Goal: Task Accomplishment & Management: Manage account settings

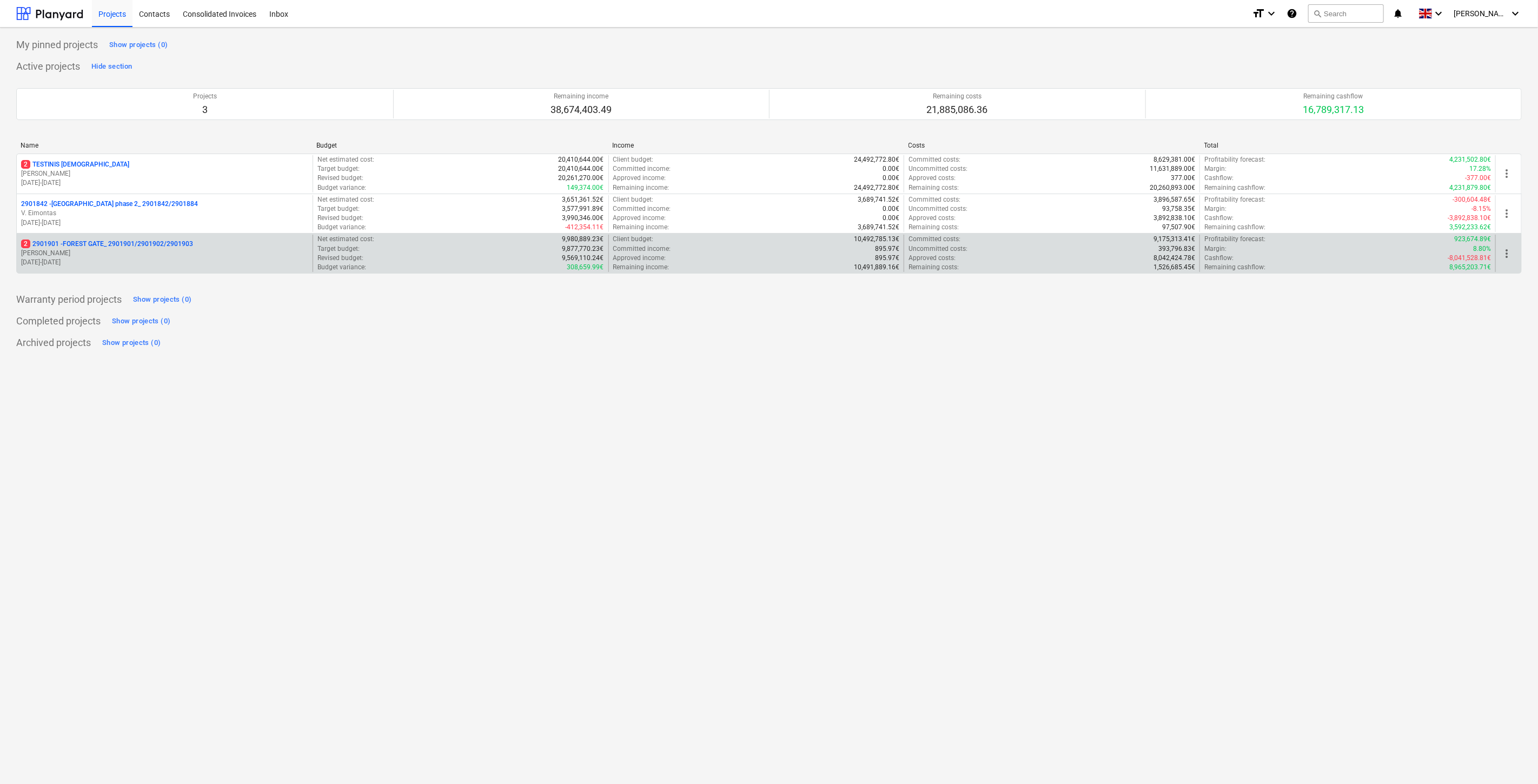
click at [119, 250] on p "[PERSON_NAME]" at bounding box center [164, 253] width 287 height 9
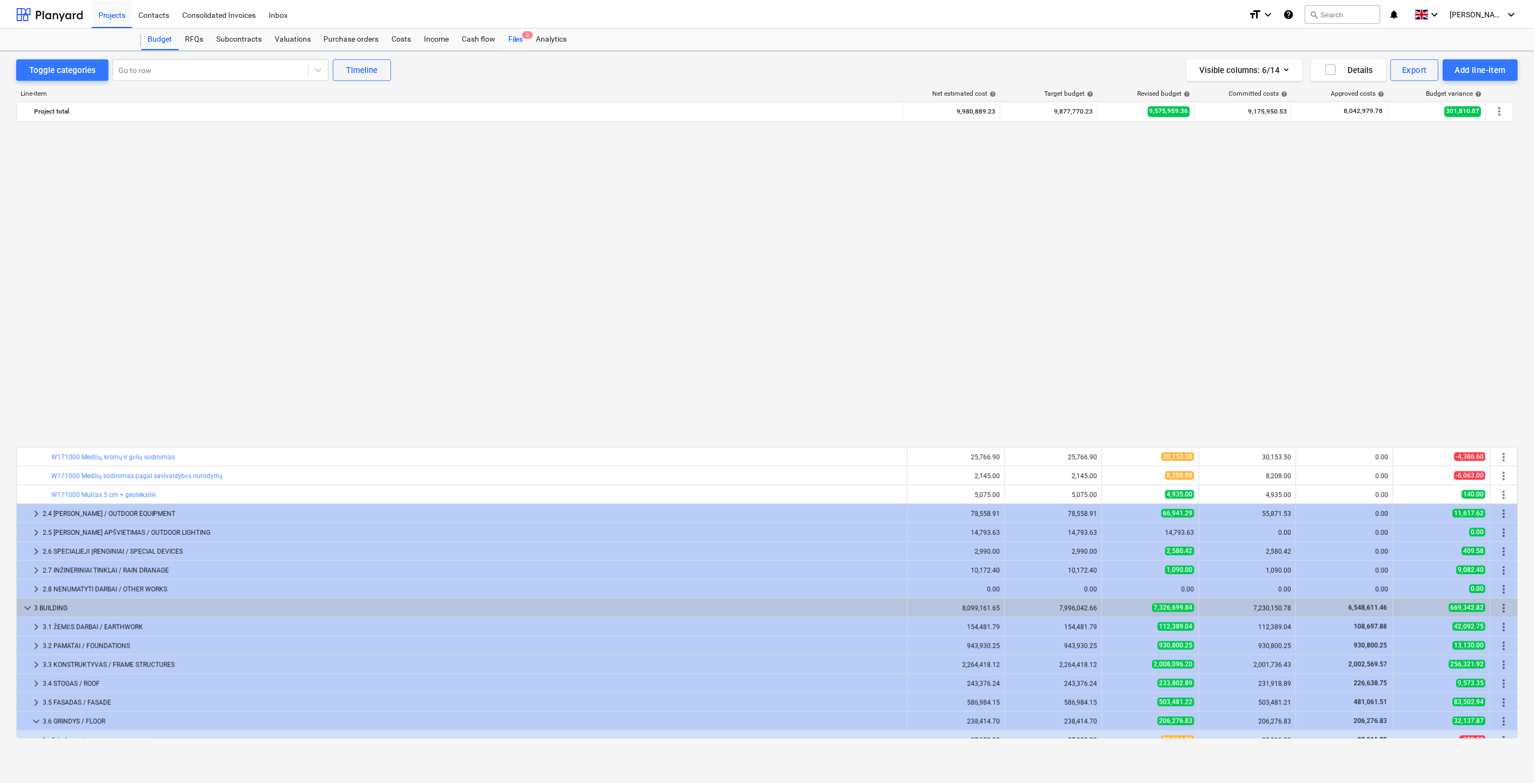
scroll to position [701, 0]
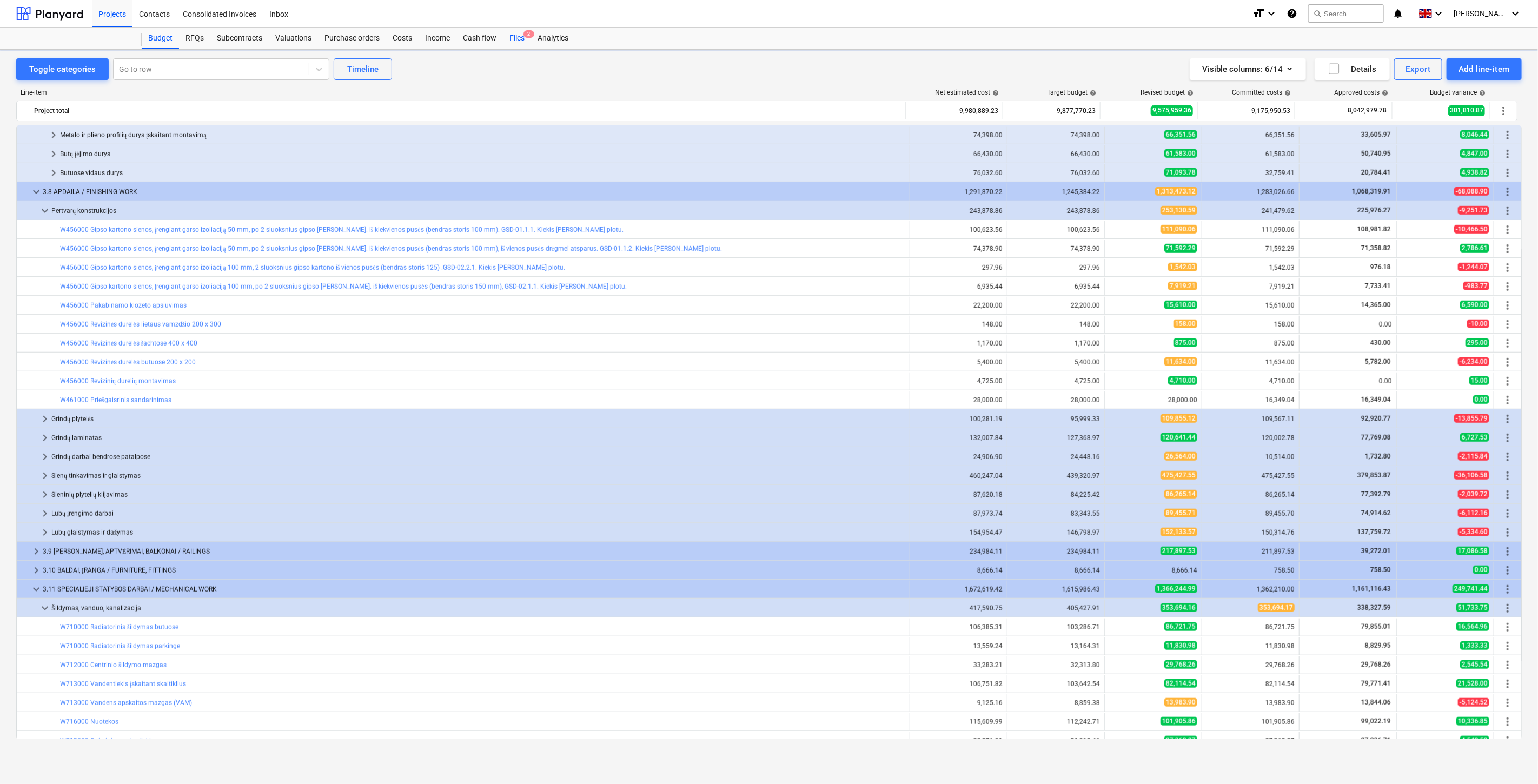
click at [519, 34] on div "Files 2" at bounding box center [517, 38] width 28 height 22
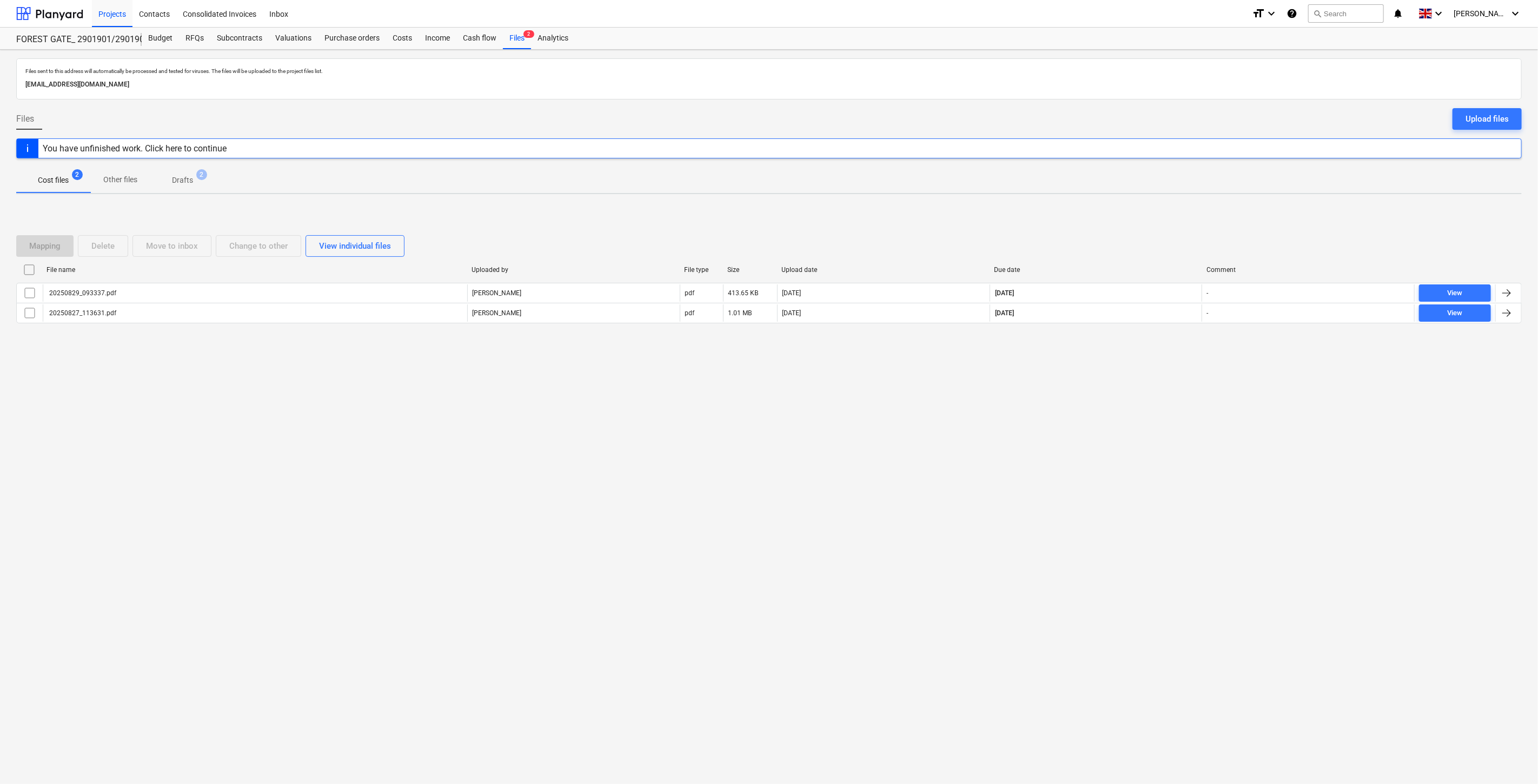
click at [1149, 411] on div "Files sent to this address will automatically be processed and tested for virus…" at bounding box center [769, 416] width 1538 height 734
click at [1162, 386] on div "Files sent to this address will automatically be processed and tested for virus…" at bounding box center [769, 416] width 1538 height 734
click at [1344, 15] on button "search Search" at bounding box center [1346, 14] width 76 height 19
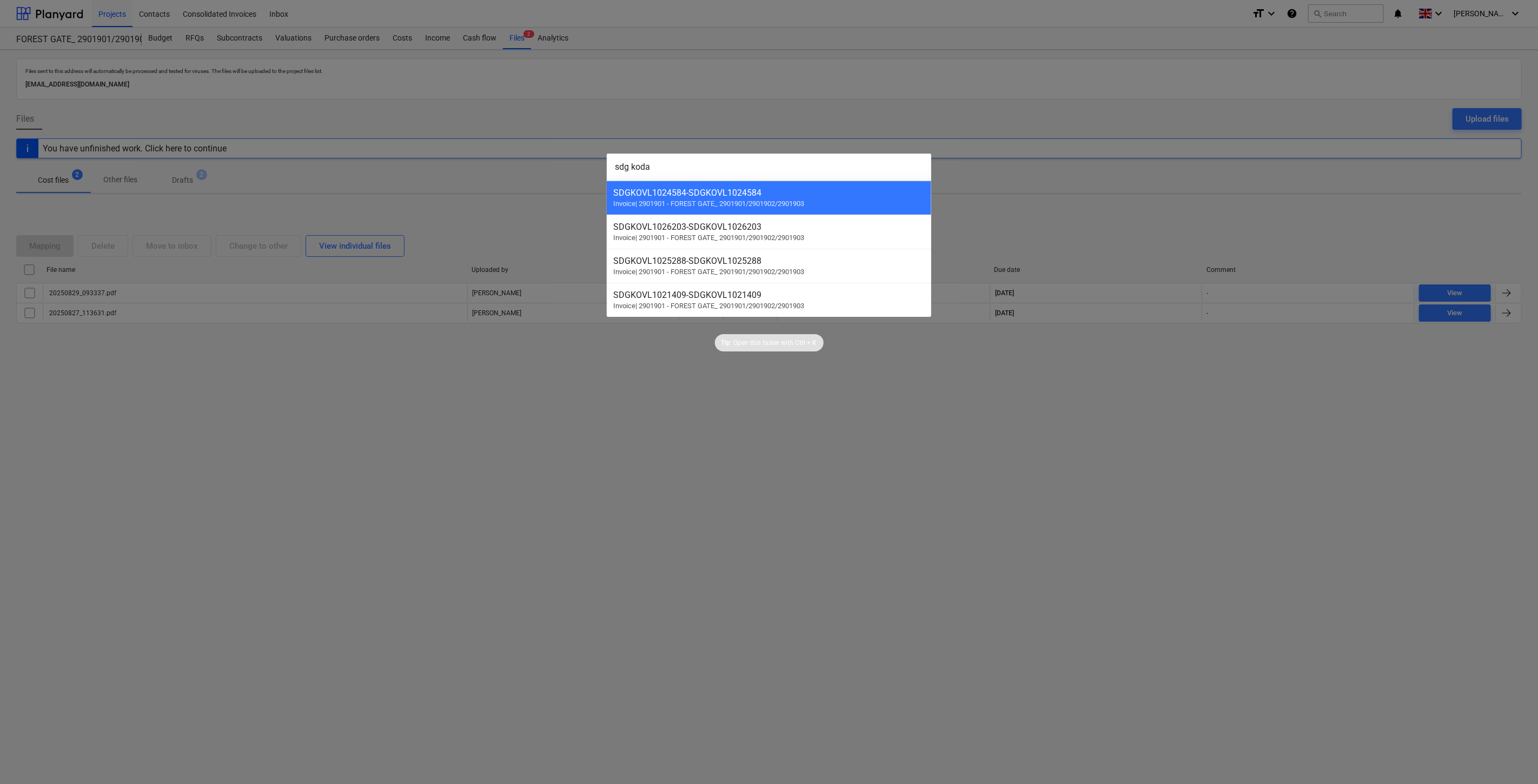
type input "sdg kodas"
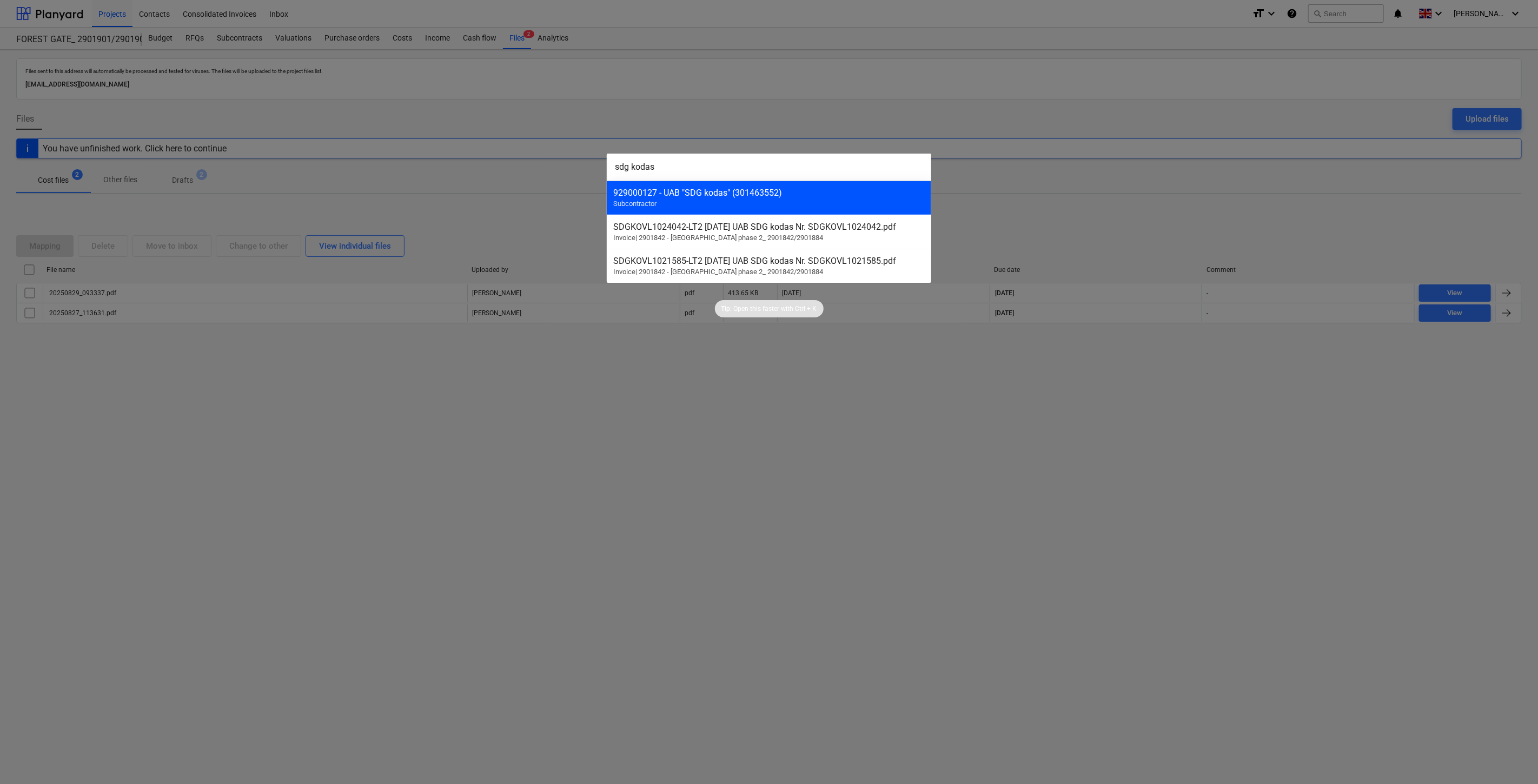
click at [794, 192] on div "929000127 - UAB "SDG kodas" (301463552)" at bounding box center [769, 193] width 312 height 10
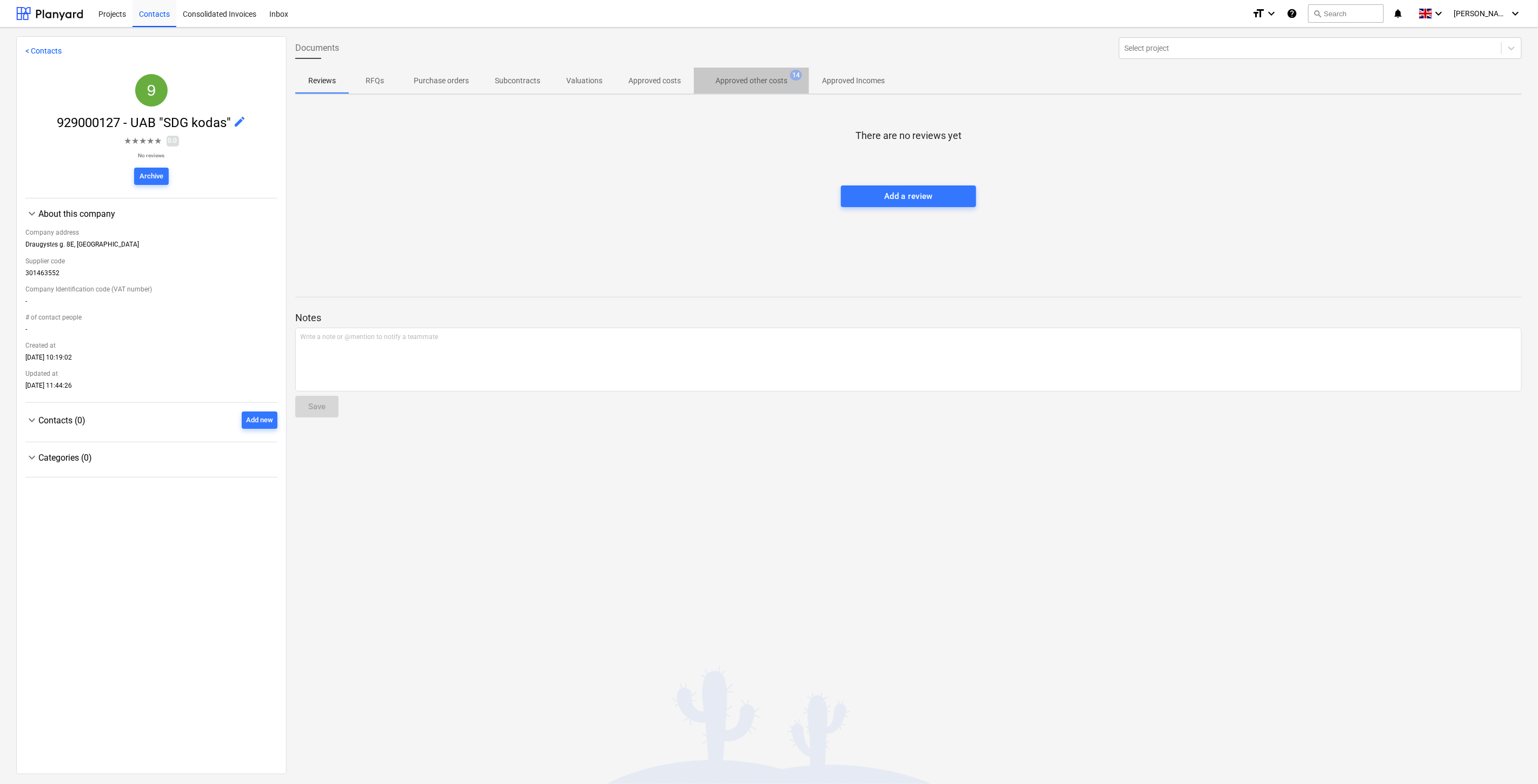
click at [737, 75] on p "Approved other costs" at bounding box center [751, 81] width 72 height 12
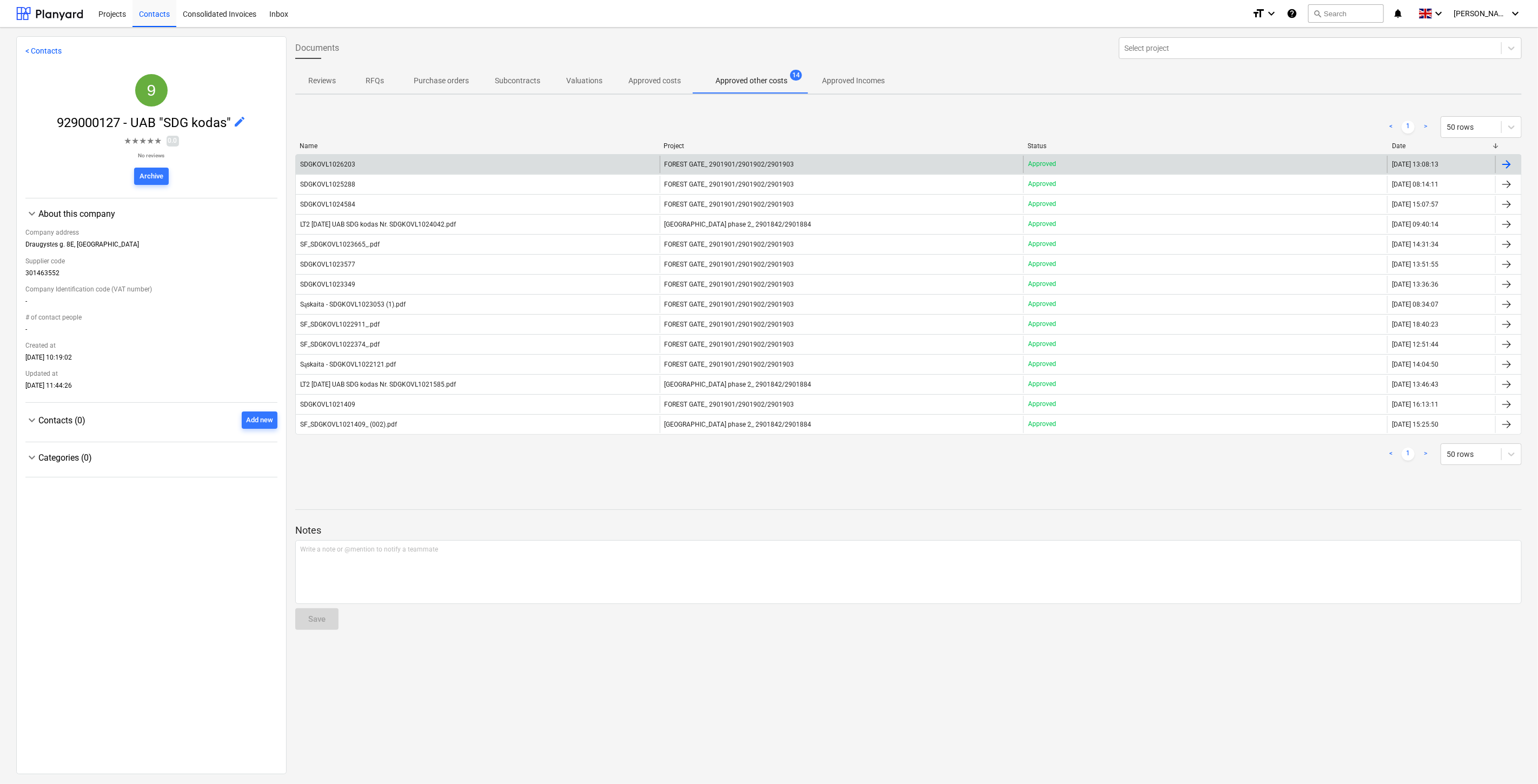
click at [551, 164] on div "SDGKOVL1026203" at bounding box center [478, 164] width 364 height 17
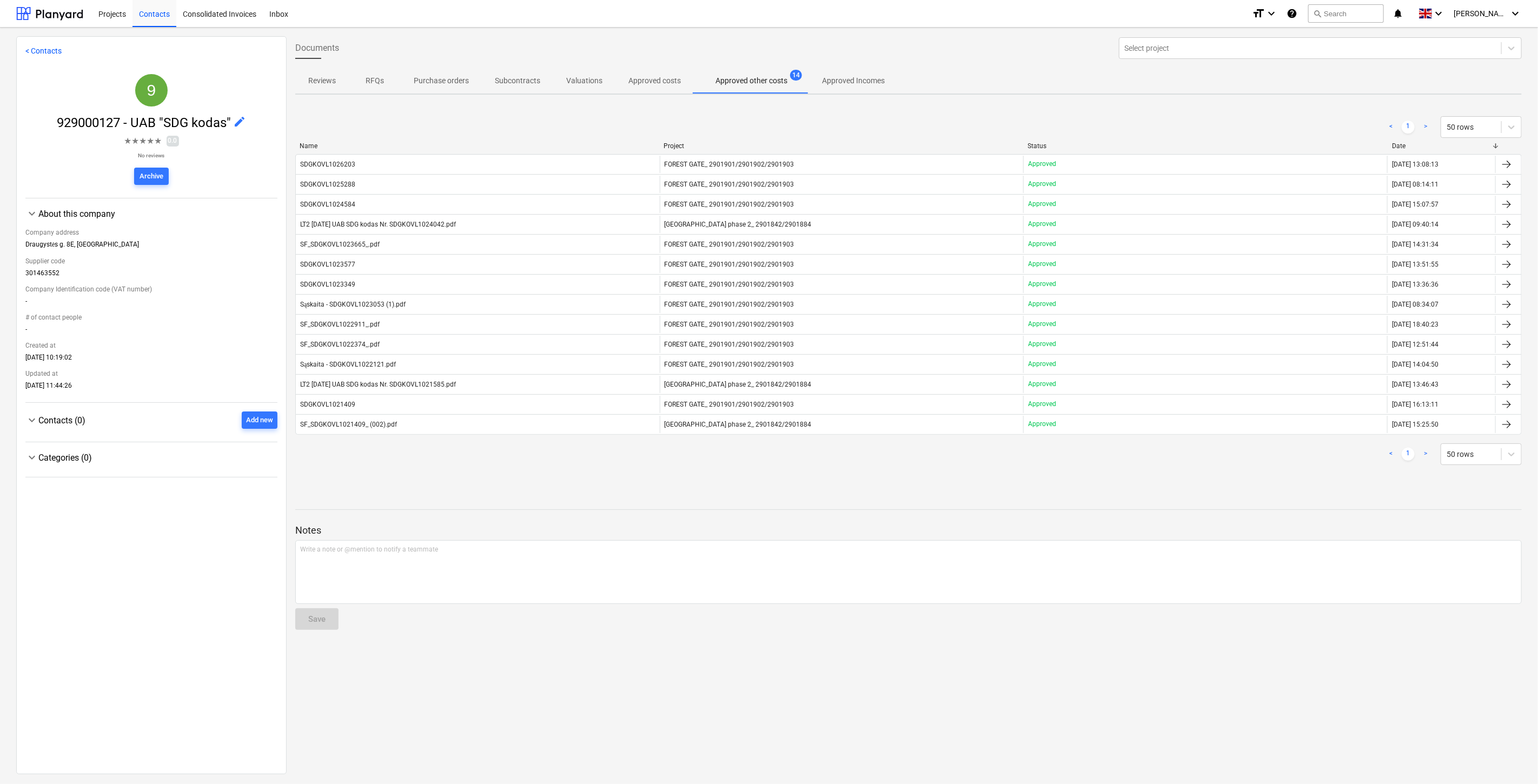
click at [445, 188] on div "SDGKOVL1025288" at bounding box center [478, 184] width 364 height 17
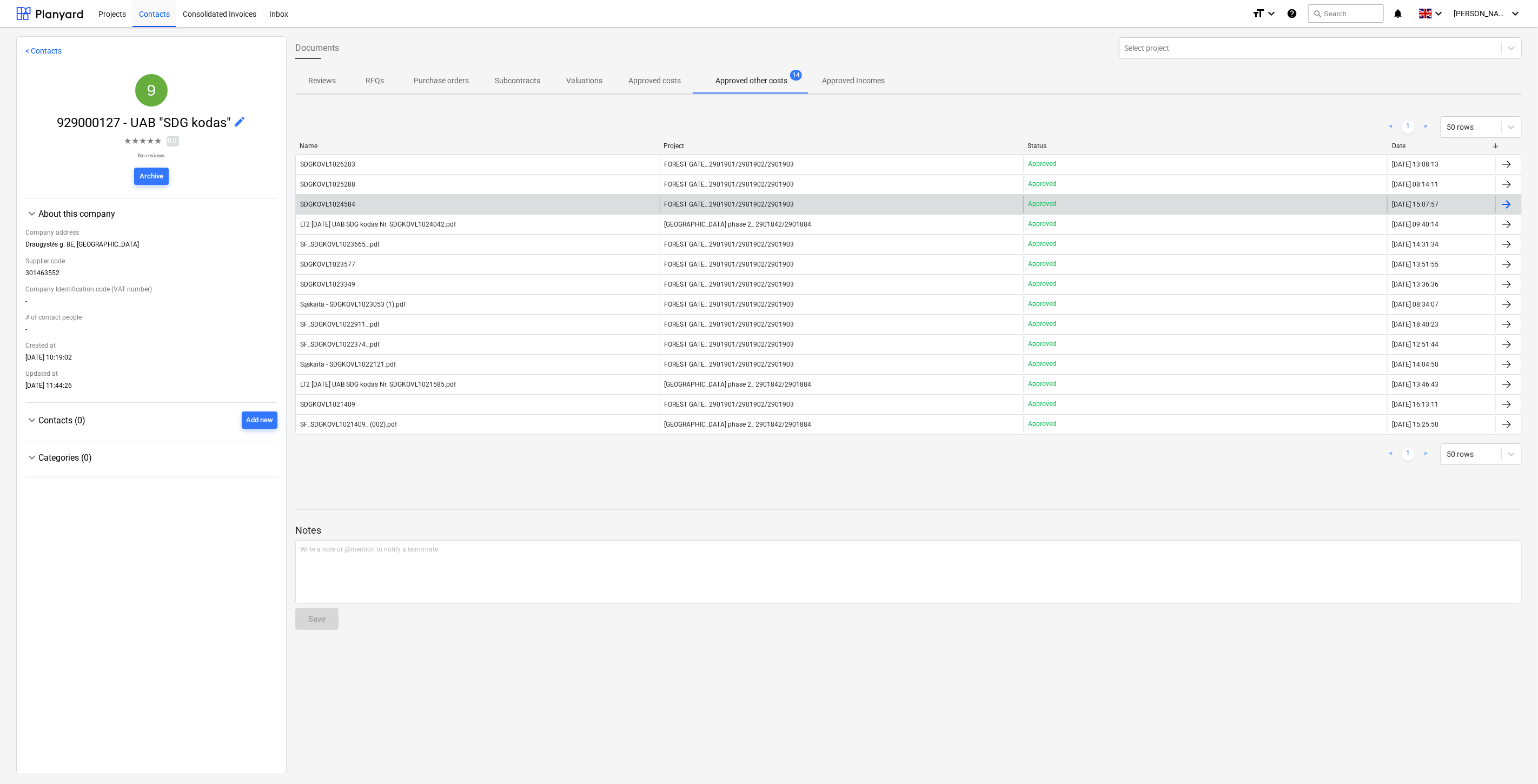
click at [344, 196] on div "SDGKOVL1024584" at bounding box center [478, 204] width 364 height 17
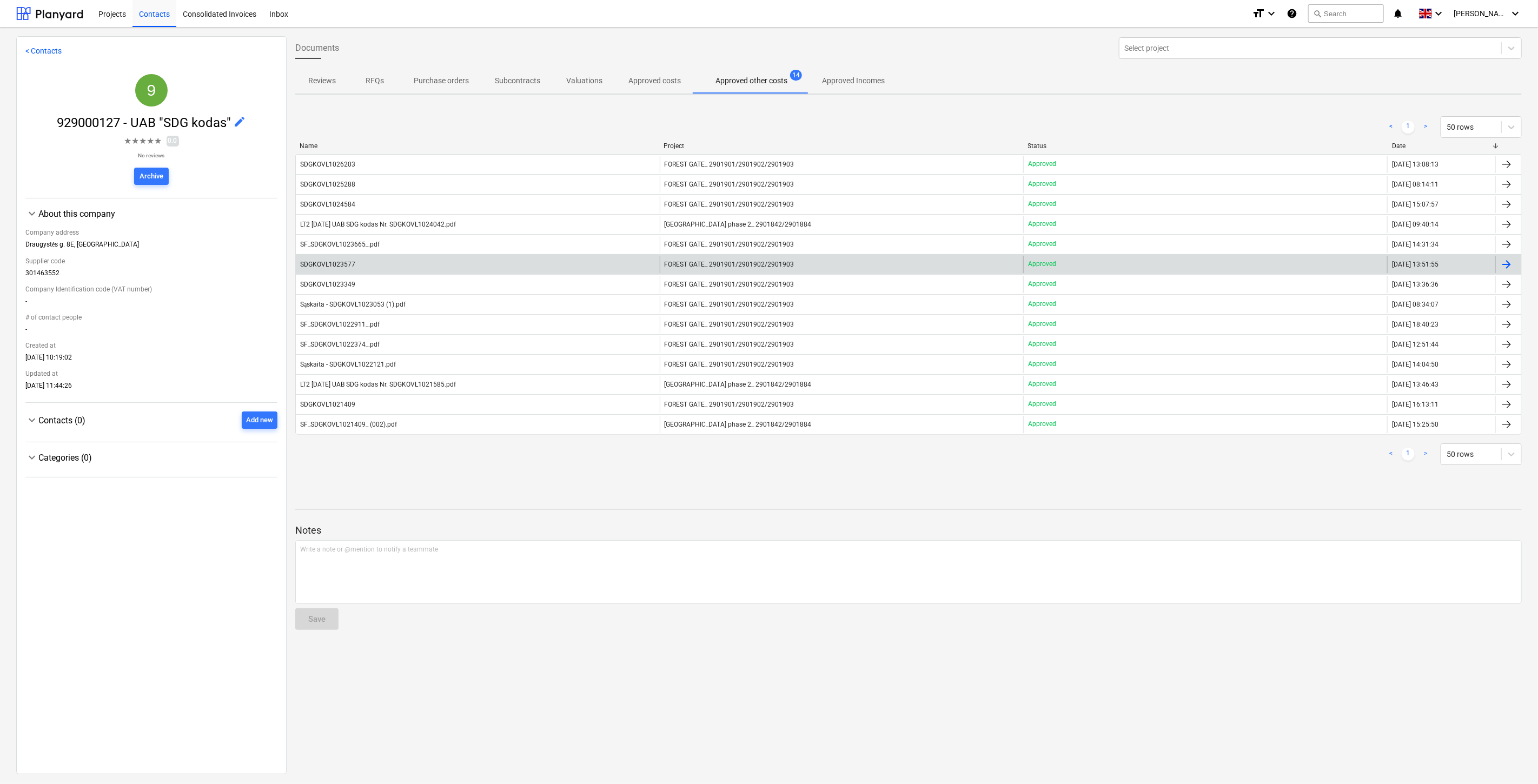
click at [451, 260] on div "SDGKOVL1023577" at bounding box center [478, 264] width 364 height 17
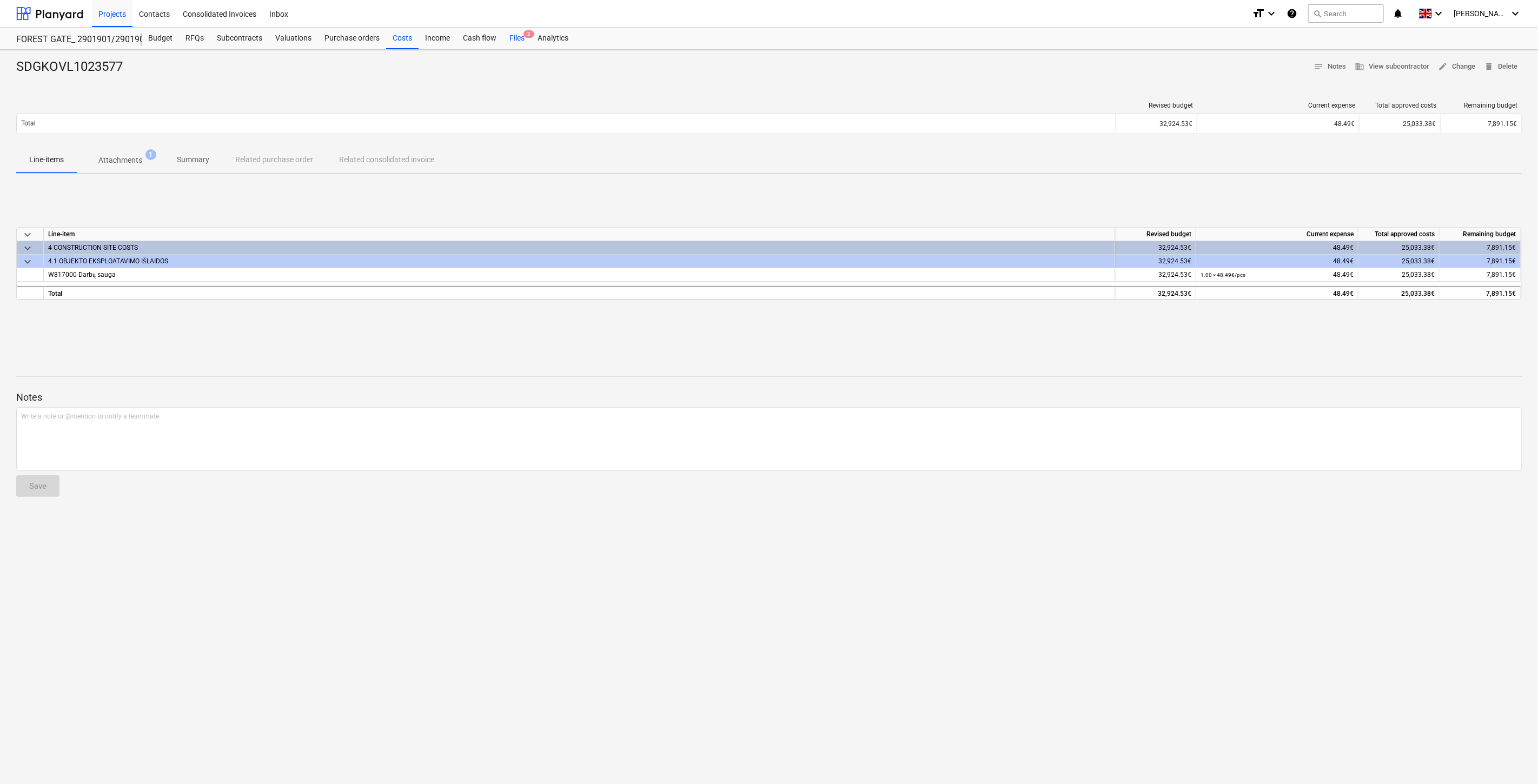
drag, startPoint x: 510, startPoint y: 38, endPoint x: 515, endPoint y: 46, distance: 9.4
click at [511, 38] on div "Files 2" at bounding box center [517, 38] width 28 height 22
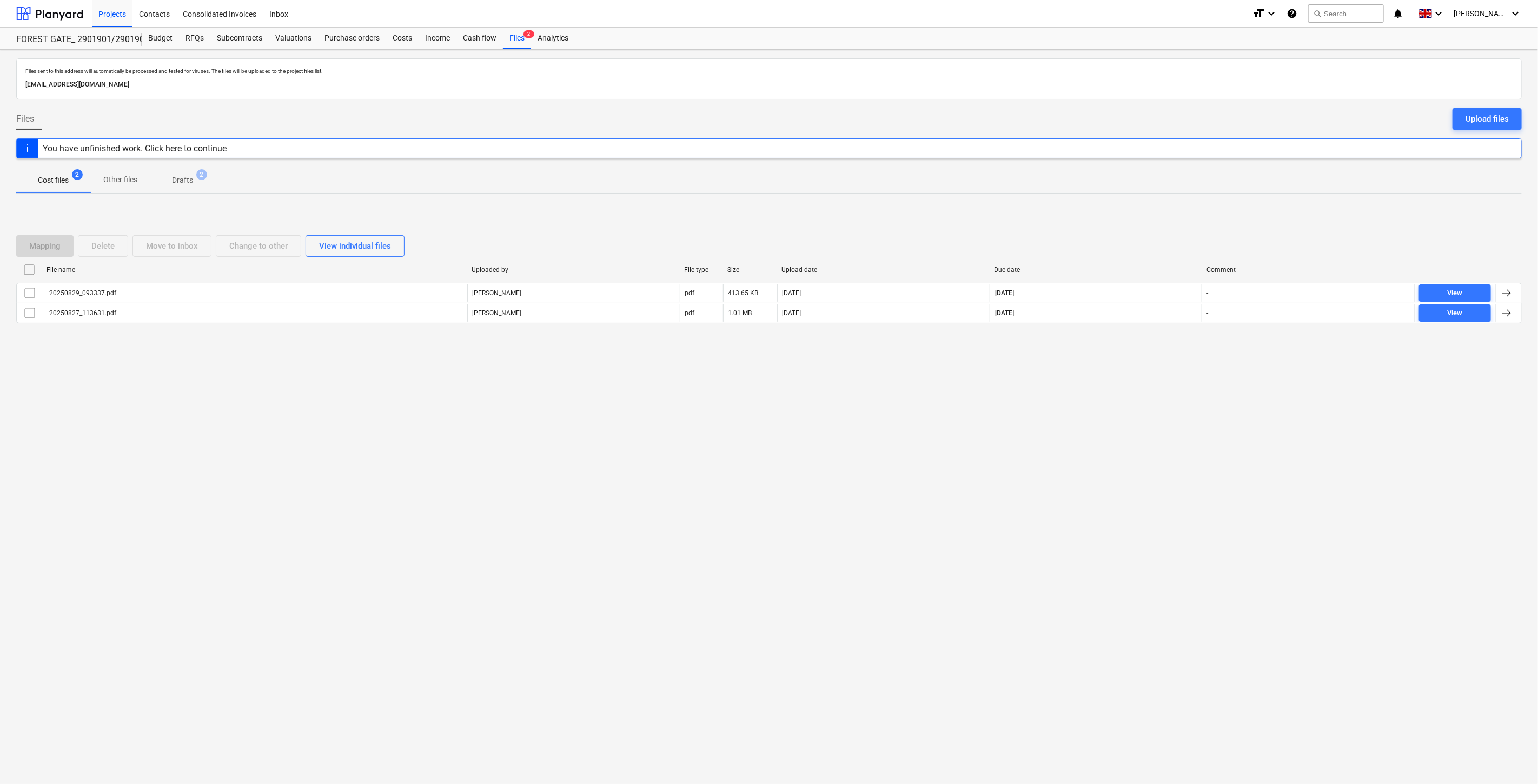
drag, startPoint x: 728, startPoint y: 493, endPoint x: 856, endPoint y: 424, distance: 145.4
click at [730, 491] on div "Files sent to this address will automatically be processed and tested for virus…" at bounding box center [769, 416] width 1538 height 734
click at [856, 424] on div "Files sent to this address will automatically be processed and tested for virus…" at bounding box center [769, 416] width 1538 height 734
click at [1490, 124] on div "Upload files" at bounding box center [1487, 119] width 43 height 14
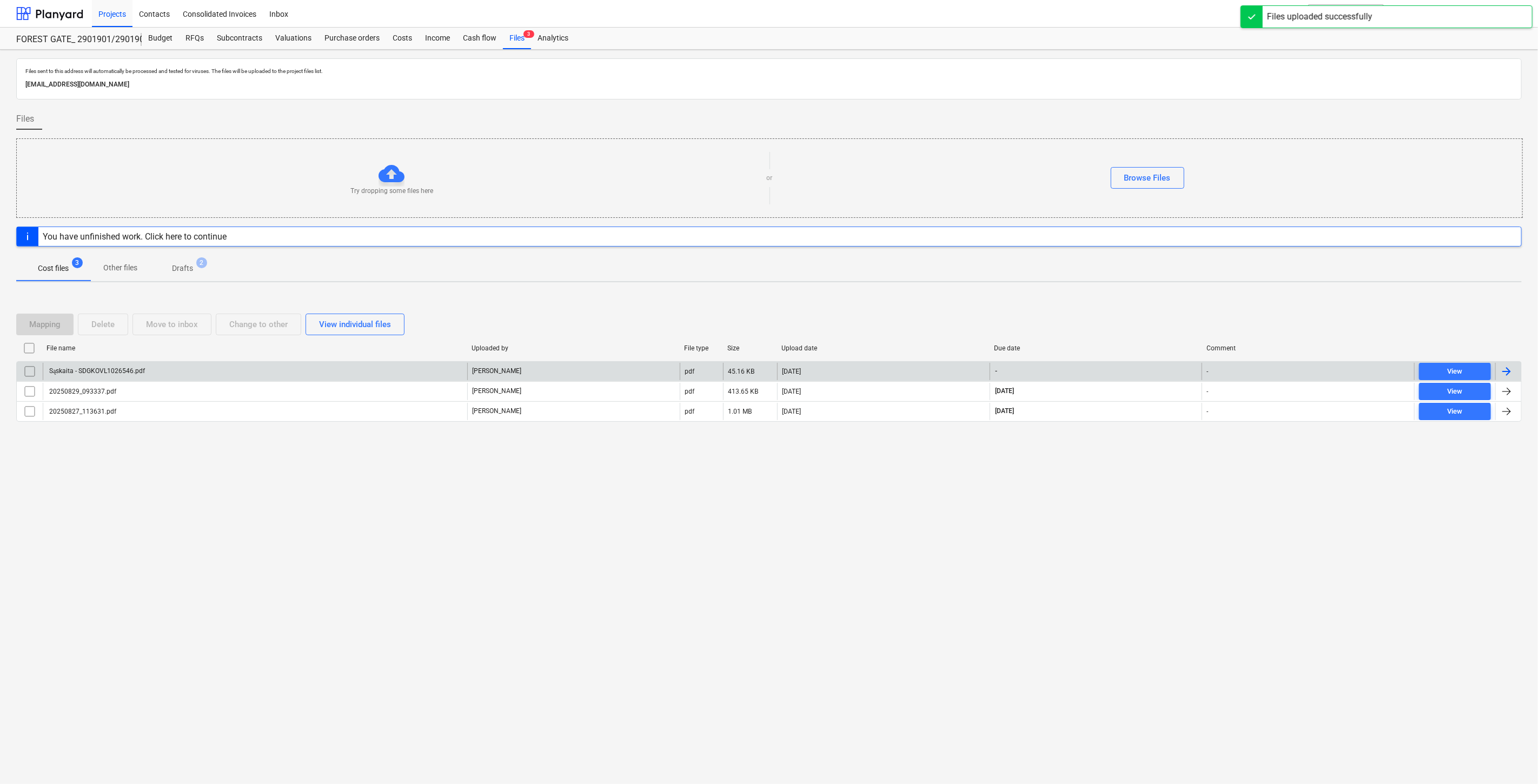
click at [386, 370] on div "Sąskaita - SDGKOVL1026546.pdf" at bounding box center [255, 371] width 425 height 17
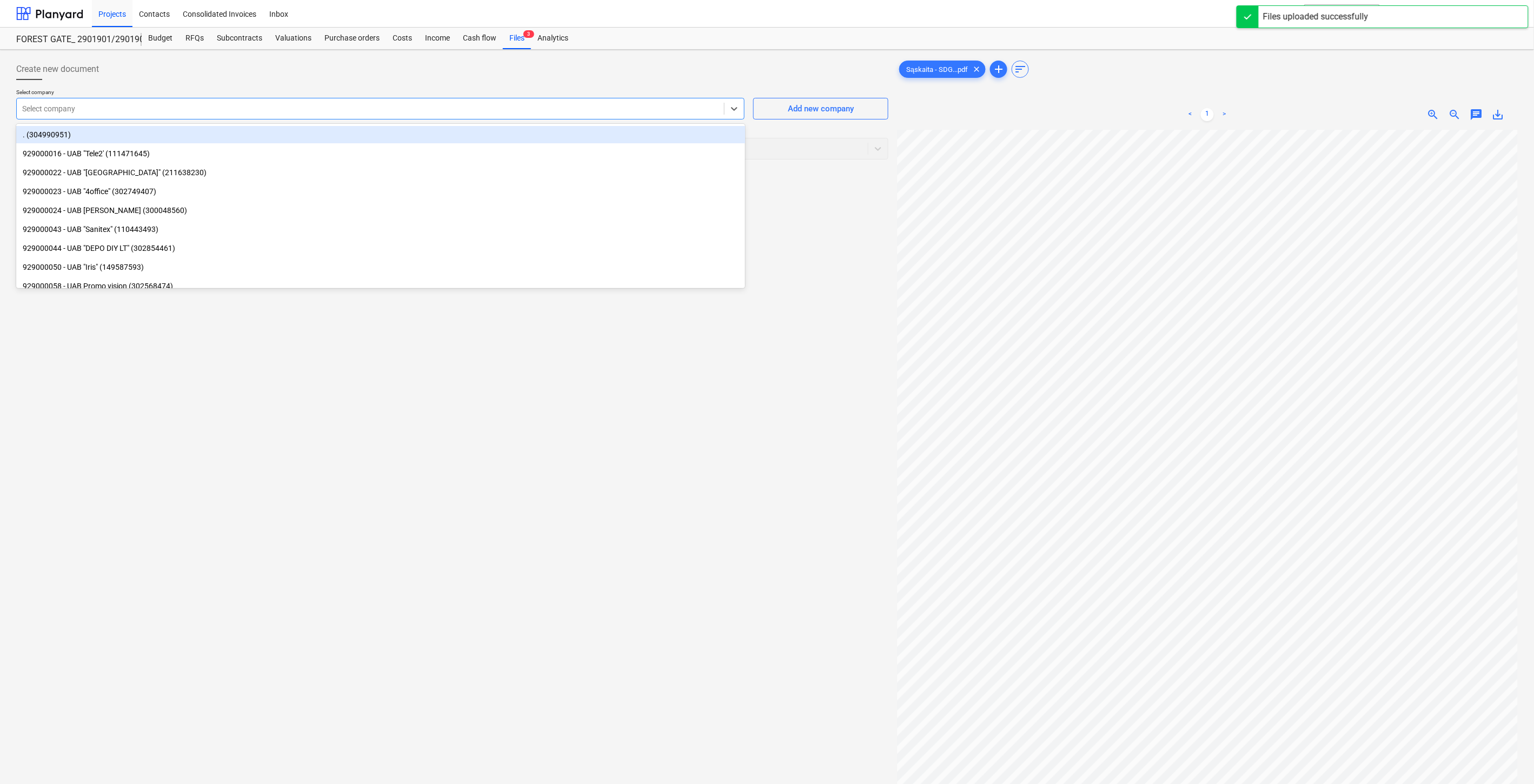
click at [651, 111] on div at bounding box center [371, 109] width 696 height 11
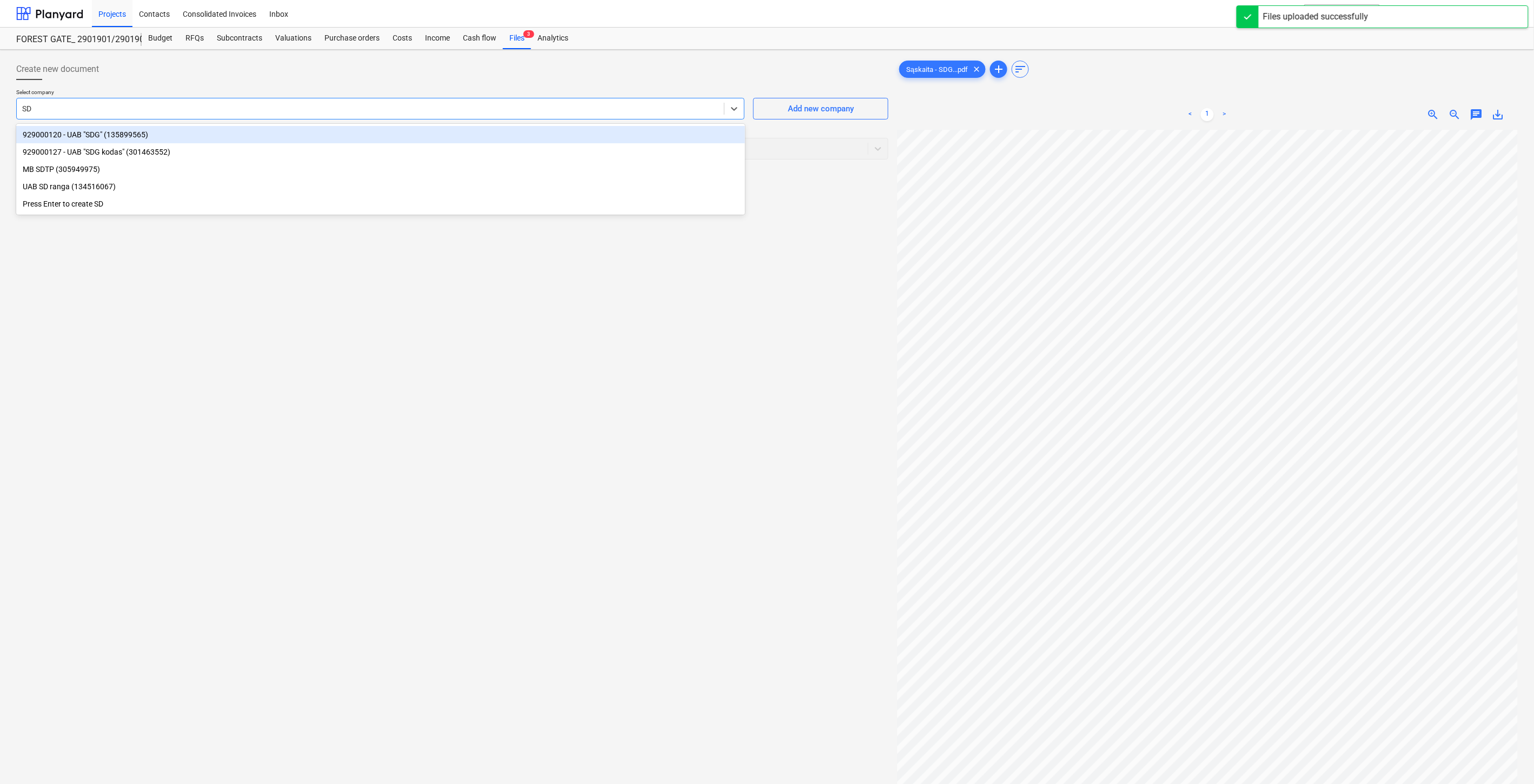
type input "SDG"
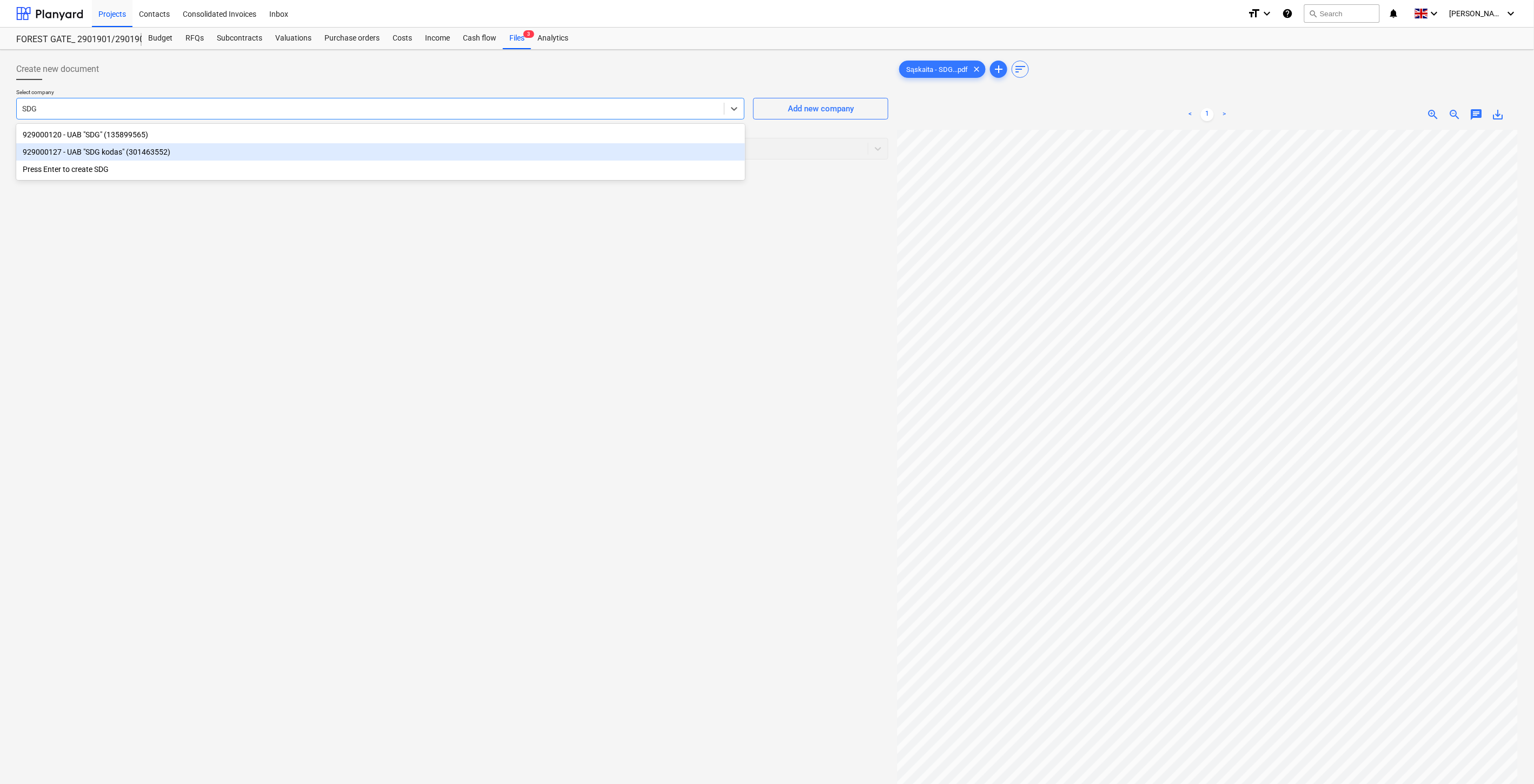
click at [386, 152] on div "929000127 - UAB "SDG kodas" (301463552)" at bounding box center [381, 152] width 729 height 17
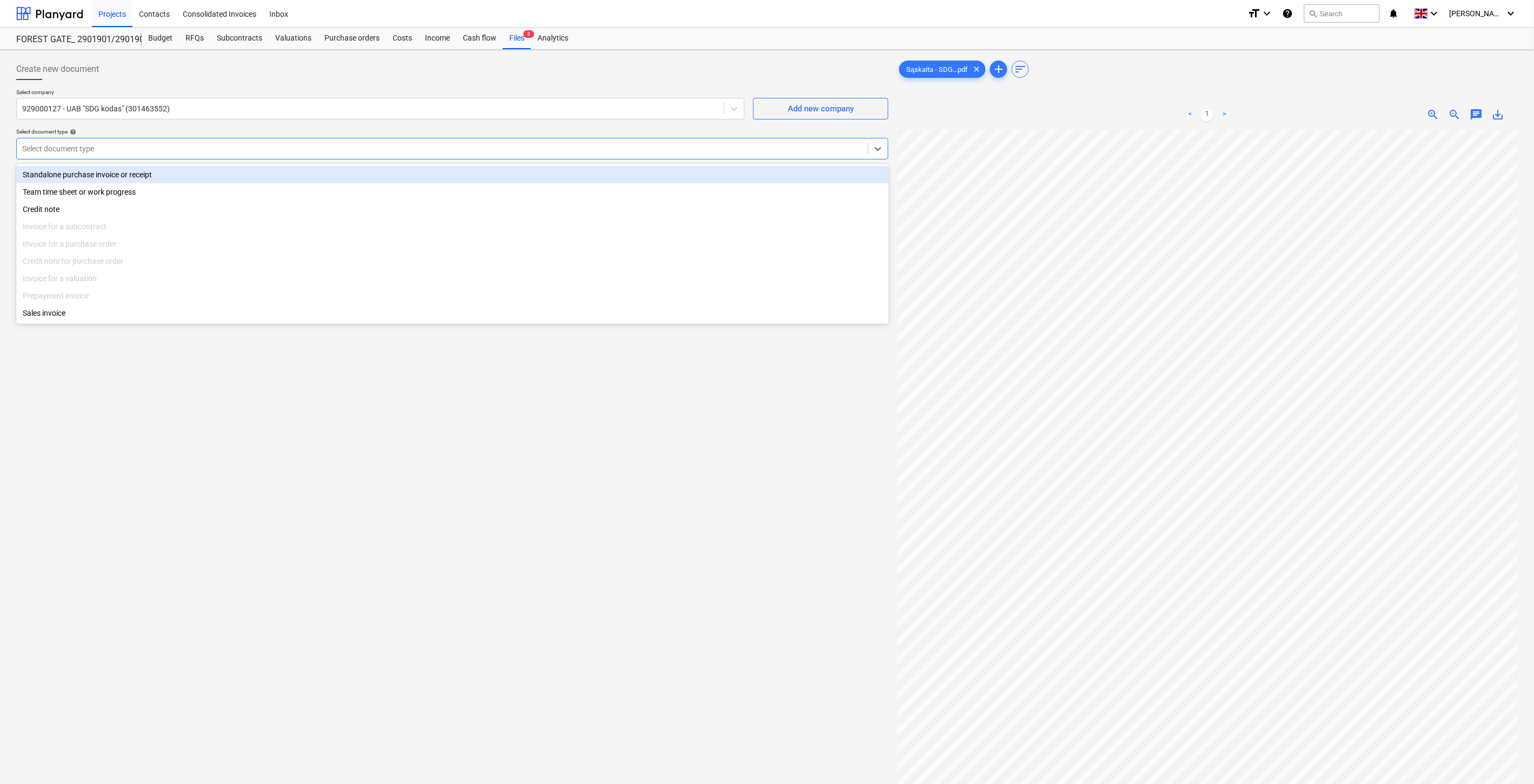
click at [379, 152] on div at bounding box center [442, 148] width 840 height 11
click at [261, 179] on div "Standalone purchase invoice or receipt" at bounding box center [453, 175] width 873 height 17
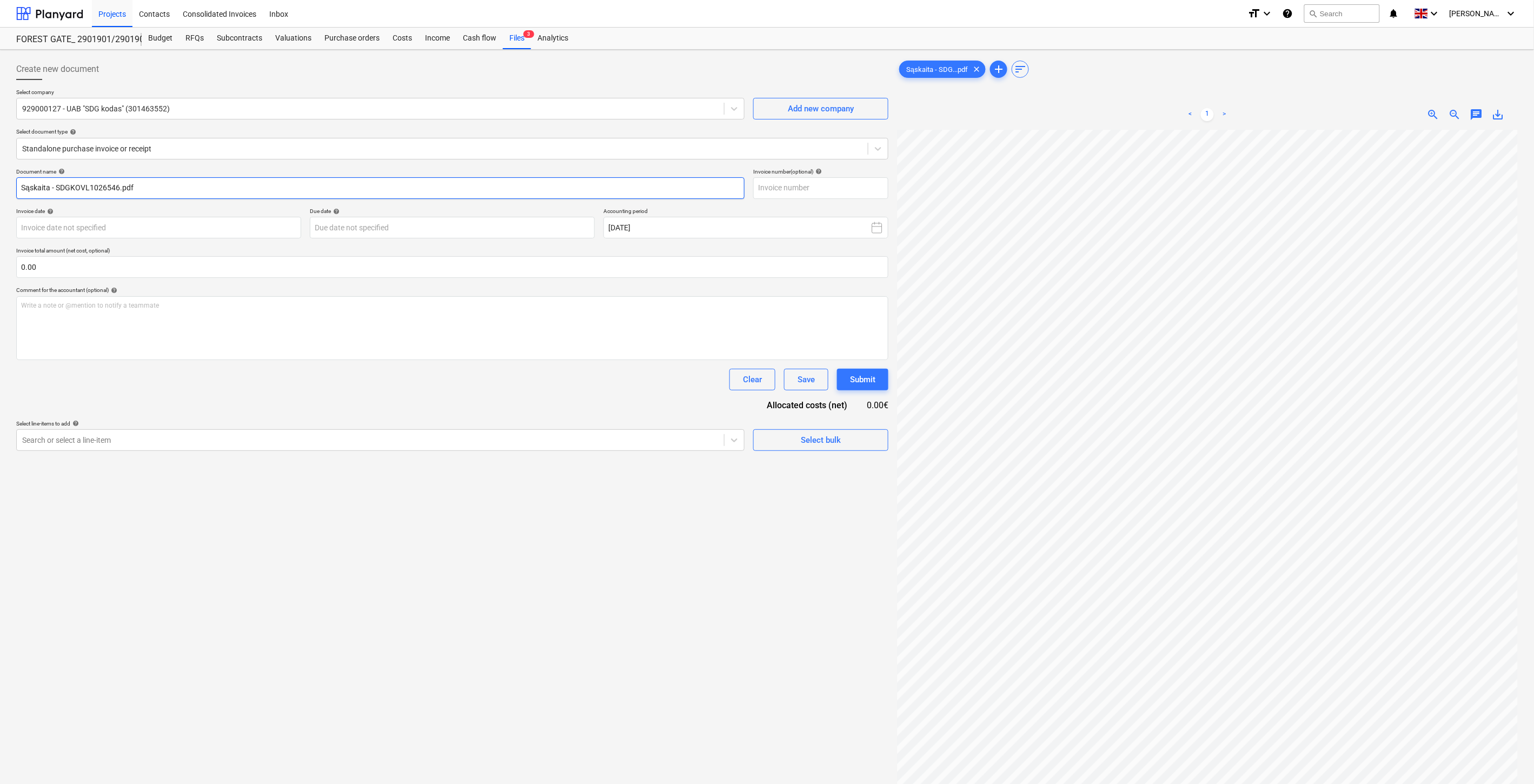
drag, startPoint x: 117, startPoint y: 188, endPoint x: 57, endPoint y: 189, distance: 60.0
click at [57, 189] on input "Sąskaita - SDGKOVL1026546.pdf" at bounding box center [381, 188] width 728 height 22
click at [783, 184] on input "text" at bounding box center [821, 188] width 135 height 22
paste input "SDGKOVL1026546"
type input "SDGKOVL1026546"
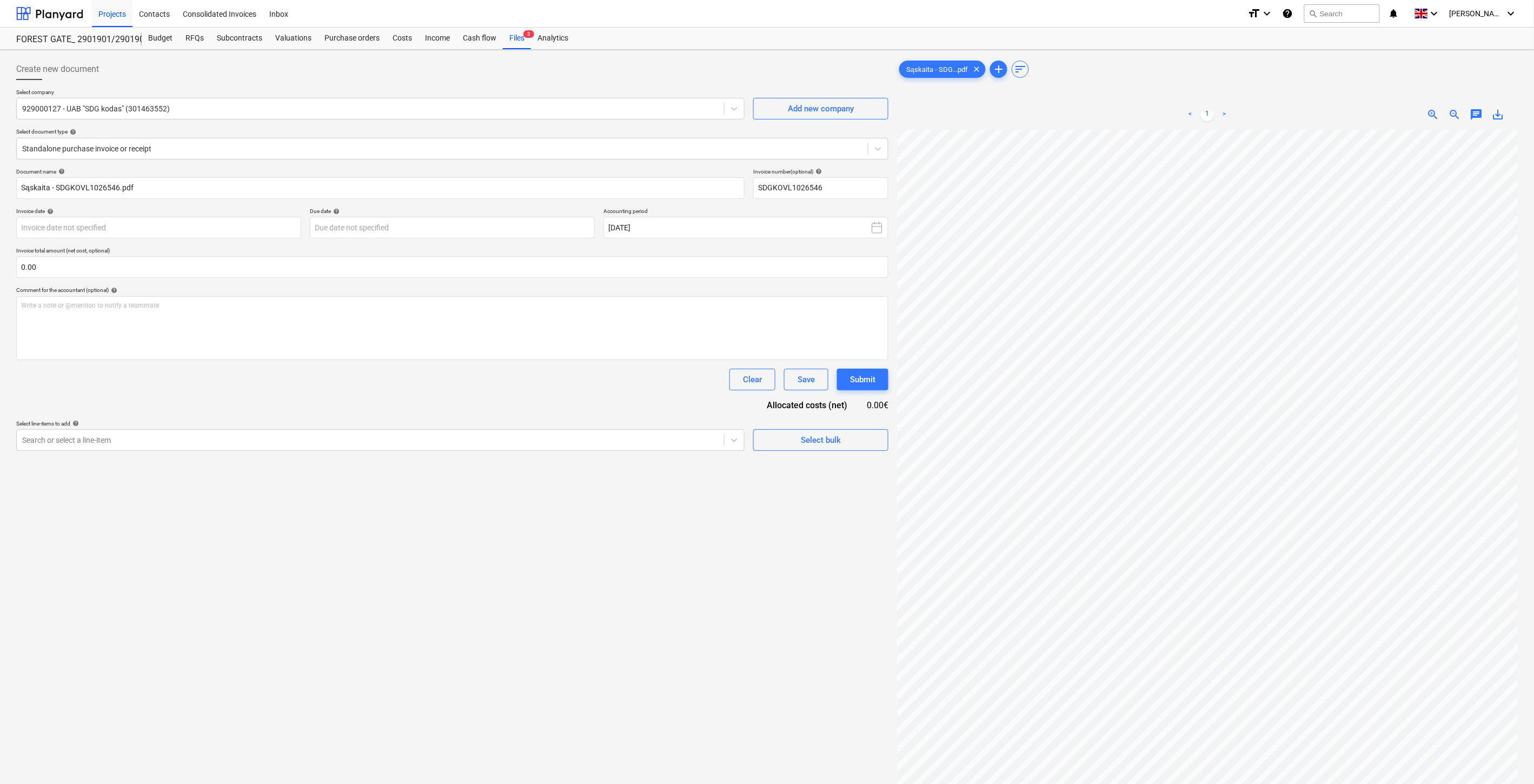
click at [1456, 112] on span "zoom_out" at bounding box center [1455, 114] width 13 height 13
click at [1458, 112] on span "zoom_out" at bounding box center [1455, 114] width 13 height 13
click at [224, 226] on body "Projects Contacts Consolidated Invoices Inbox format_size keyboard_arrow_down h…" at bounding box center [767, 392] width 1534 height 784
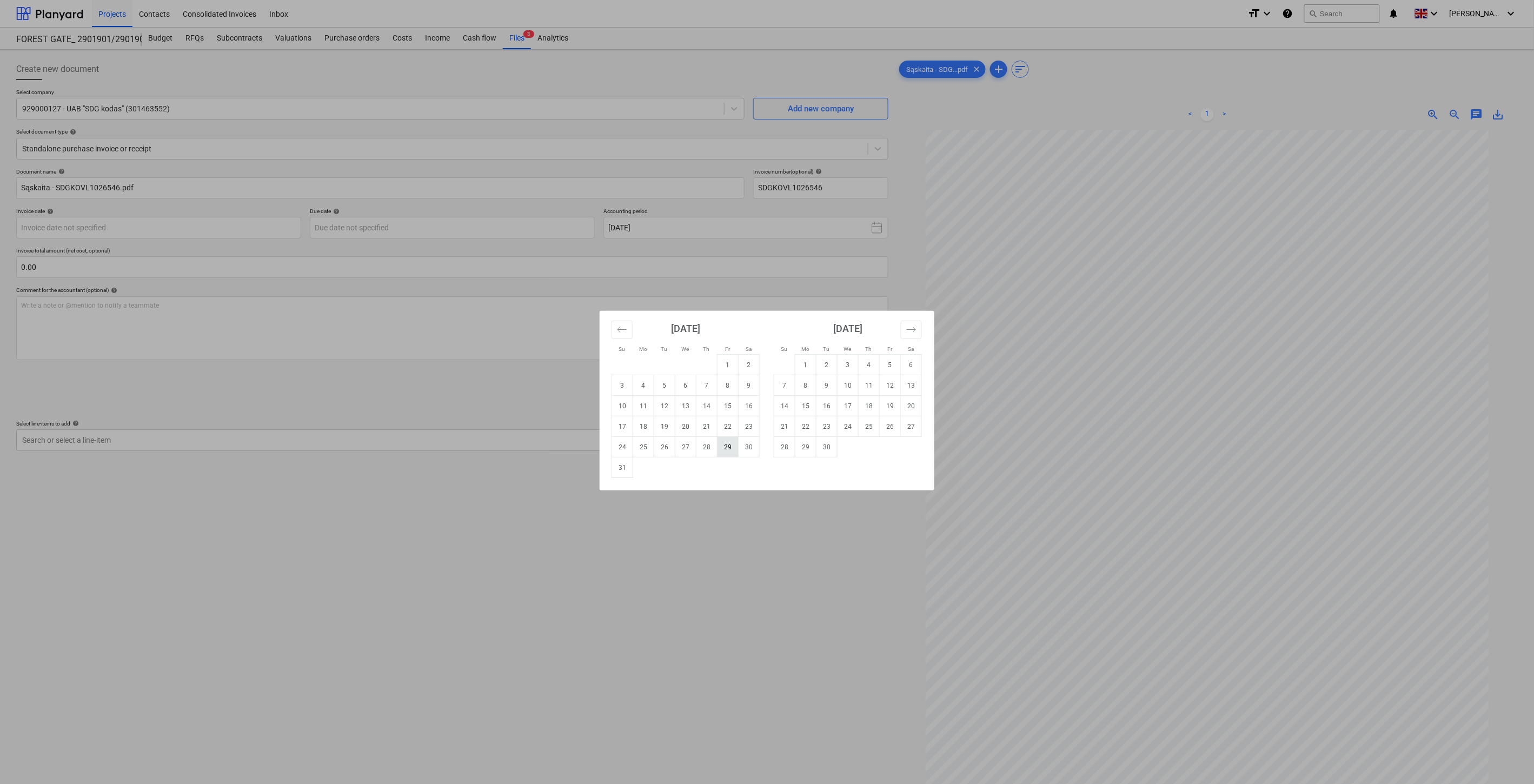
click at [732, 455] on td "29" at bounding box center [727, 447] width 21 height 21
type input "[DATE]"
click at [484, 235] on body "Projects Contacts Consolidated Invoices Inbox format_size keyboard_arrow_down h…" at bounding box center [767, 392] width 1534 height 784
click at [786, 447] on td "28" at bounding box center [784, 447] width 21 height 21
type input "[DATE]"
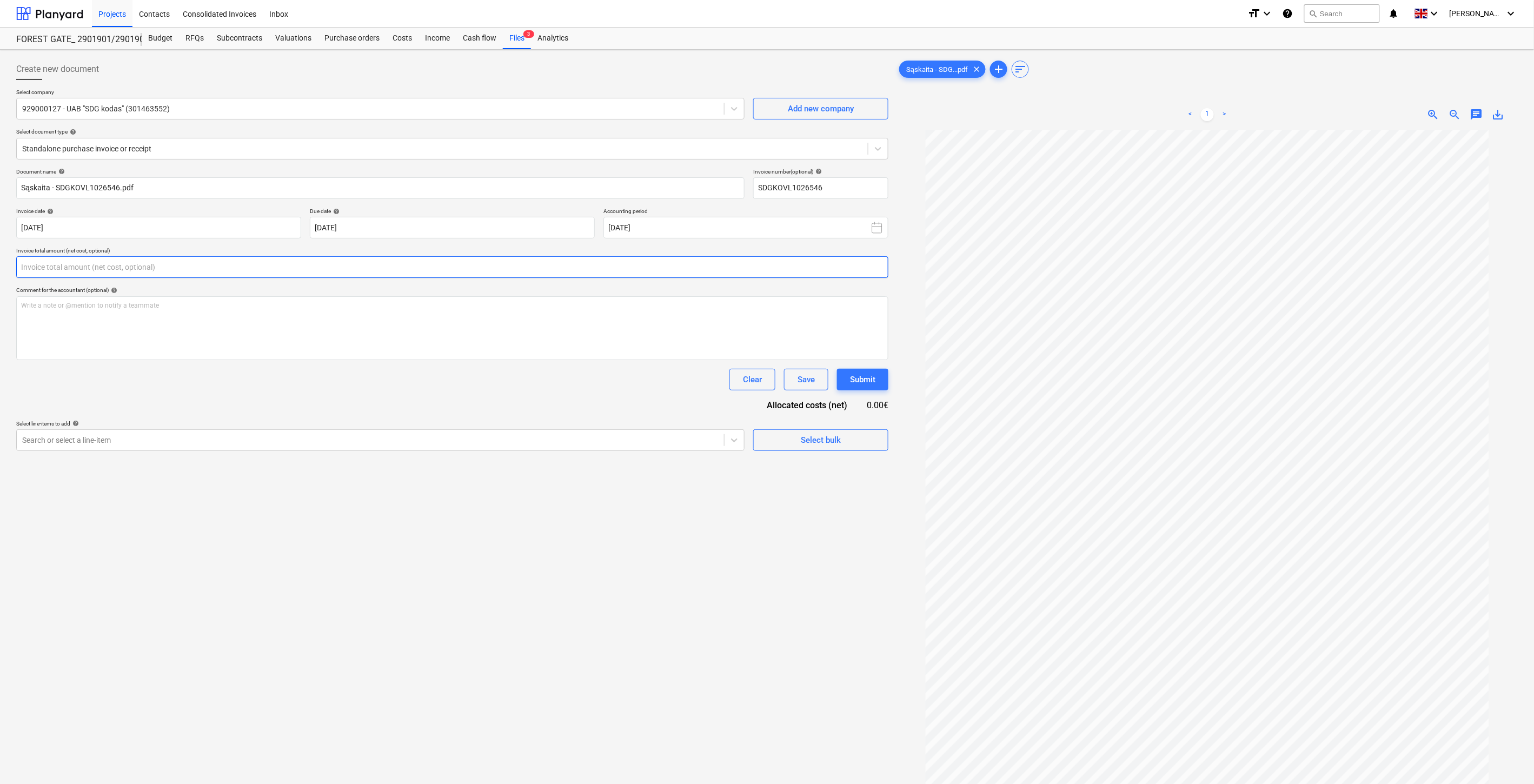
click at [510, 275] on input "text" at bounding box center [453, 267] width 872 height 22
type input "č"
type input "27.60"
click at [401, 465] on div at bounding box center [371, 467] width 696 height 11
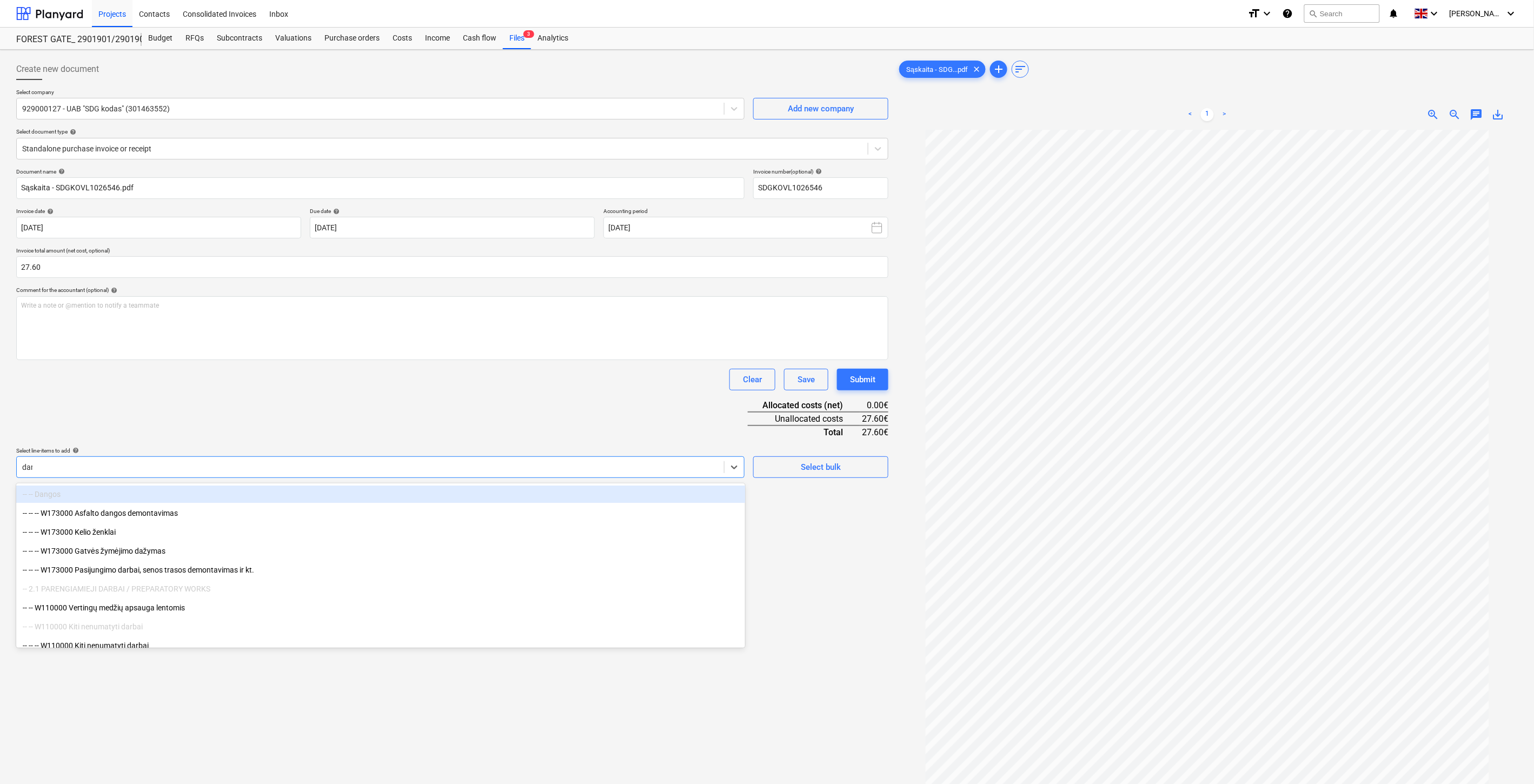
type input "darb"
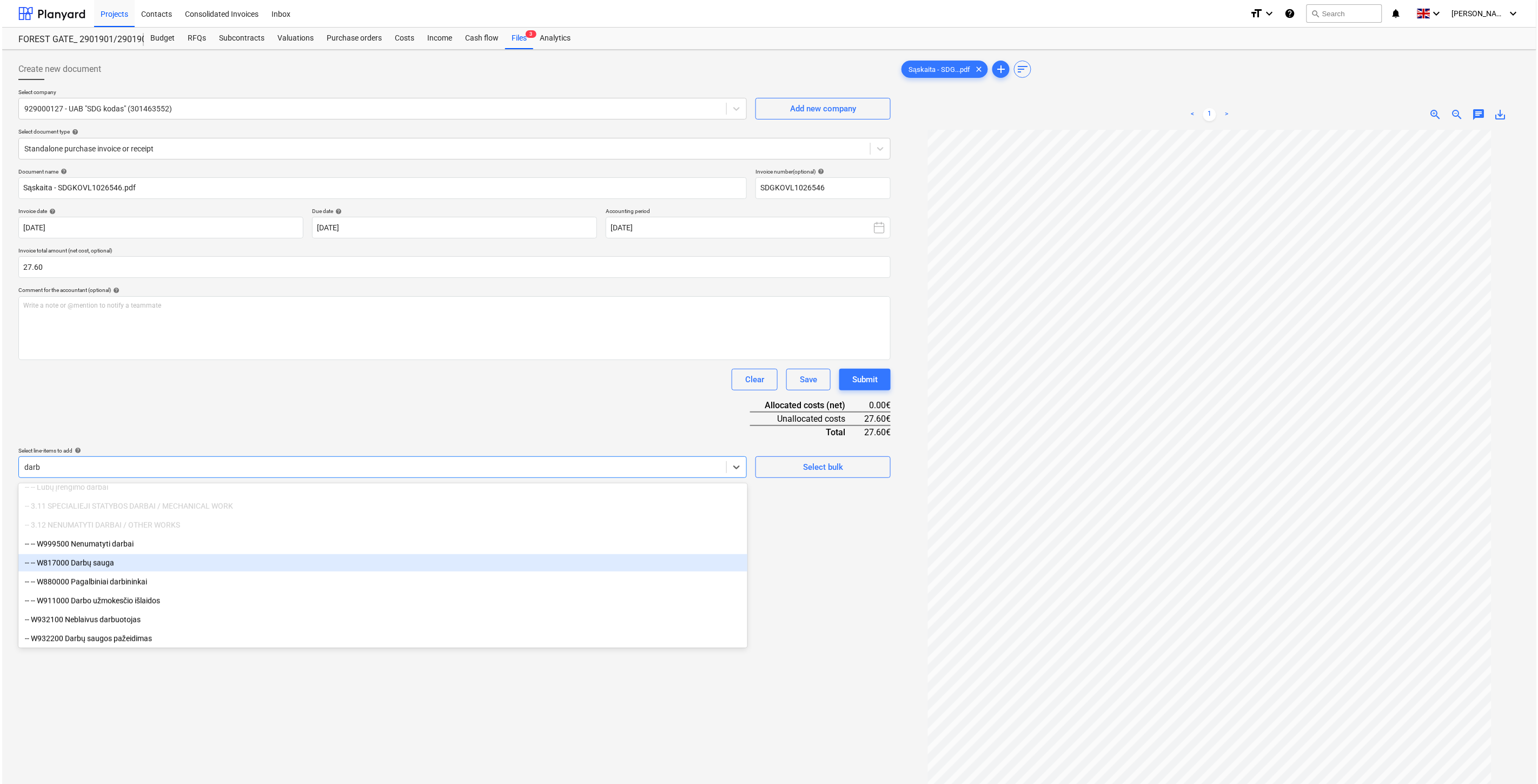
scroll to position [481, 0]
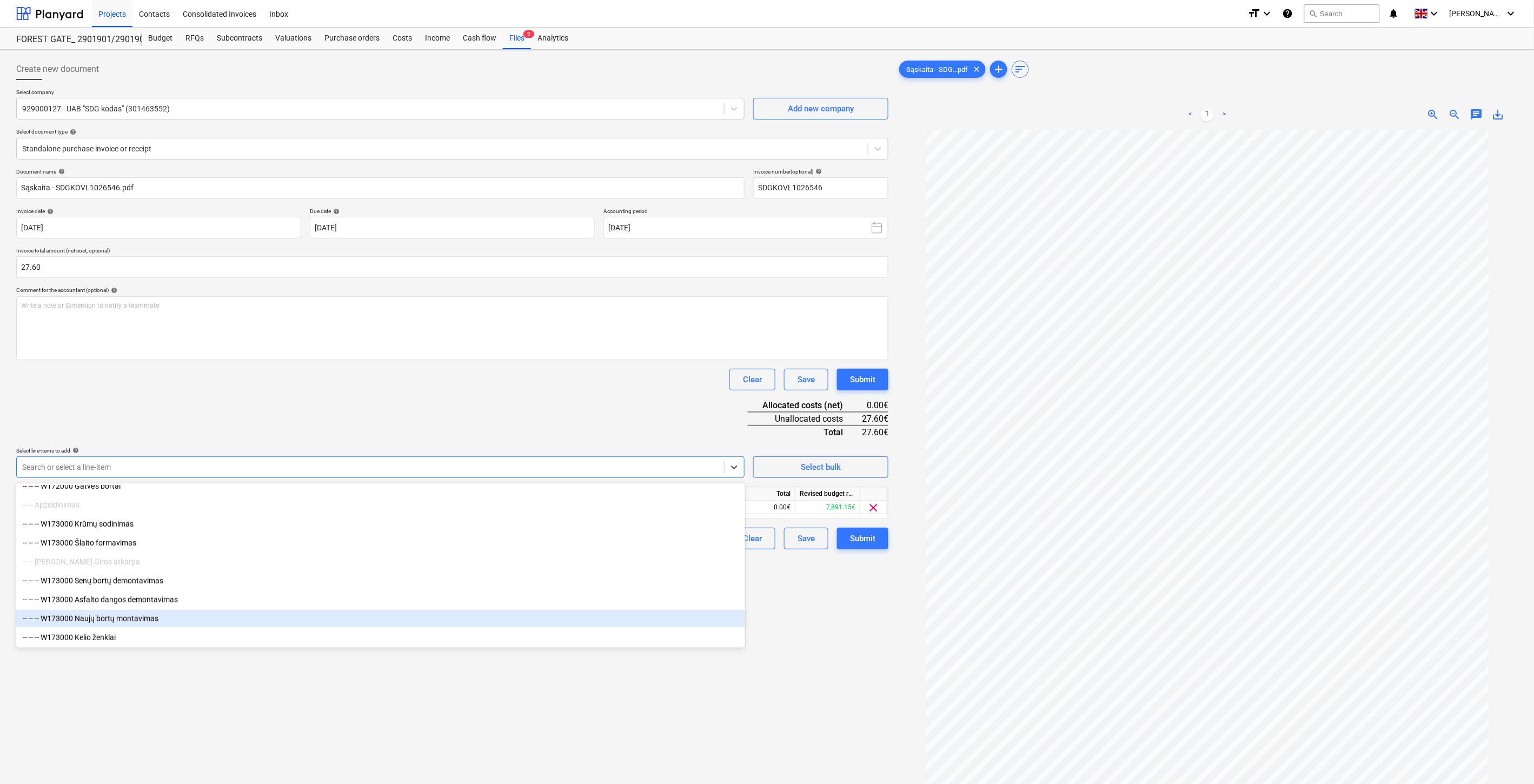
click at [327, 680] on div "Create new document Select company 929000127 - UAB "SDG kodas" (301463552) Add …" at bounding box center [453, 470] width 881 height 834
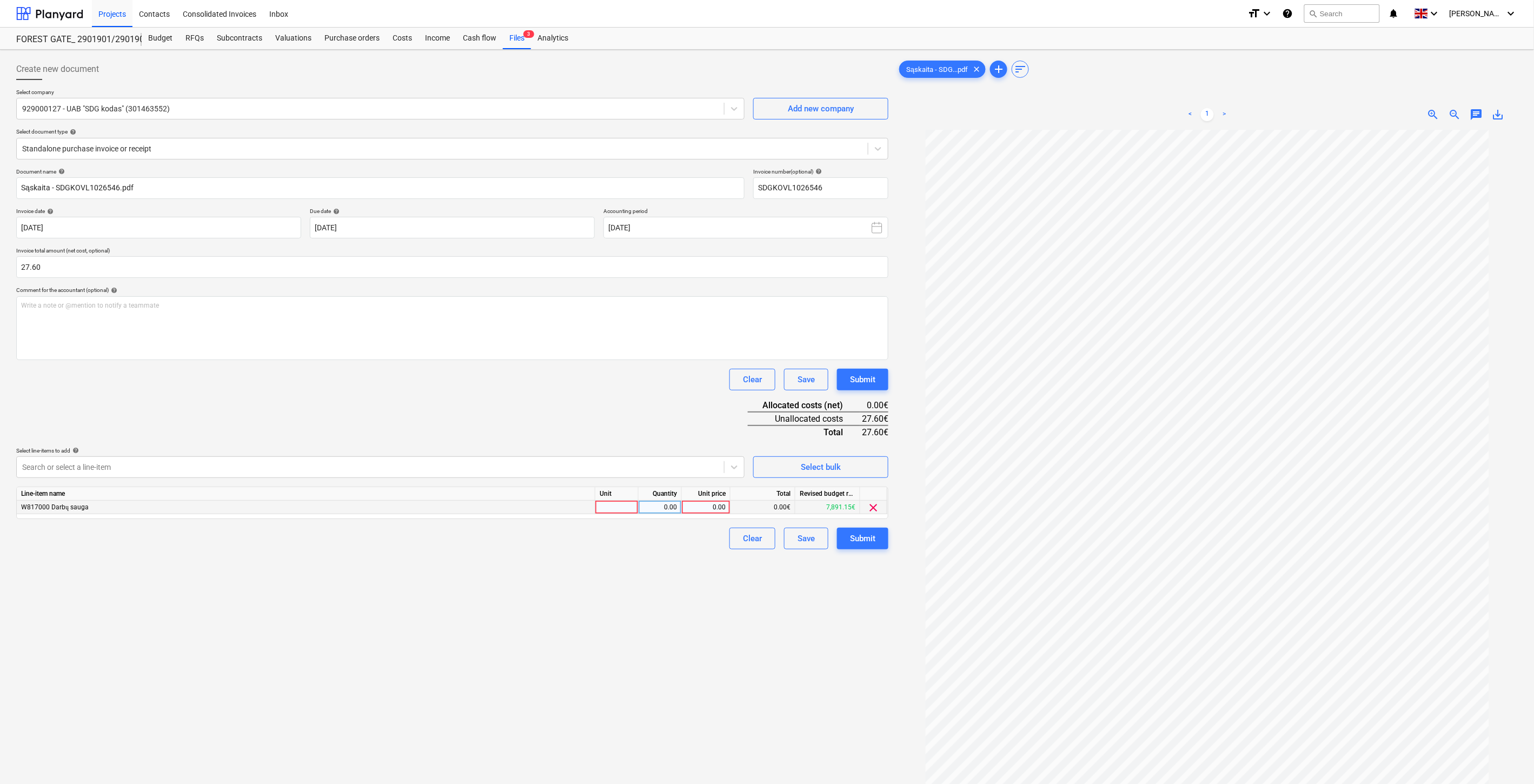
click at [613, 507] on div at bounding box center [617, 507] width 43 height 14
click at [655, 510] on div "0.00" at bounding box center [659, 507] width 34 height 14
click at [692, 508] on div "0.00" at bounding box center [706, 507] width 40 height 14
type input "27.60"
click at [652, 418] on div "Document name help Sąskaita - SDGKOVL1026546.pdf Invoice number (optional) help…" at bounding box center [453, 359] width 872 height 381
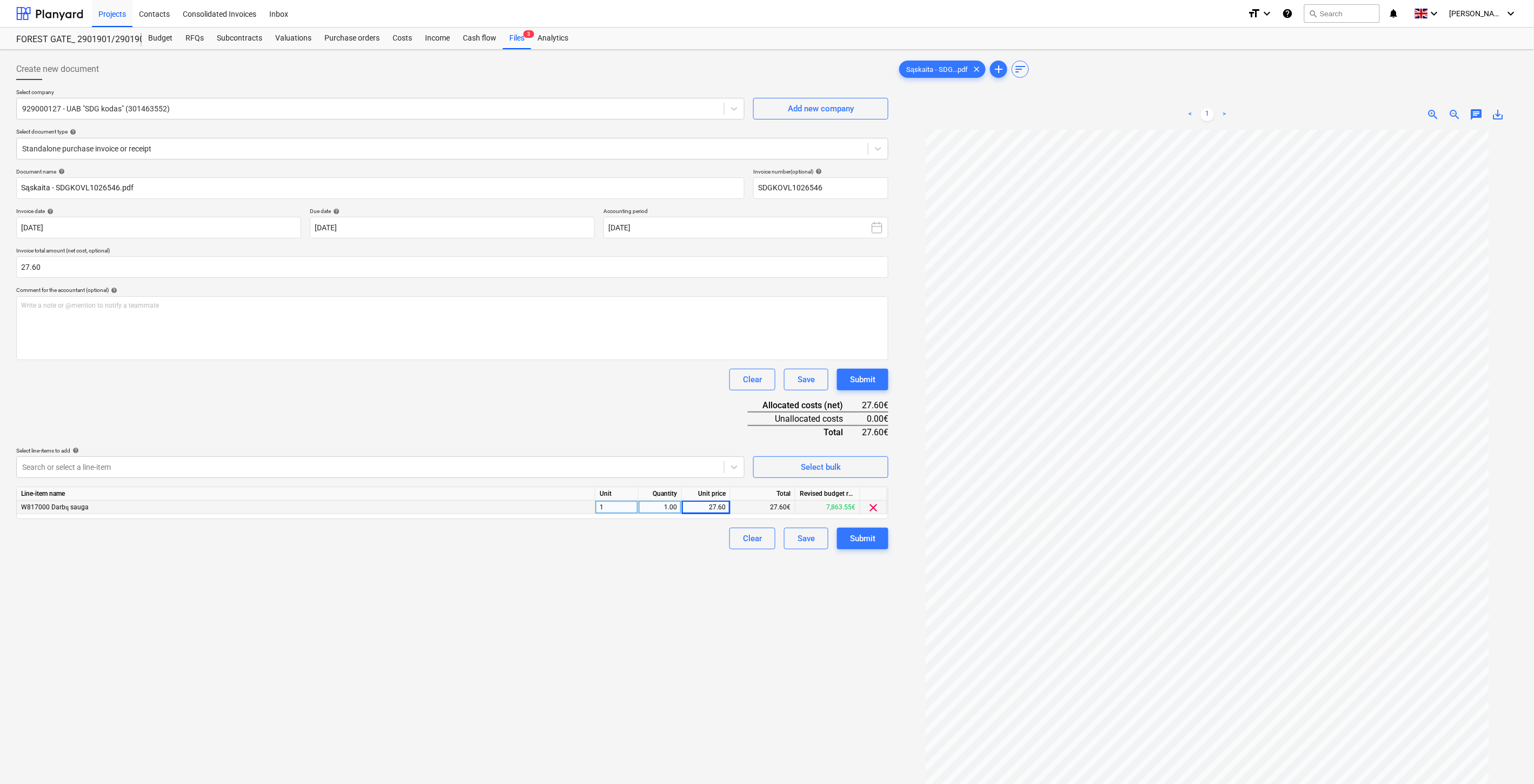
drag, startPoint x: 634, startPoint y: 411, endPoint x: 662, endPoint y: 397, distance: 31.3
click at [635, 411] on div "Document name help Sąskaita - SDGKOVL1026546.pdf Invoice number (optional) help…" at bounding box center [453, 359] width 872 height 381
drag, startPoint x: 662, startPoint y: 397, endPoint x: 17, endPoint y: 409, distance: 645.1
click at [661, 397] on div "Document name help Sąskaita - SDGKOVL1026546.pdf Invoice number (optional) help…" at bounding box center [453, 359] width 872 height 381
drag, startPoint x: 602, startPoint y: 412, endPoint x: 630, endPoint y: 398, distance: 31.3
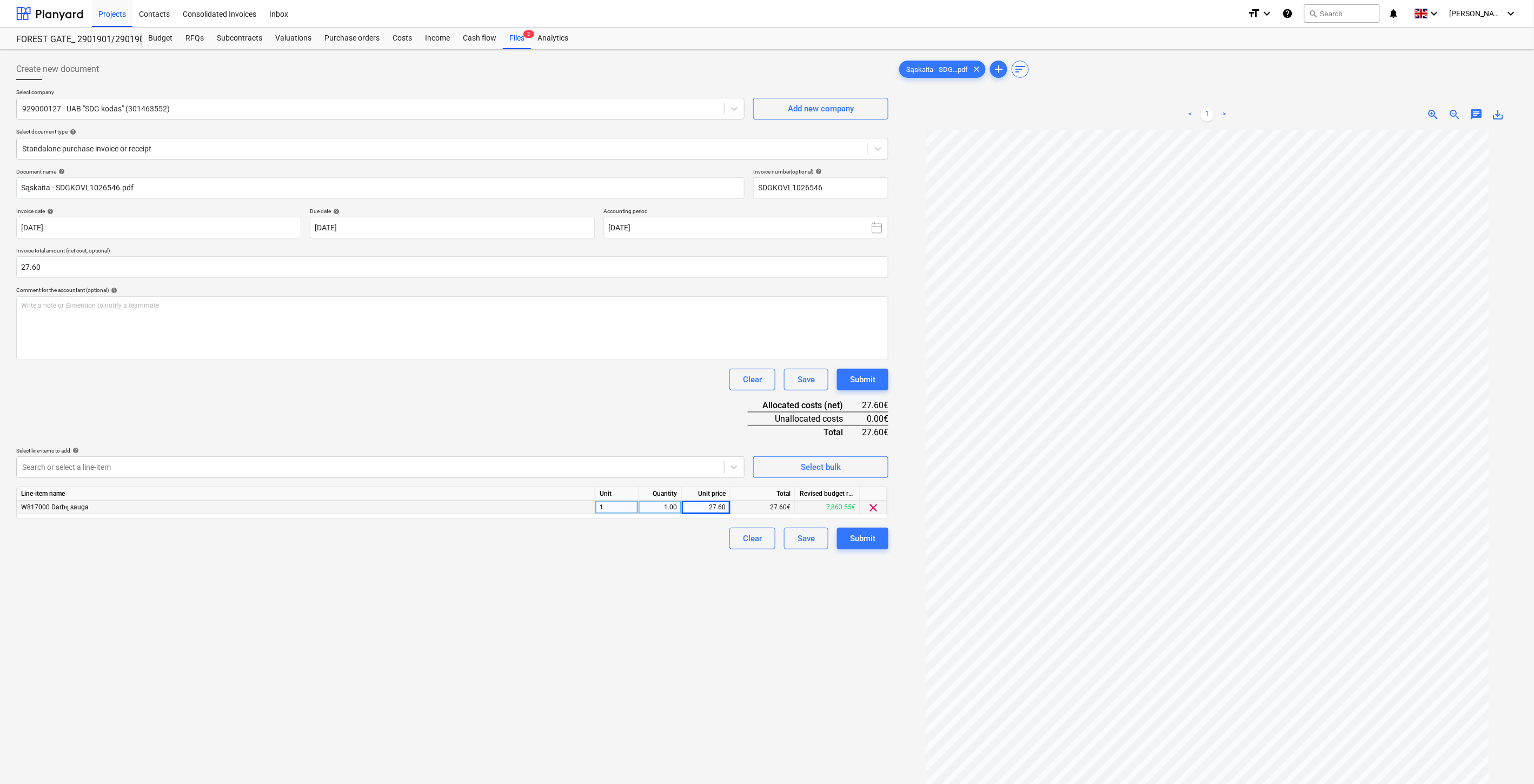
click at [604, 411] on div "Document name help Sąskaita - SDGKOVL1026546.pdf Invoice number (optional) help…" at bounding box center [453, 359] width 872 height 381
click at [630, 398] on div "Document name help Sąskaita - SDGKOVL1026546.pdf Invoice number (optional) help…" at bounding box center [453, 359] width 872 height 381
click at [801, 540] on div "Save" at bounding box center [806, 539] width 17 height 14
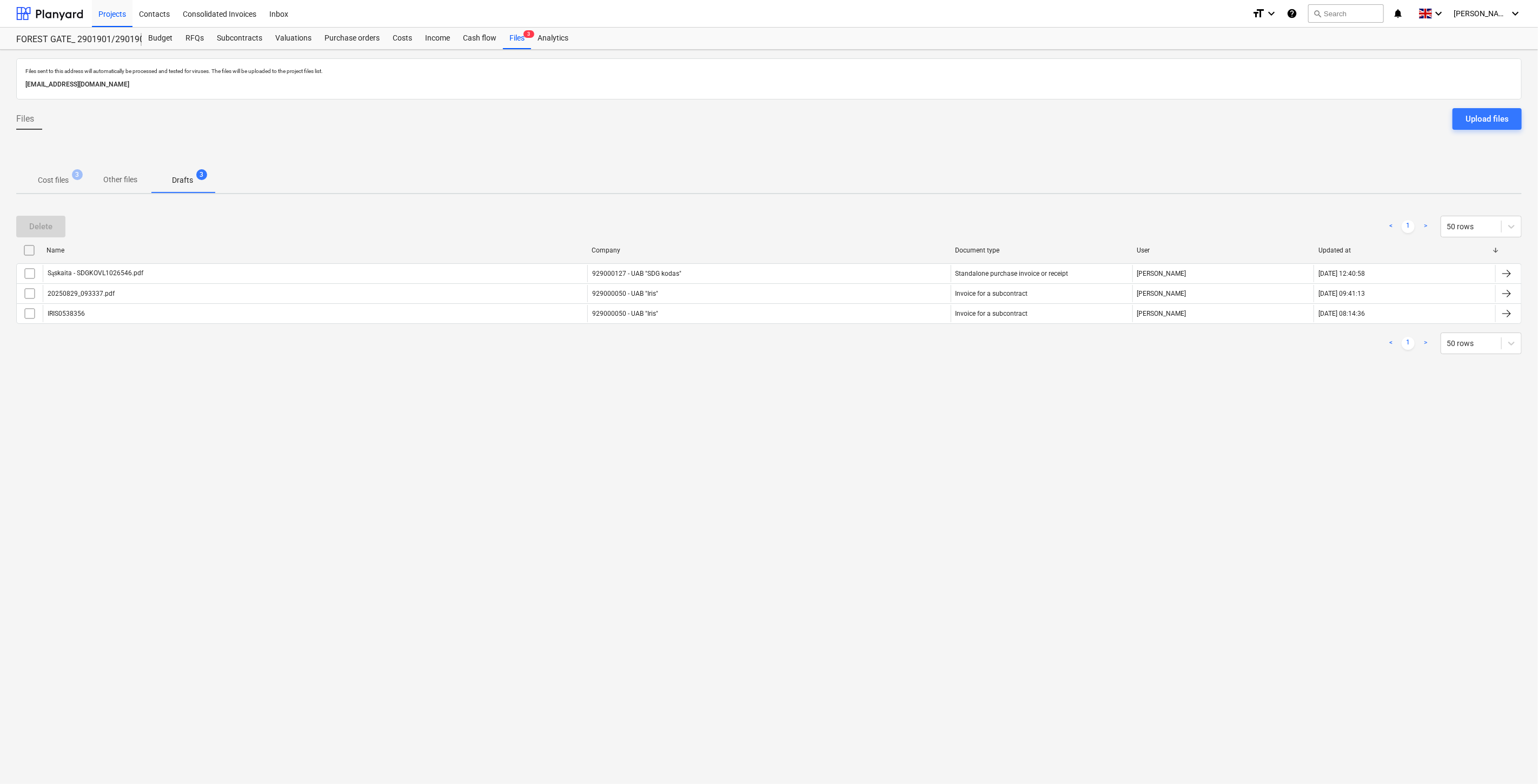
drag, startPoint x: 57, startPoint y: 171, endPoint x: 137, endPoint y: 209, distance: 88.6
click at [58, 172] on span "Cost files 3" at bounding box center [53, 180] width 74 height 19
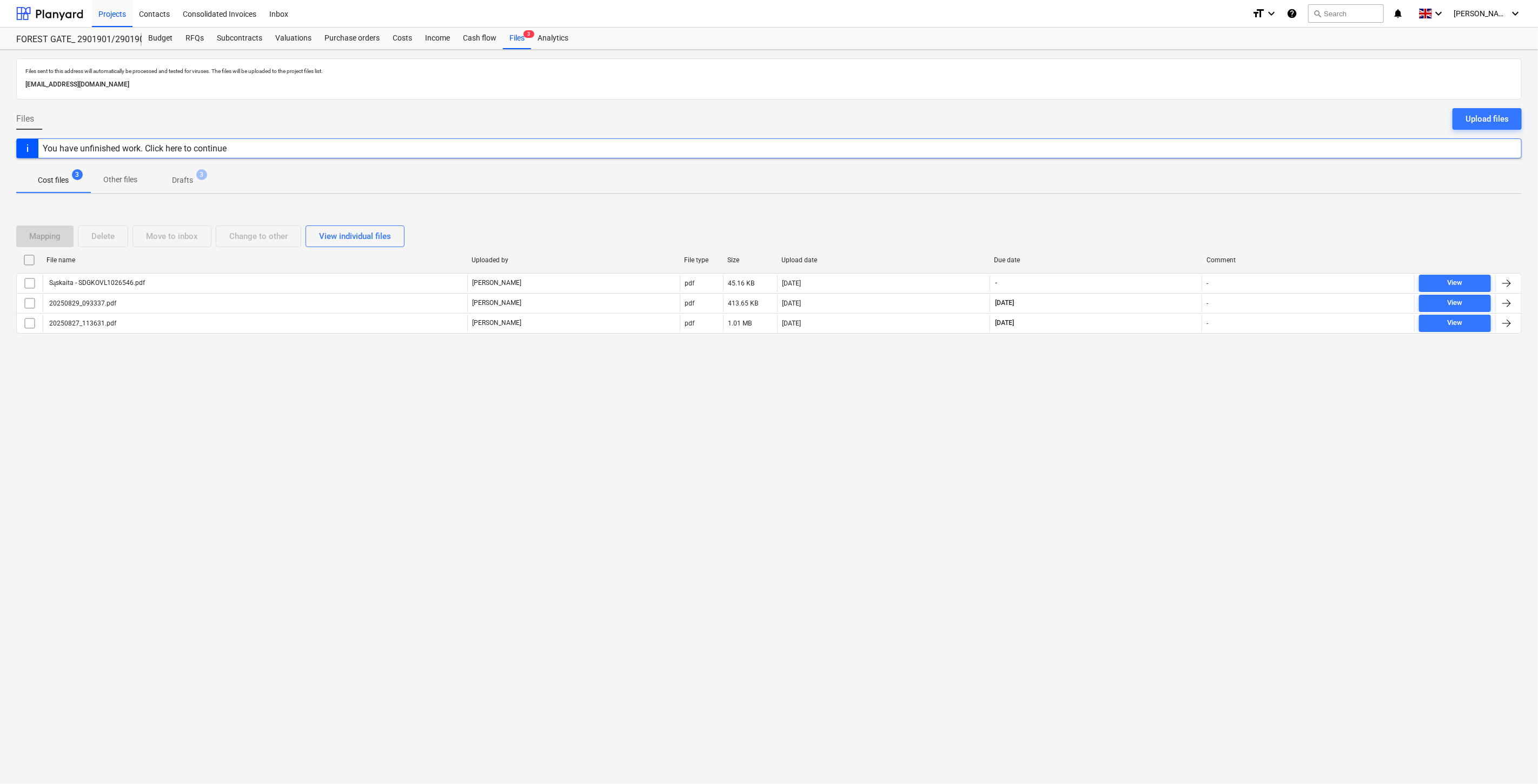
click at [1089, 425] on div "Files sent to this address will automatically be processed and tested for virus…" at bounding box center [769, 416] width 1538 height 734
click at [1106, 401] on div "Files sent to this address will automatically be processed and tested for virus…" at bounding box center [769, 416] width 1538 height 734
drag, startPoint x: 1021, startPoint y: 460, endPoint x: 1390, endPoint y: 36, distance: 562.1
click at [1028, 455] on div "Files sent to this address will automatically be processed and tested for virus…" at bounding box center [769, 416] width 1538 height 734
click at [1374, 12] on button "search Search" at bounding box center [1346, 14] width 76 height 19
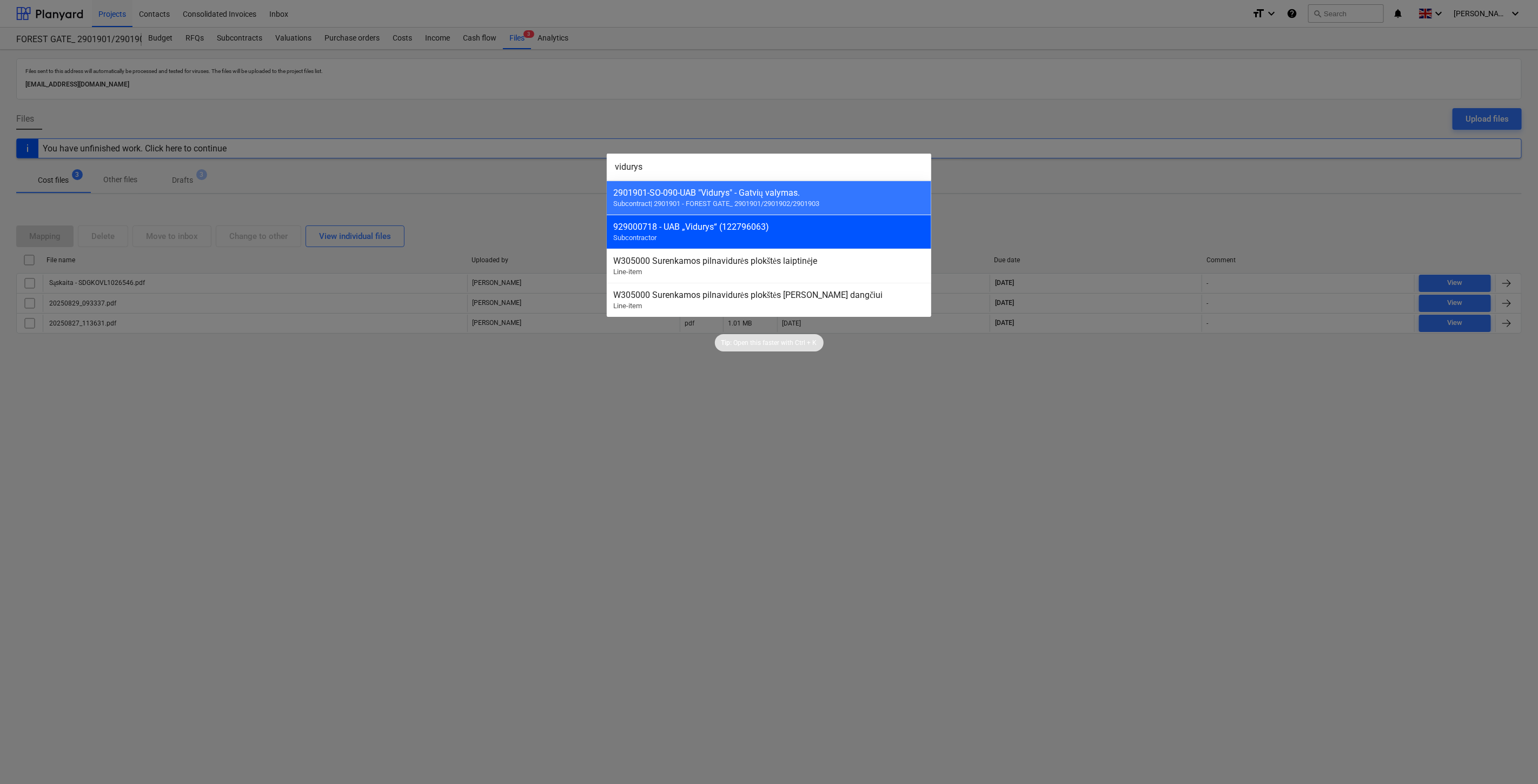
type input "vidurys"
click at [667, 223] on div "929000718 - UAB „Vidurys“ (122796063)" at bounding box center [769, 227] width 312 height 10
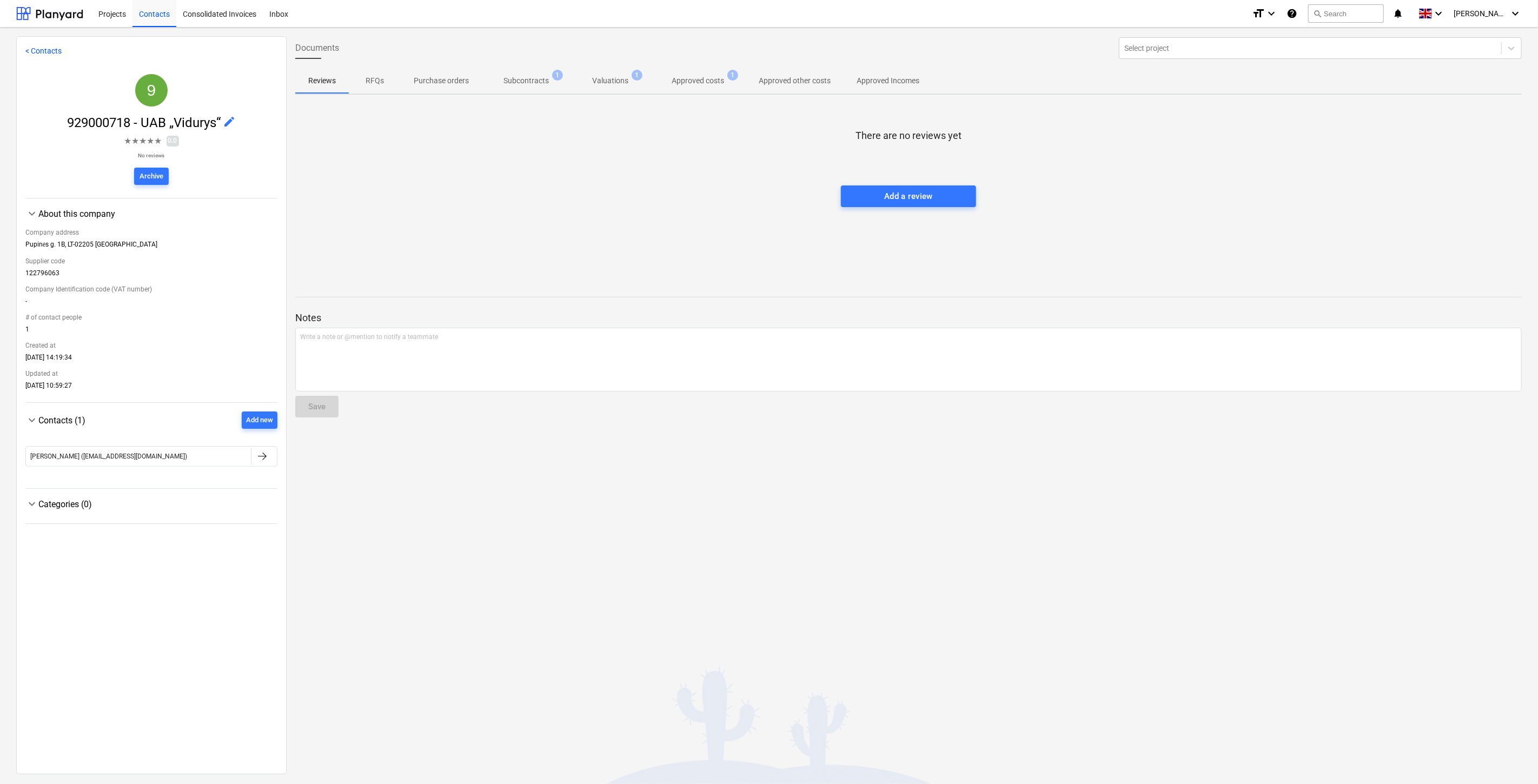
click at [506, 80] on p "Subcontracts" at bounding box center [526, 81] width 45 height 12
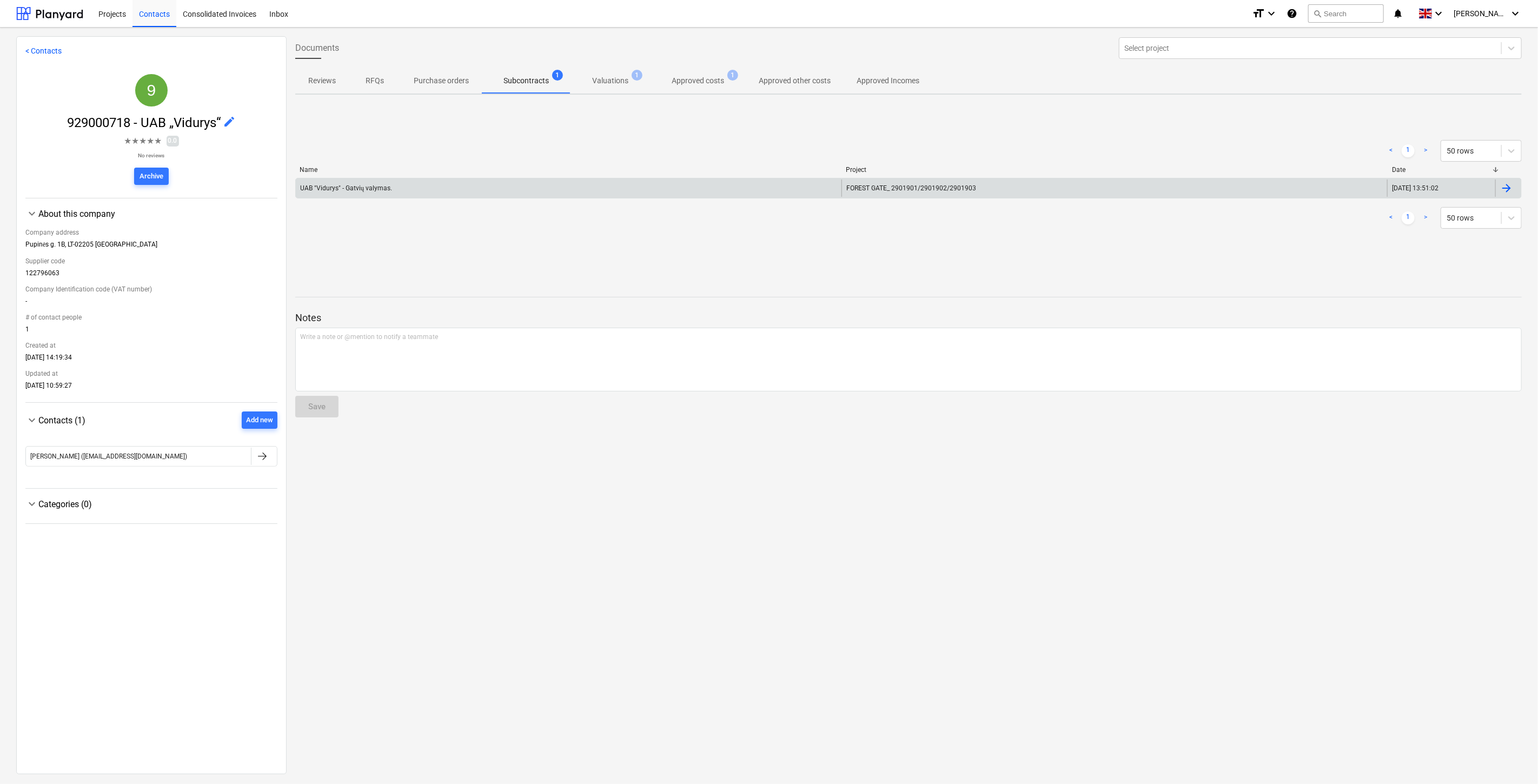
click at [608, 188] on div "UAB "Vidurys" - Gatvių valymas." at bounding box center [569, 188] width 546 height 17
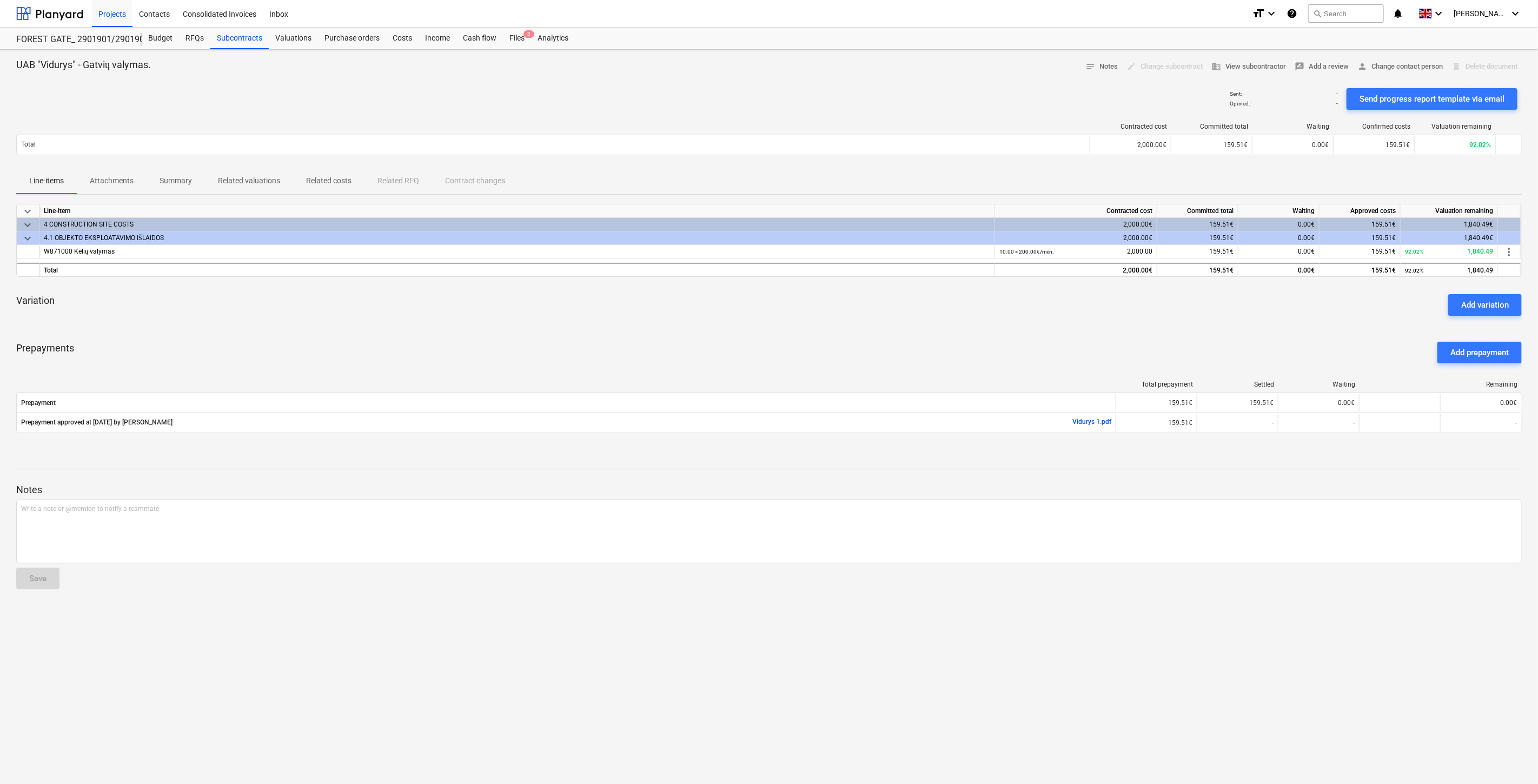
drag, startPoint x: 819, startPoint y: 328, endPoint x: 854, endPoint y: 319, distance: 36.1
click at [830, 327] on div "keyboard_arrow_down Line-item Contracted cost Committed total Waiting Approved …" at bounding box center [769, 324] width 1506 height 242
click at [855, 319] on div "Variation Add variation" at bounding box center [769, 305] width 1506 height 39
drag, startPoint x: 737, startPoint y: 316, endPoint x: 771, endPoint y: 306, distance: 35.4
click at [741, 315] on div "Variation Add variation" at bounding box center [769, 305] width 1506 height 39
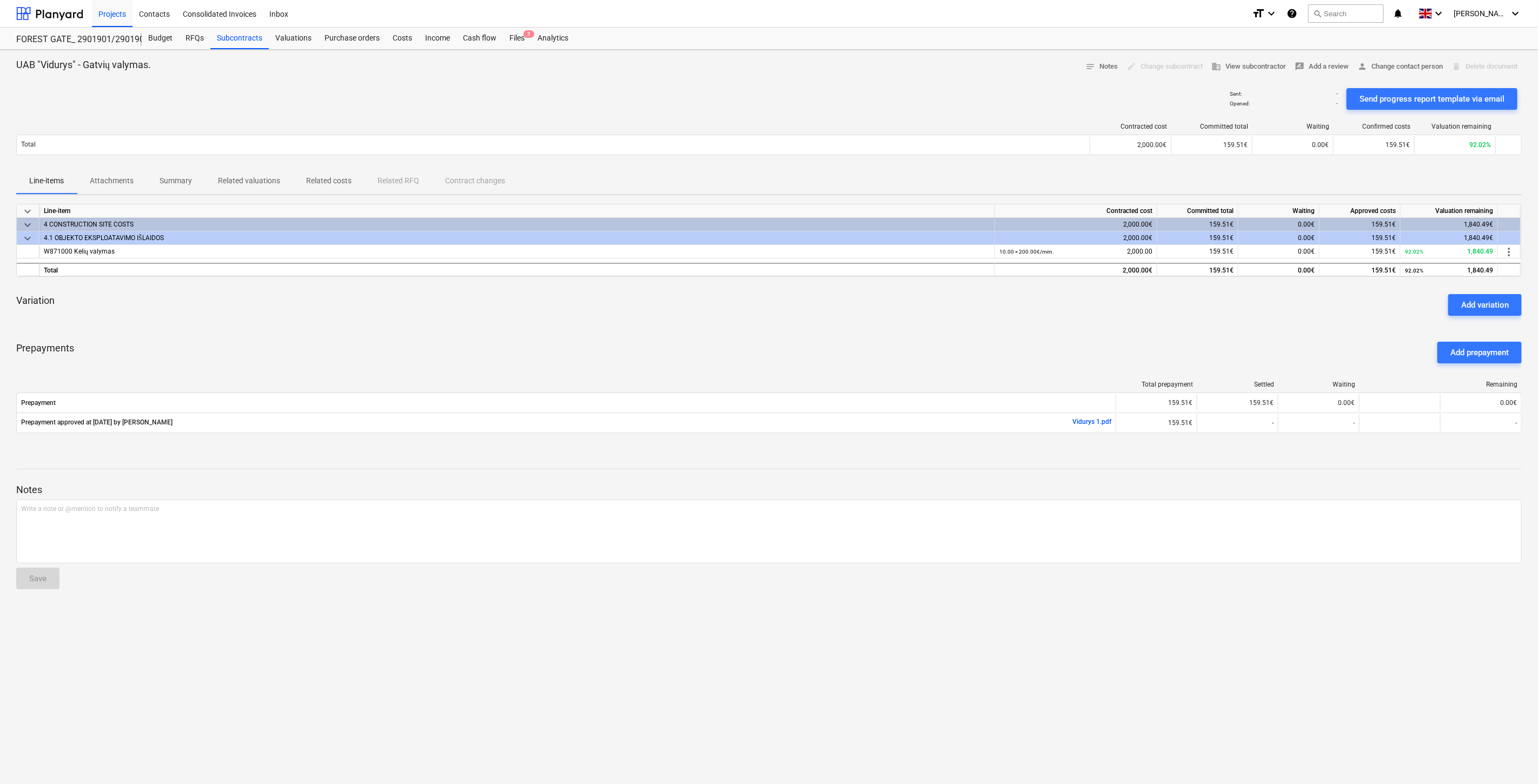
click at [771, 306] on div "Variation Add variation" at bounding box center [769, 305] width 1506 height 39
click at [850, 323] on div "Variation Add variation" at bounding box center [769, 305] width 1506 height 39
click at [873, 316] on div "Variation Add variation" at bounding box center [769, 305] width 1506 height 39
click at [899, 309] on div "Variation Add variation" at bounding box center [769, 305] width 1506 height 39
click at [914, 304] on div "Variation Add variation" at bounding box center [769, 305] width 1506 height 39
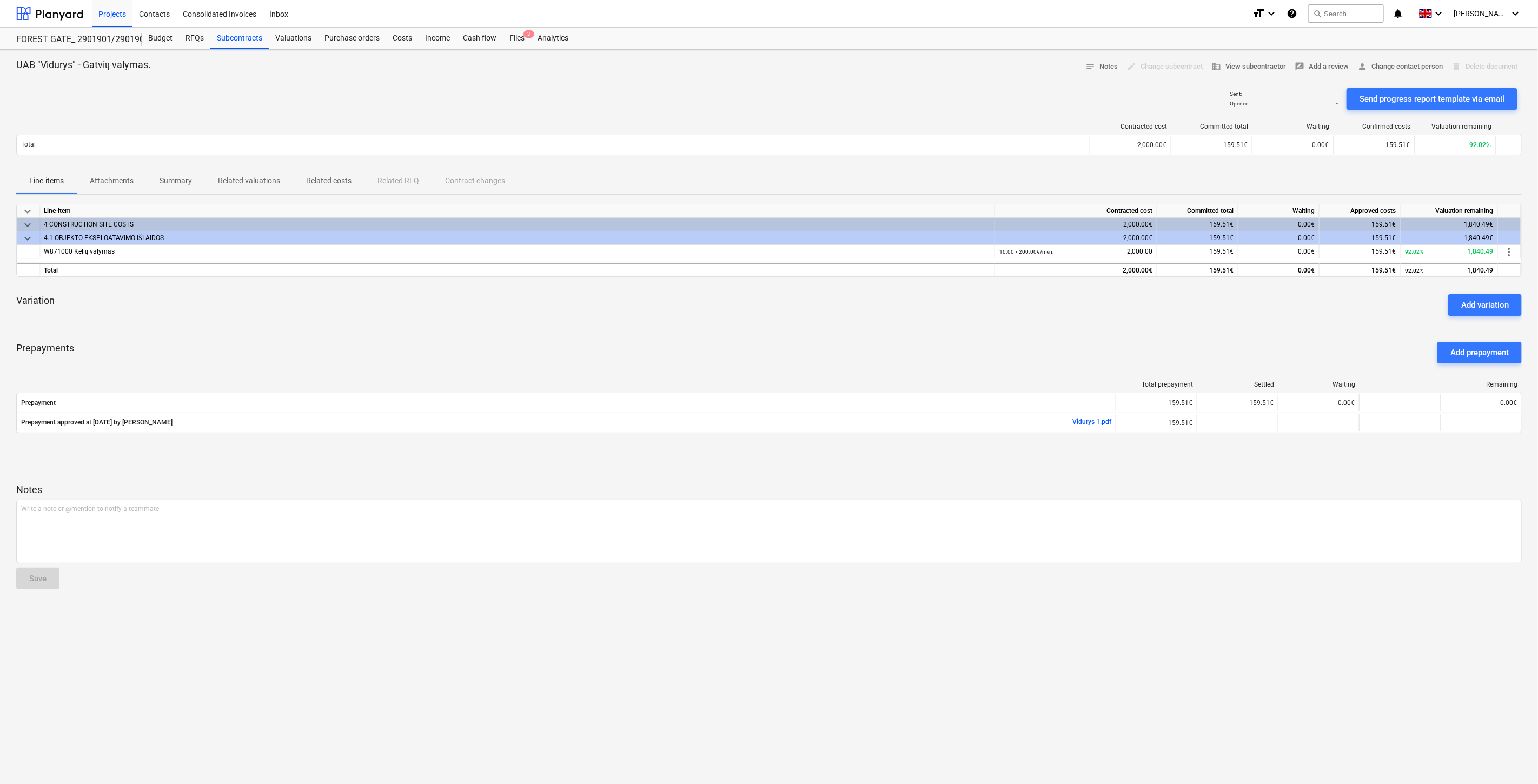
click at [914, 304] on div "Variation Add variation" at bounding box center [769, 305] width 1506 height 39
click at [921, 303] on div "Variation Add variation" at bounding box center [769, 305] width 1506 height 39
click at [936, 299] on div "Variation Add variation" at bounding box center [769, 305] width 1506 height 39
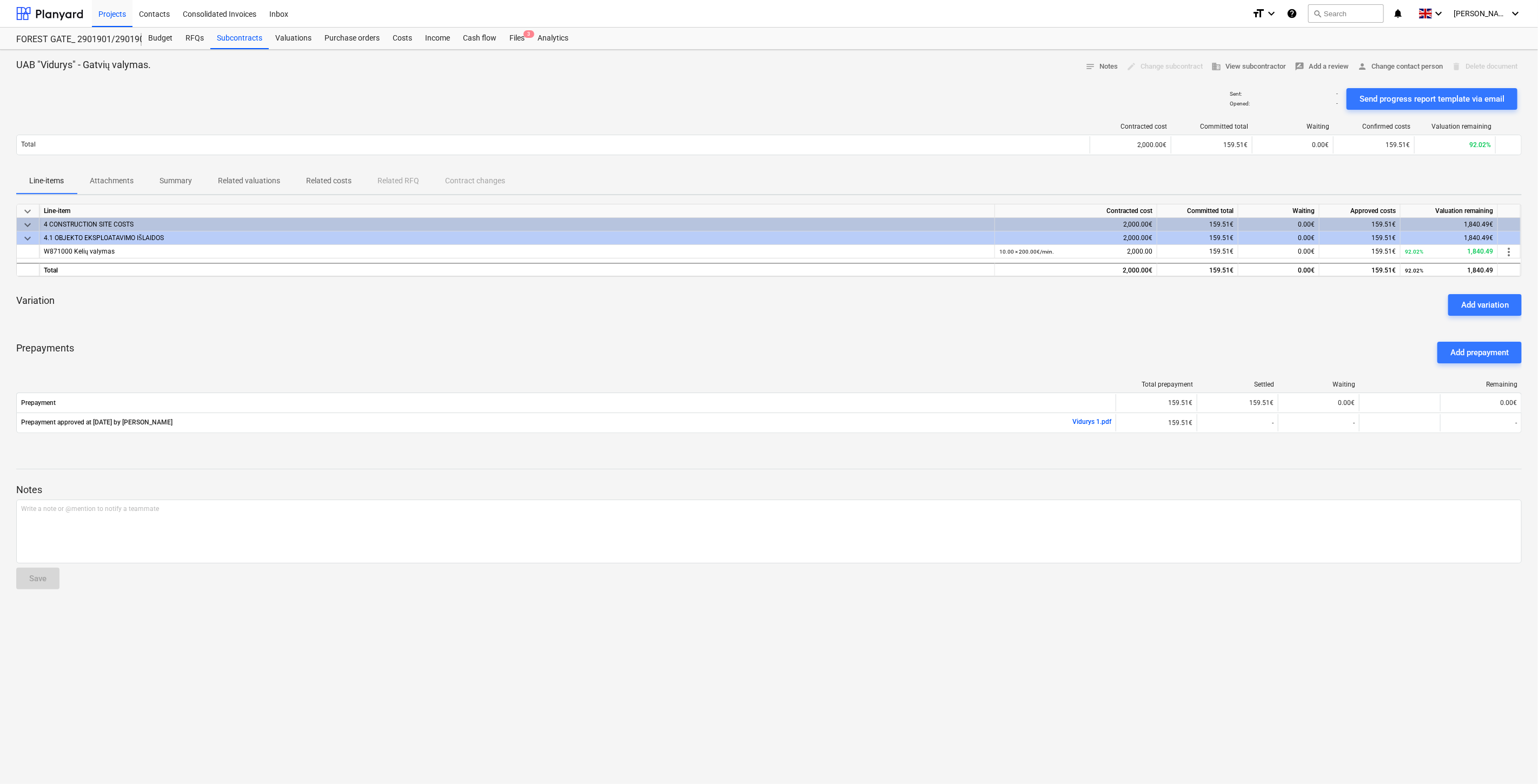
click at [889, 322] on div "Variation Add variation" at bounding box center [769, 305] width 1506 height 39
click at [903, 316] on div "Variation Add variation" at bounding box center [769, 305] width 1506 height 39
drag, startPoint x: 911, startPoint y: 312, endPoint x: 933, endPoint y: 304, distance: 23.4
click at [913, 312] on div "Variation Add variation" at bounding box center [769, 305] width 1506 height 39
click at [933, 304] on div "Variation Add variation" at bounding box center [769, 305] width 1506 height 39
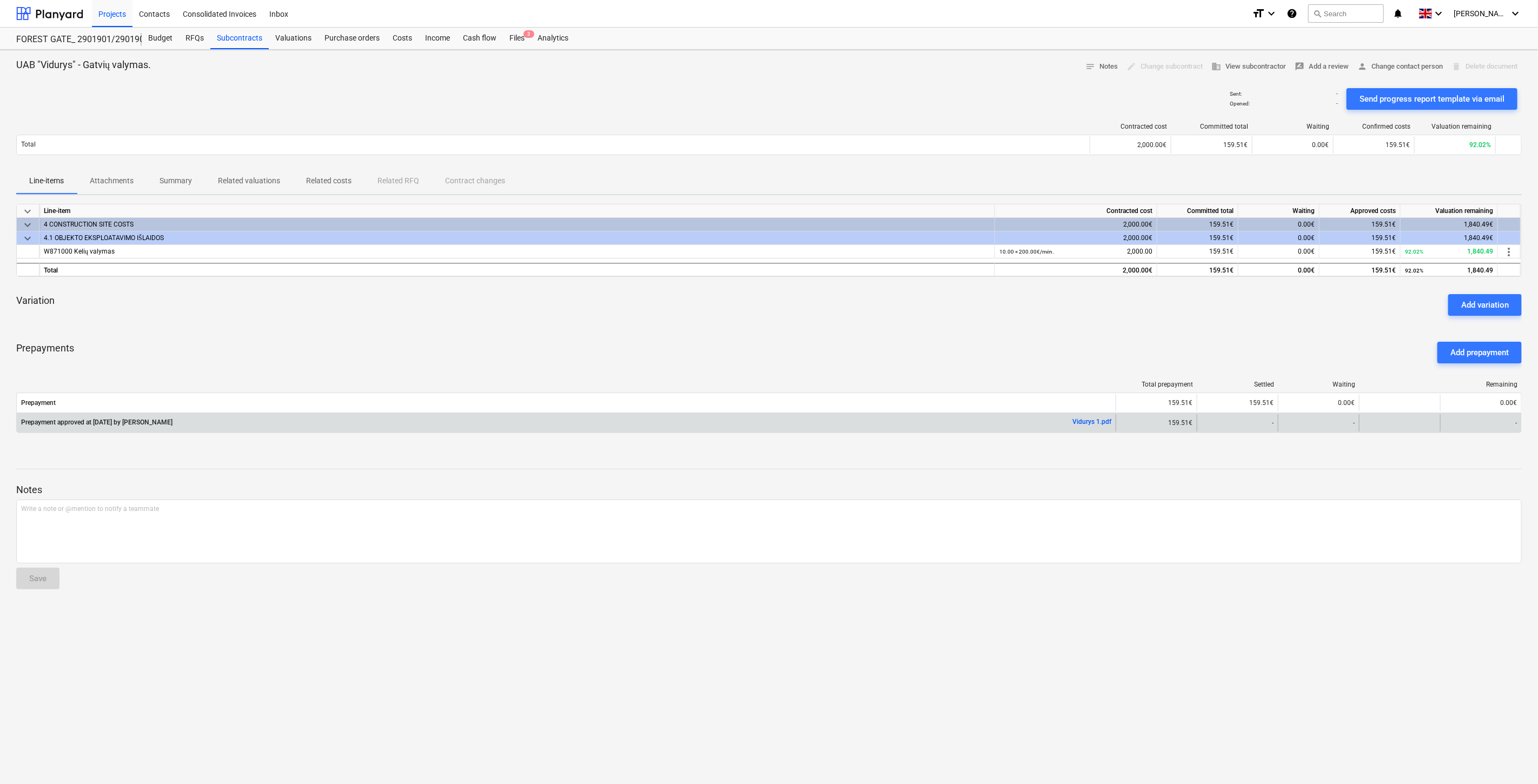
click at [1094, 422] on link "Vidurys 1.pdf" at bounding box center [1092, 421] width 39 height 8
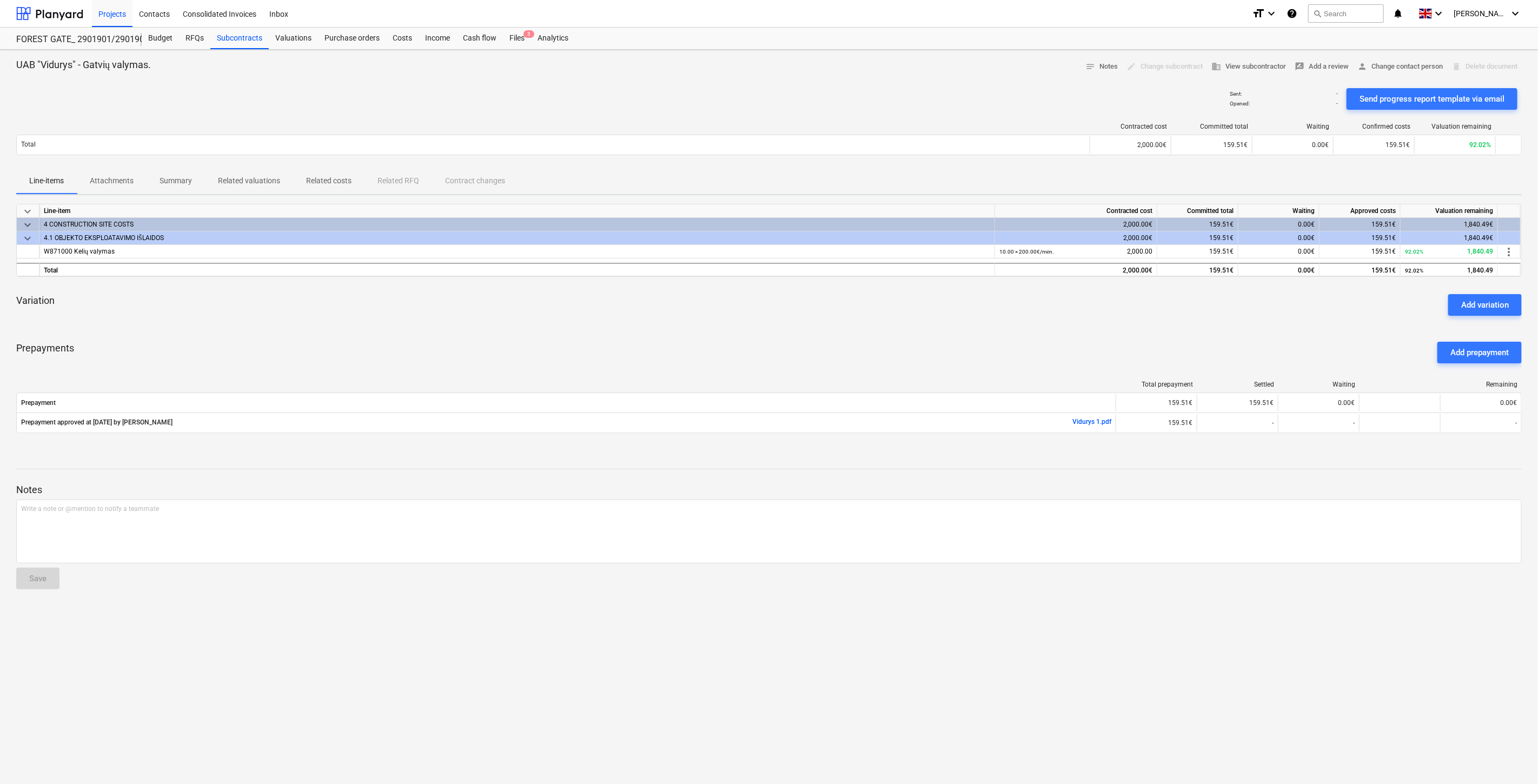
click at [902, 316] on div "Variation Add variation" at bounding box center [769, 305] width 1506 height 39
click at [931, 304] on div "Variation Add variation" at bounding box center [769, 305] width 1506 height 39
click at [756, 314] on div "Variation Add variation" at bounding box center [769, 305] width 1506 height 39
click at [802, 311] on div "Variation Add variation" at bounding box center [769, 305] width 1506 height 39
click at [859, 306] on div "Variation Add variation" at bounding box center [769, 305] width 1506 height 39
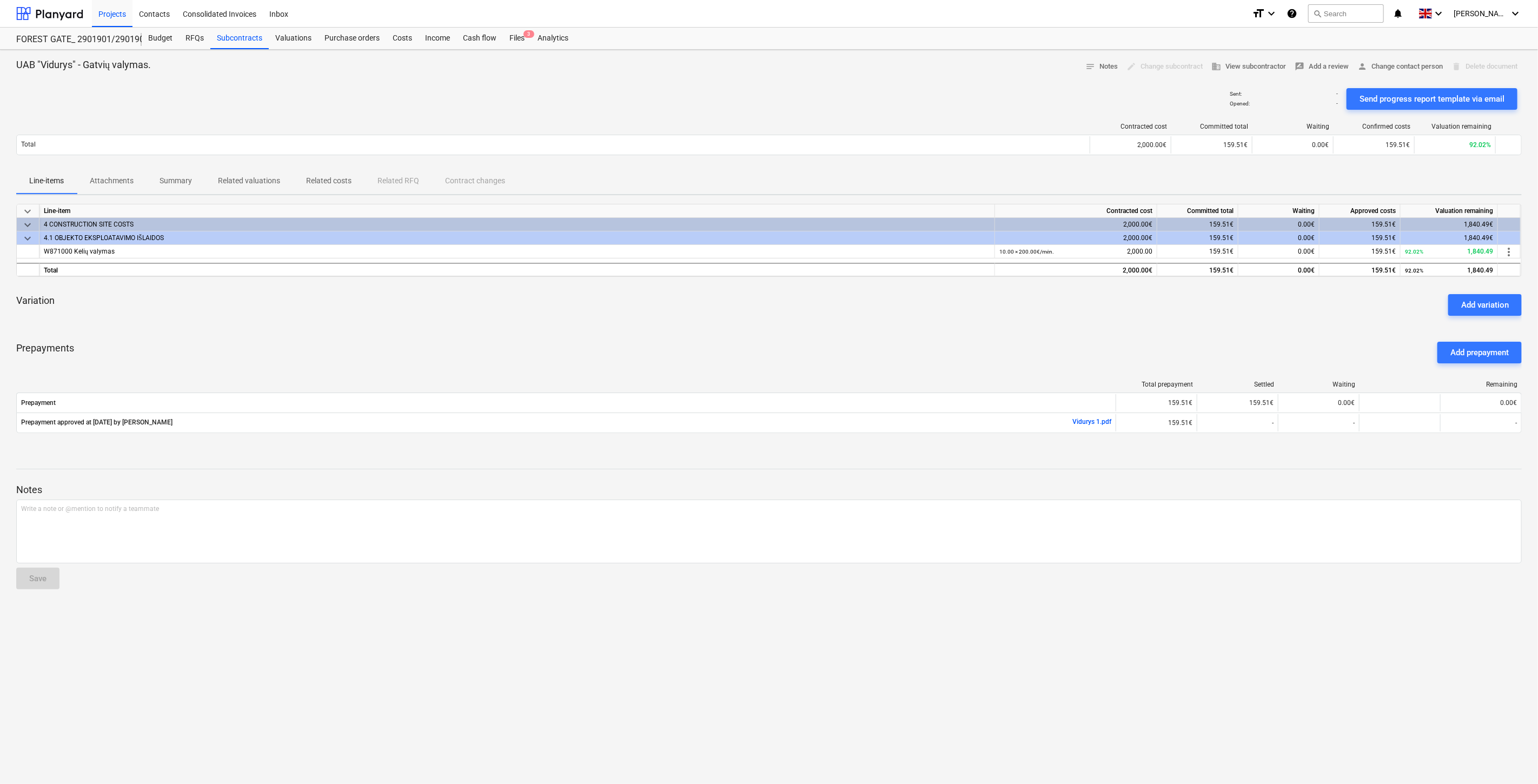
click at [901, 298] on div "Variation Add variation" at bounding box center [769, 305] width 1506 height 39
click at [847, 319] on div "Variation Add variation" at bounding box center [769, 305] width 1506 height 39
click at [857, 316] on div "Variation Add variation" at bounding box center [769, 305] width 1506 height 39
click at [868, 311] on div "Variation Add variation" at bounding box center [769, 305] width 1506 height 39
click at [879, 307] on div "Variation Add variation" at bounding box center [769, 305] width 1506 height 39
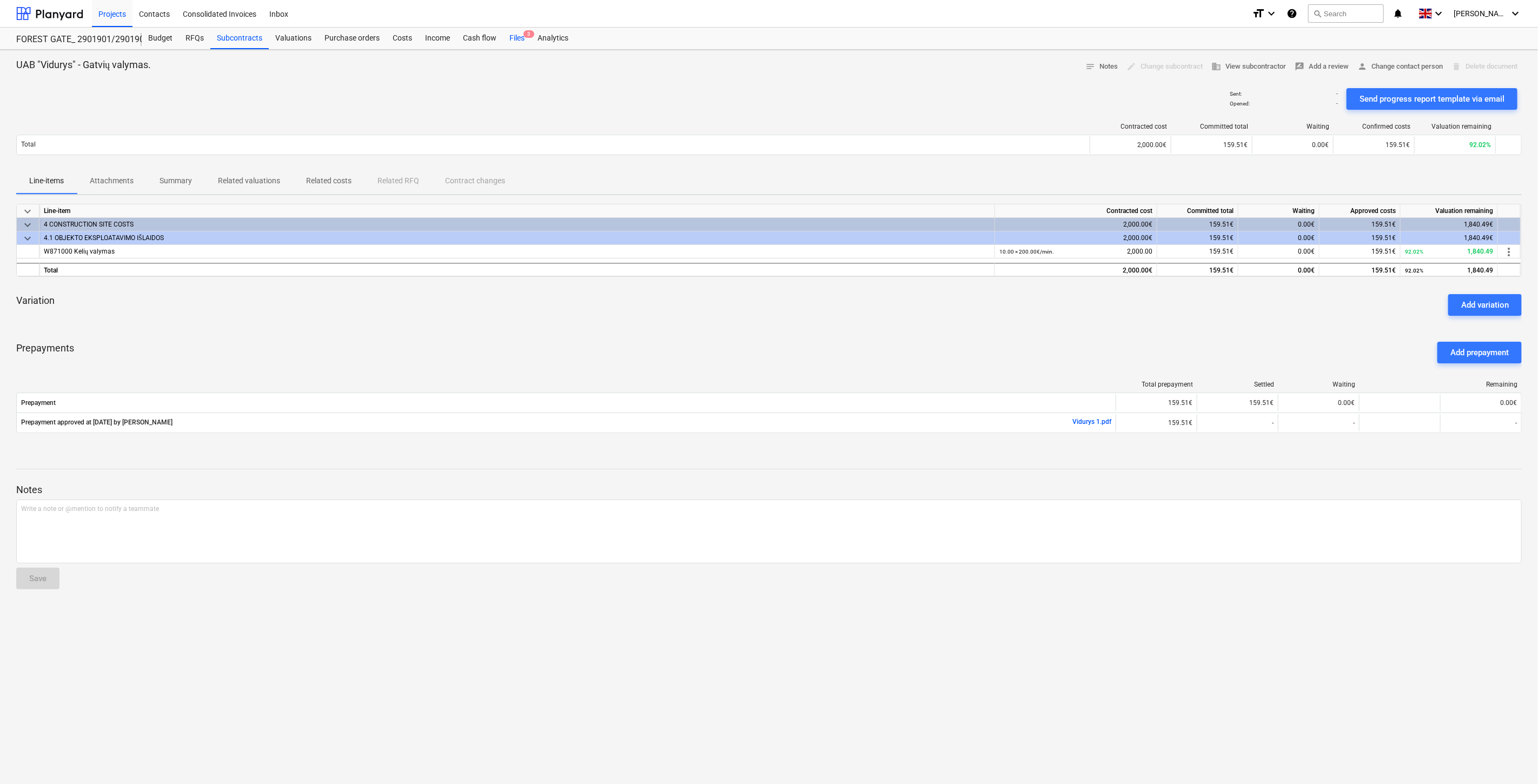
click at [528, 40] on div "Files 3" at bounding box center [517, 38] width 28 height 22
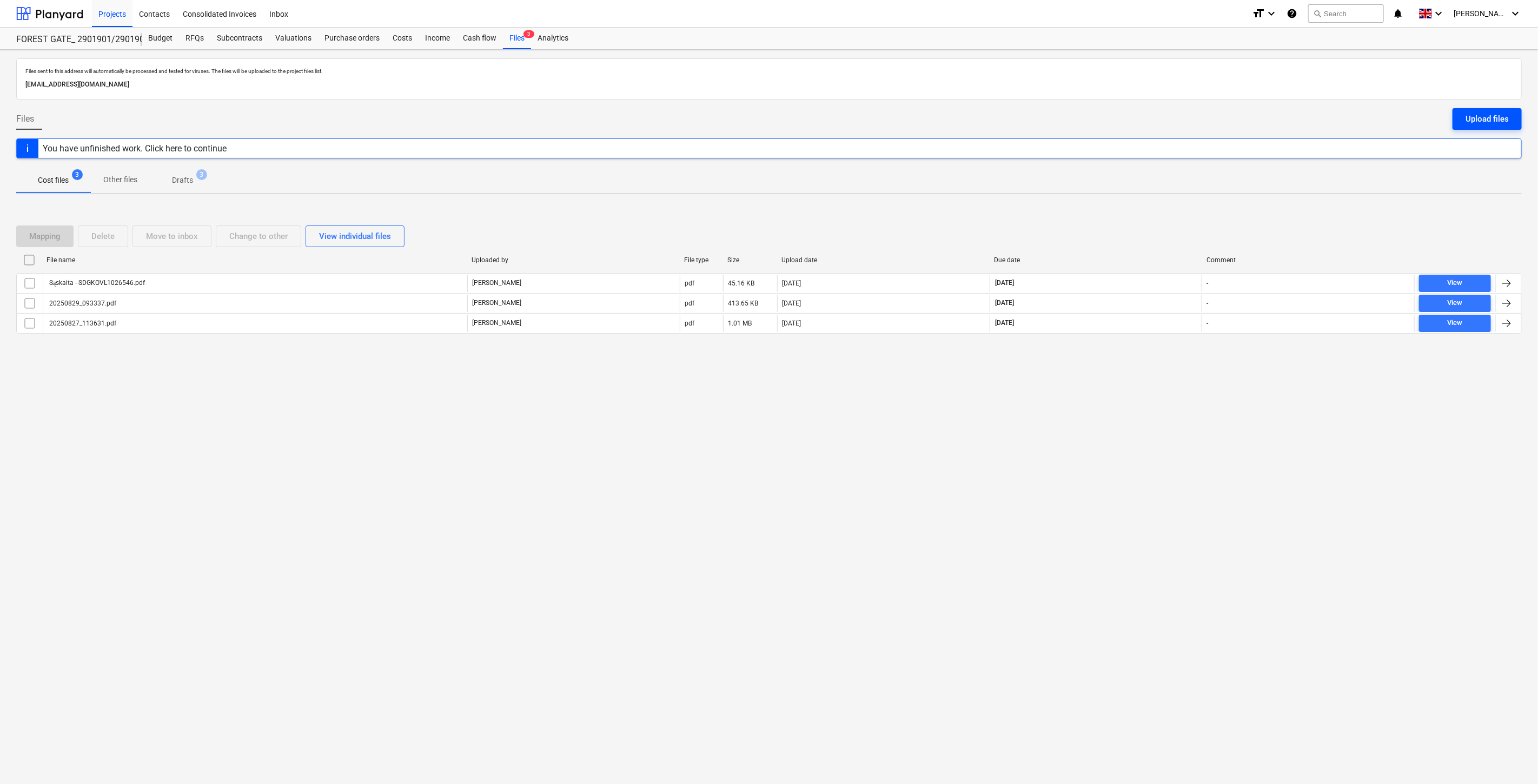
click at [1488, 125] on div "Upload files" at bounding box center [1487, 119] width 43 height 14
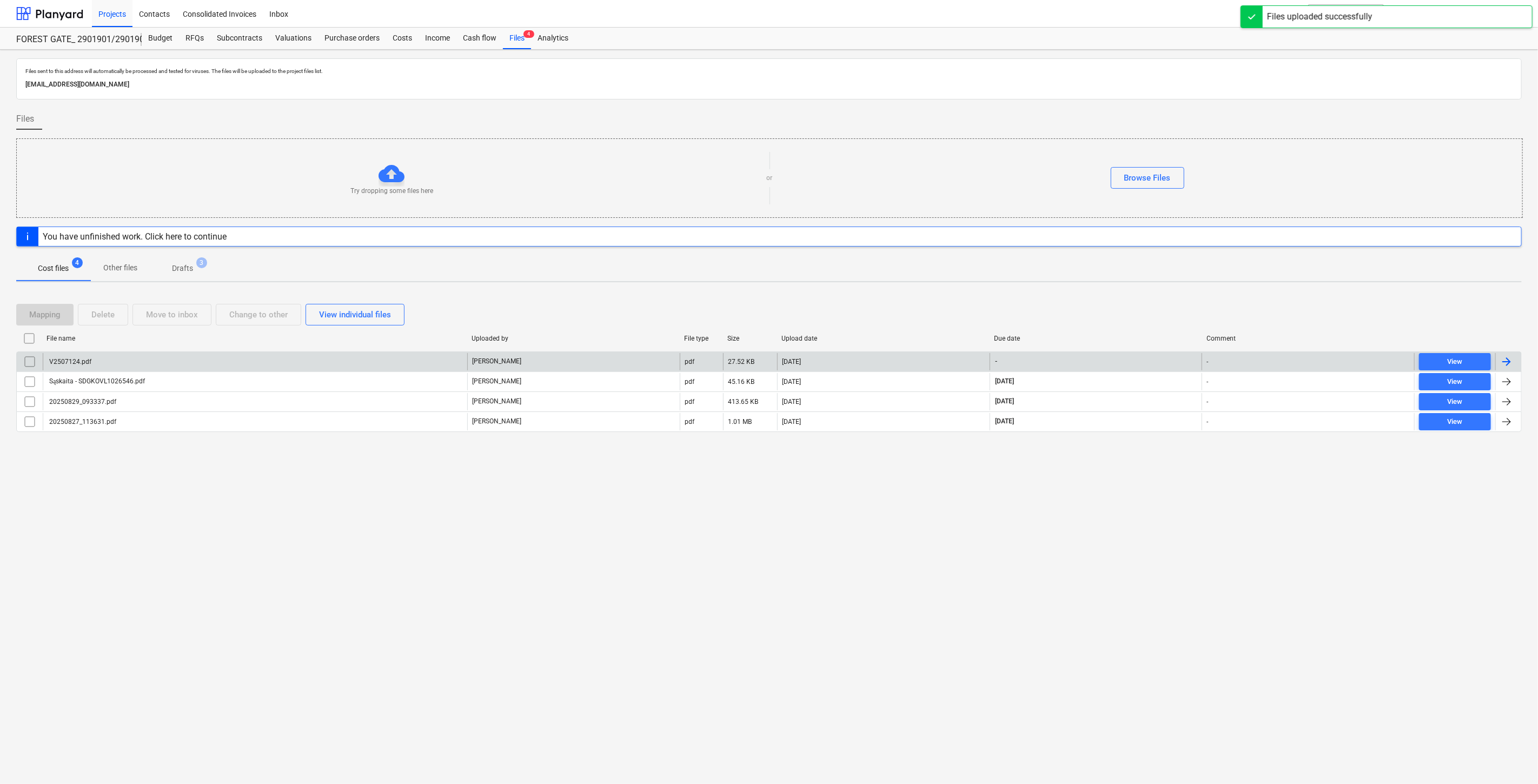
click at [322, 362] on div "V2507124.pdf" at bounding box center [255, 362] width 425 height 17
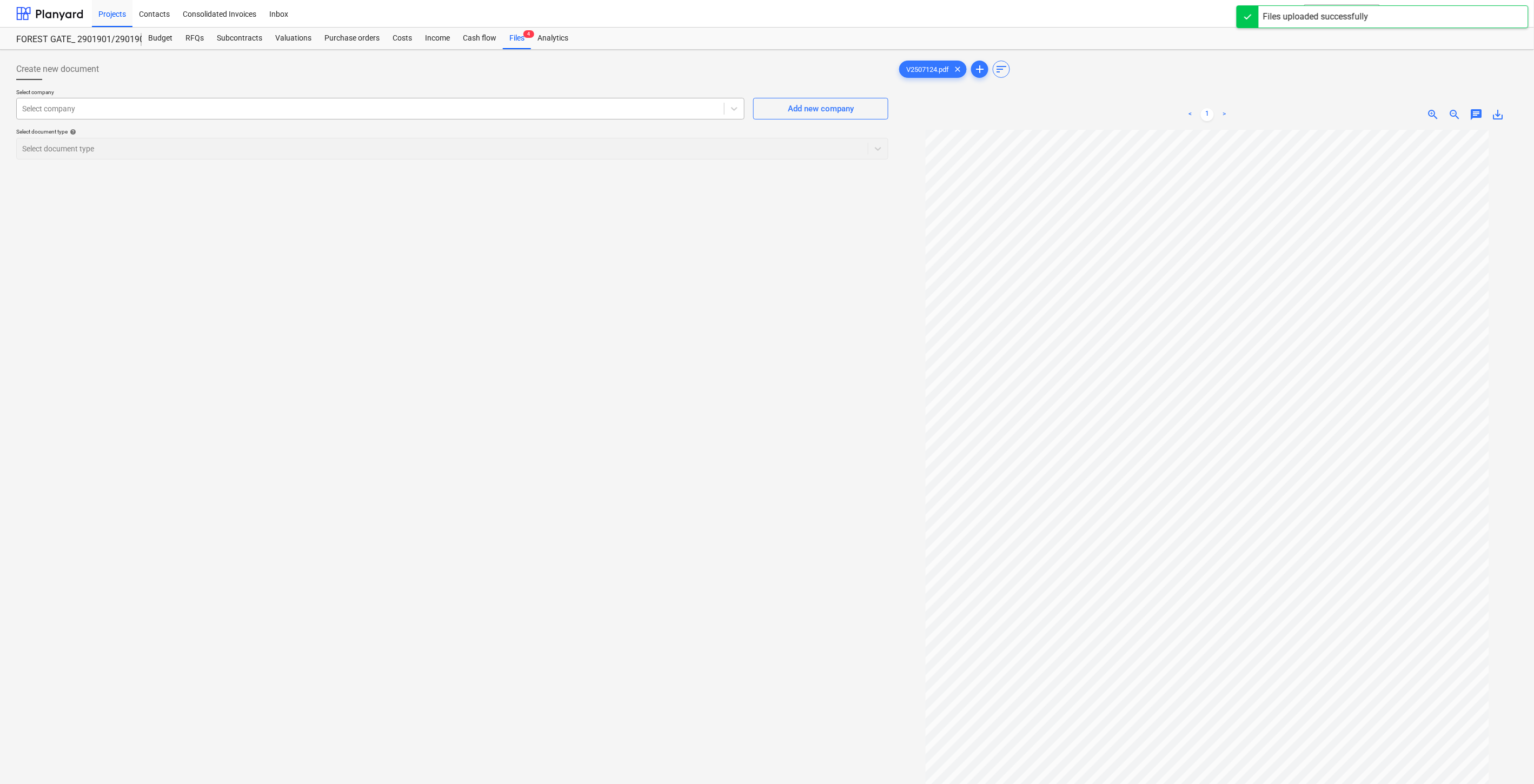
click at [560, 110] on div at bounding box center [371, 109] width 696 height 11
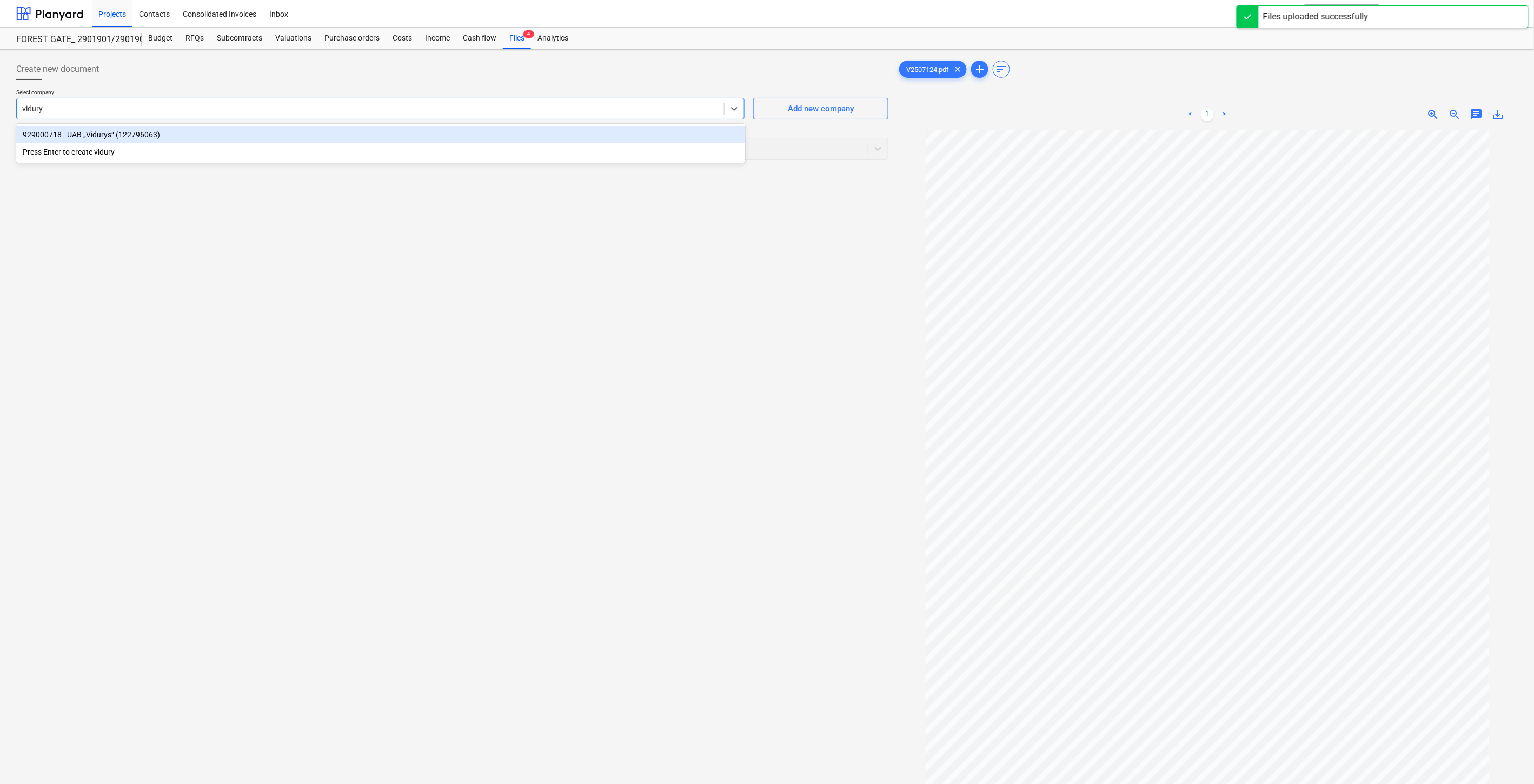
type input "vidurys"
click at [575, 134] on div "929000718 - UAB „Vidurys“ (122796063)" at bounding box center [381, 135] width 729 height 17
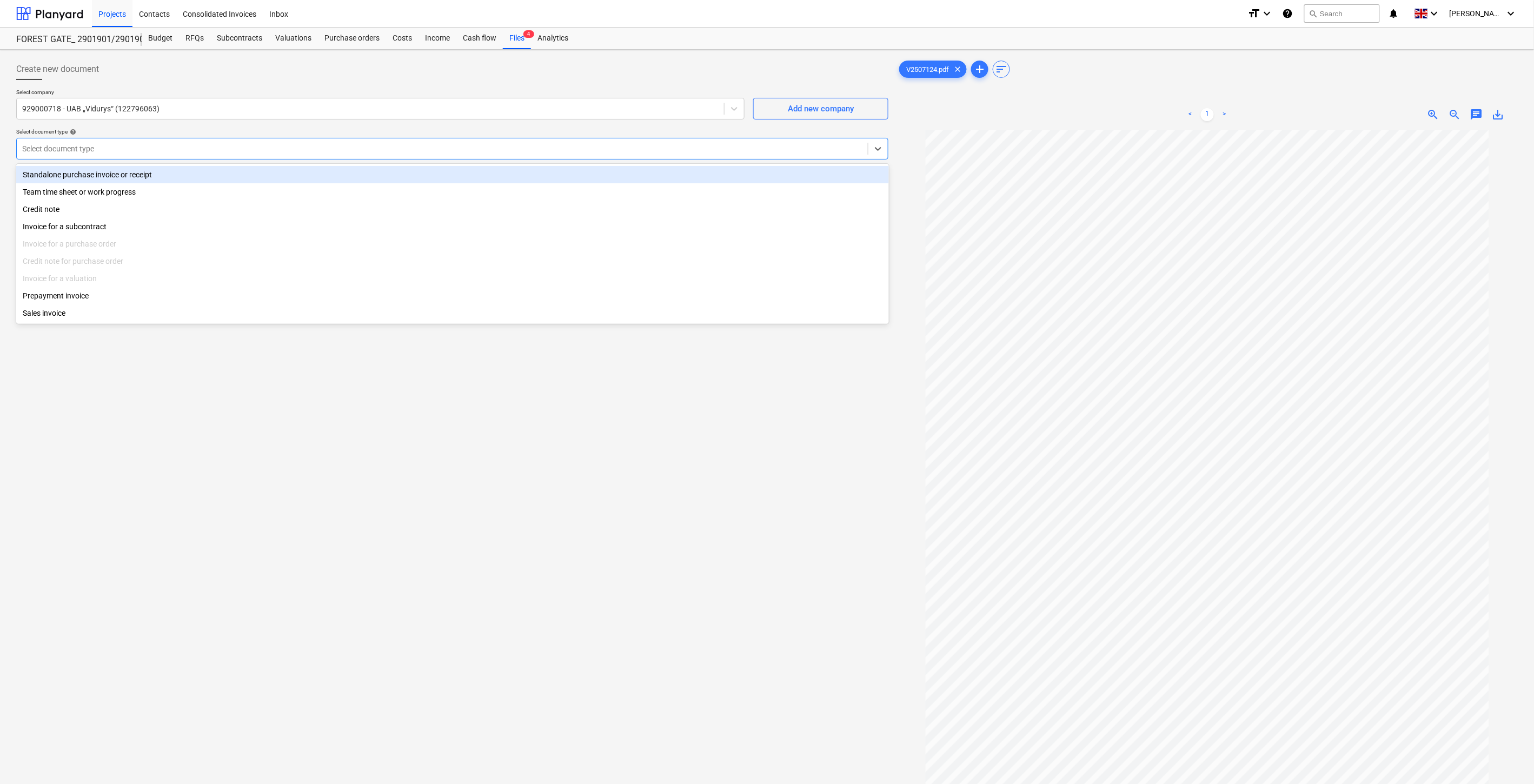
click at [534, 153] on div at bounding box center [442, 148] width 840 height 11
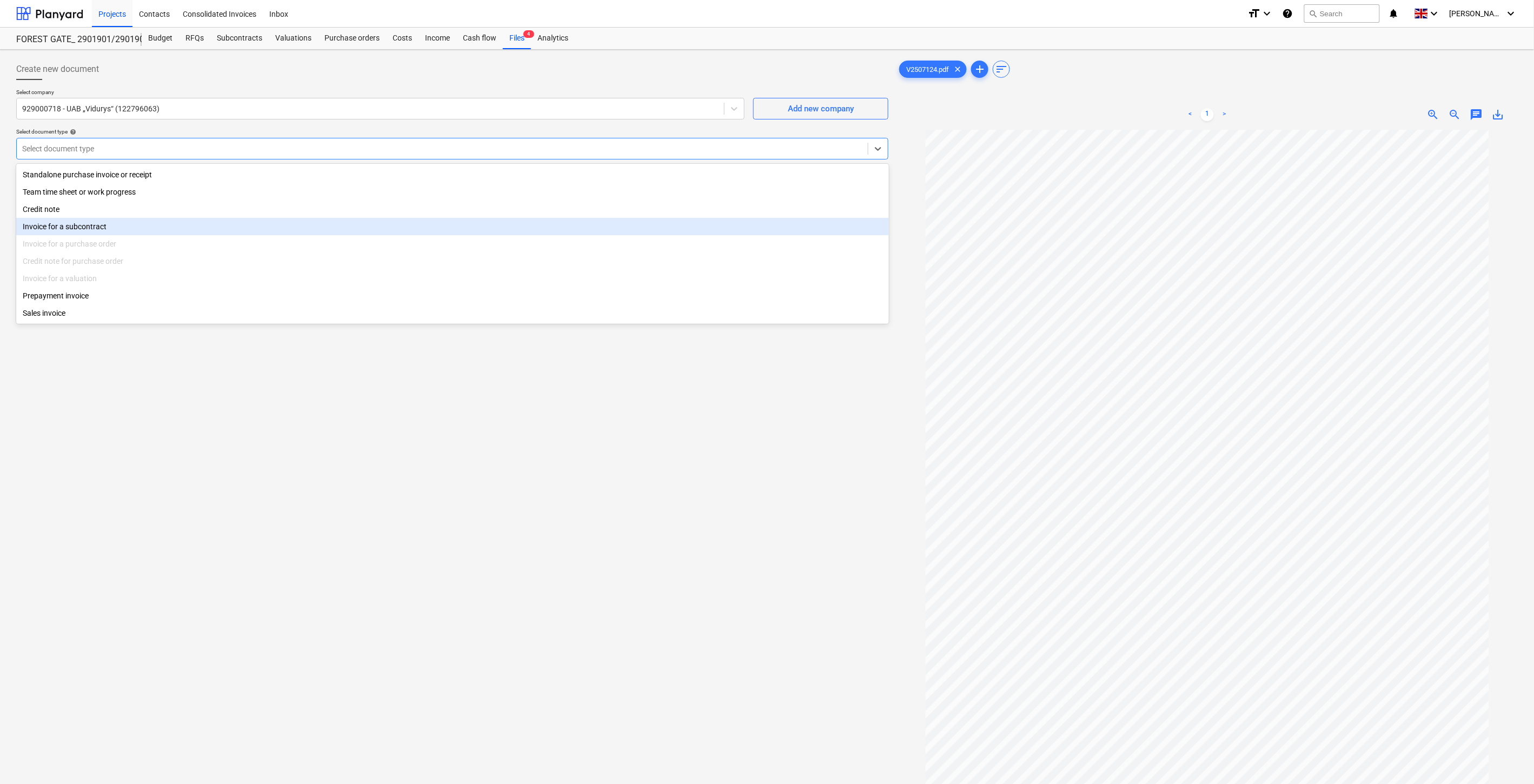
click at [323, 224] on div "Invoice for a subcontract" at bounding box center [453, 227] width 873 height 17
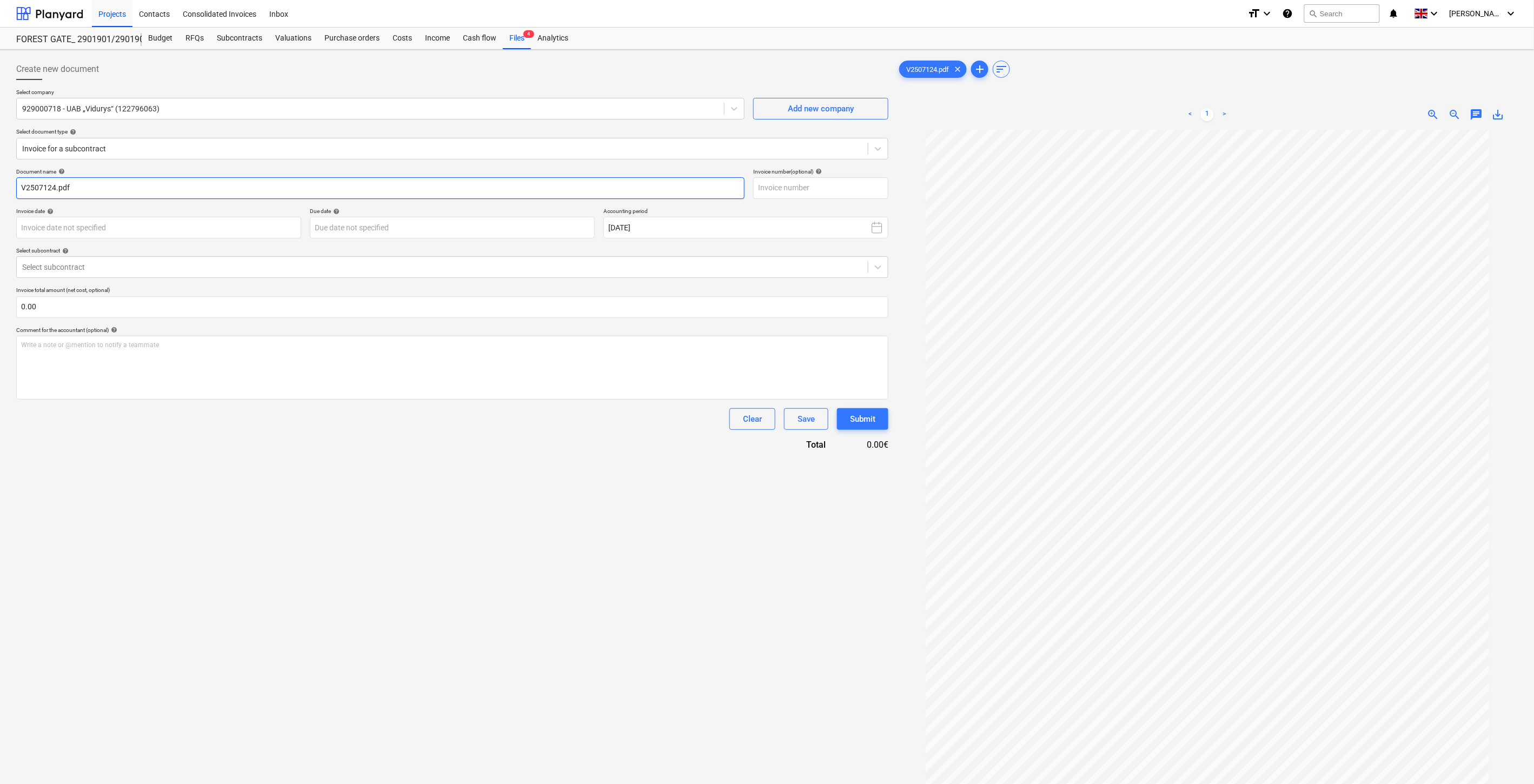
drag, startPoint x: 54, startPoint y: 186, endPoint x: 18, endPoint y: 190, distance: 36.2
click at [18, 190] on input "V2507124.pdf" at bounding box center [381, 188] width 728 height 22
click at [781, 189] on input "text" at bounding box center [821, 188] width 135 height 22
paste input "V2507124"
type input "V2507124"
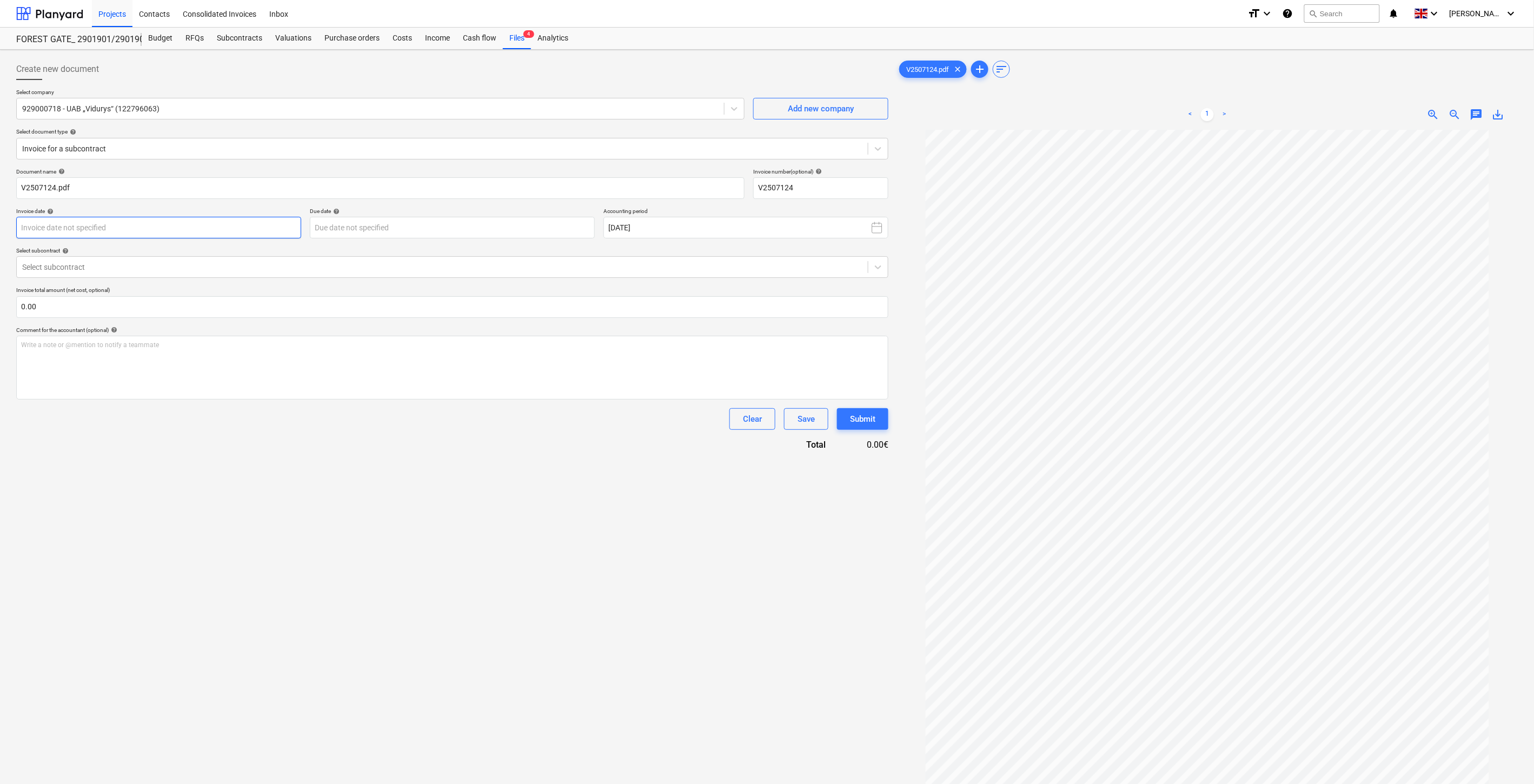
click at [217, 229] on body "Projects Contacts Consolidated Invoices Inbox format_size keyboard_arrow_down h…" at bounding box center [767, 392] width 1534 height 784
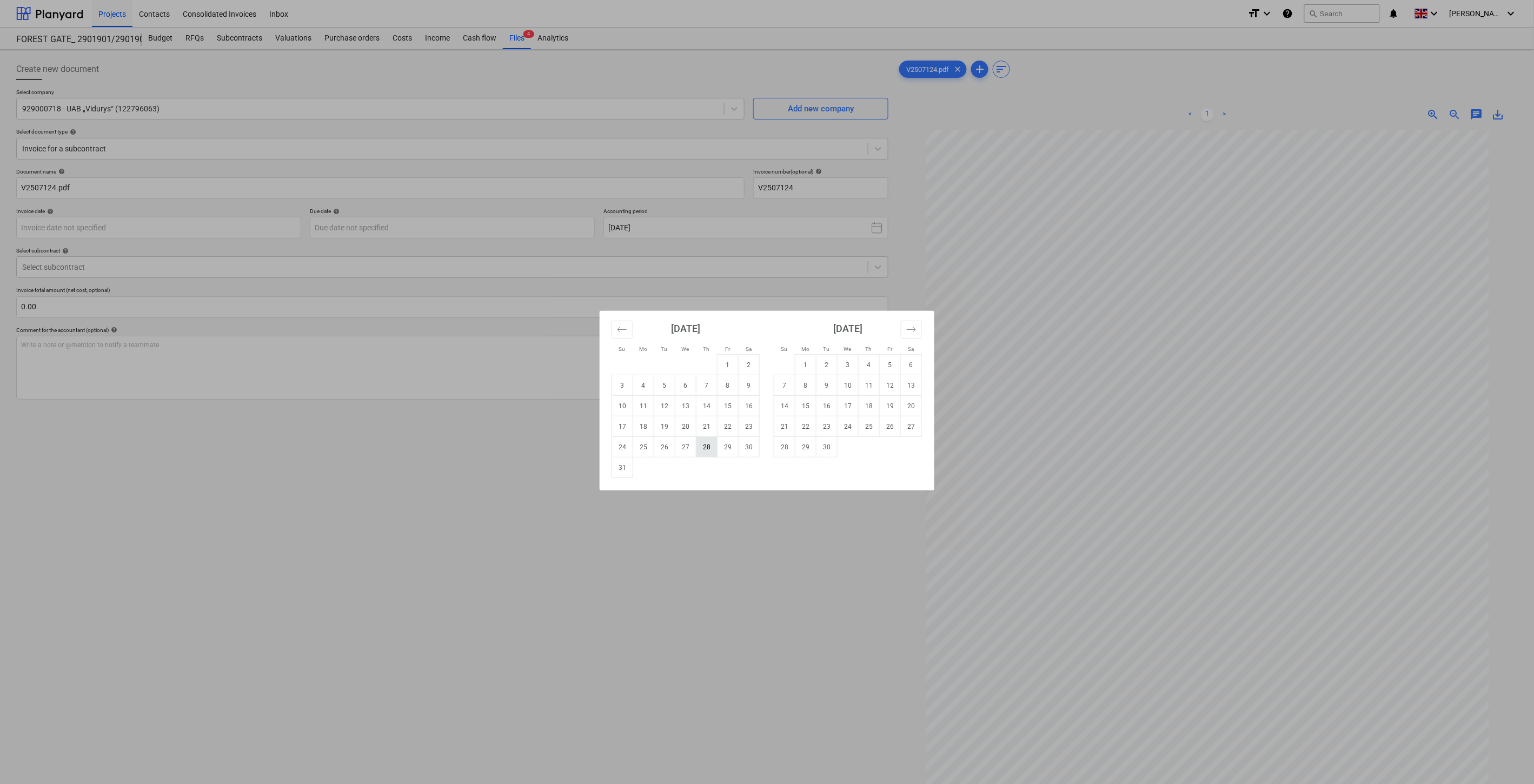
click at [708, 452] on td "28" at bounding box center [707, 447] width 21 height 21
type input "[DATE]"
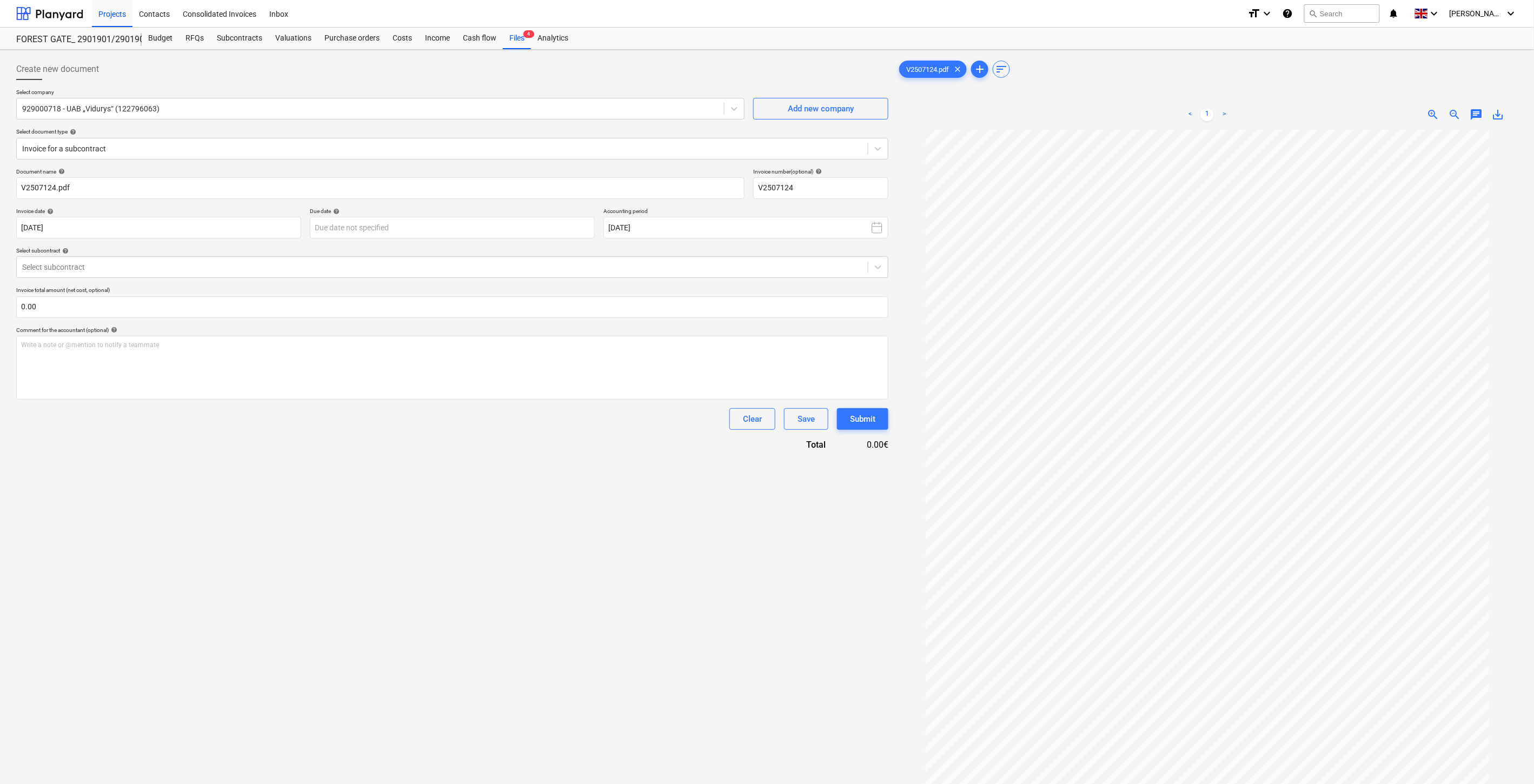
click at [446, 240] on div "Document name help V2507124.pdf Invoice number (optional) help V2507124 Invoice…" at bounding box center [453, 309] width 872 height 283
click at [477, 225] on body "Projects Contacts Consolidated Invoices Inbox format_size keyboard_arrow_down h…" at bounding box center [767, 392] width 1534 height 784
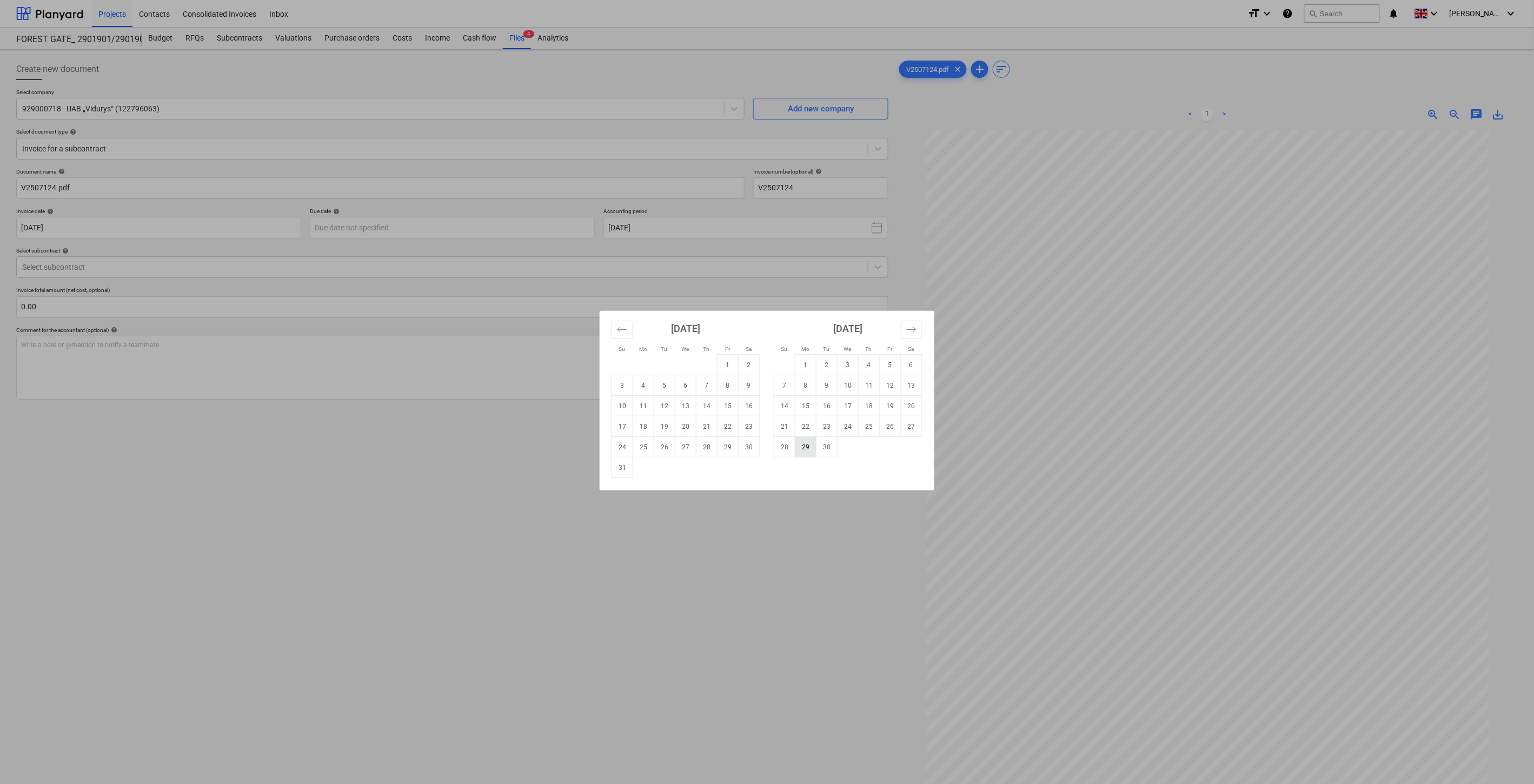
click at [803, 446] on td "29" at bounding box center [805, 447] width 21 height 21
type input "[DATE]"
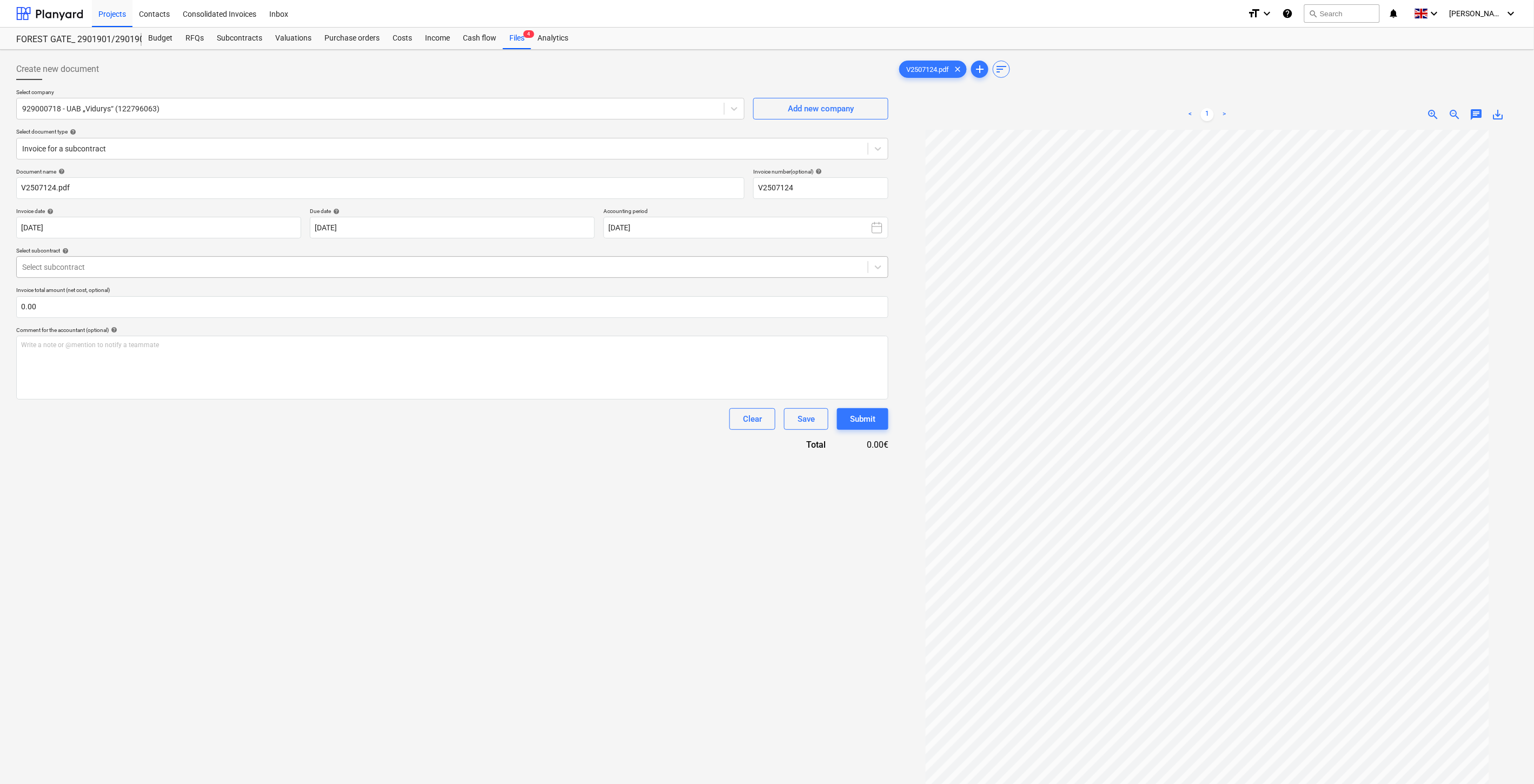
click at [457, 267] on div at bounding box center [442, 267] width 840 height 11
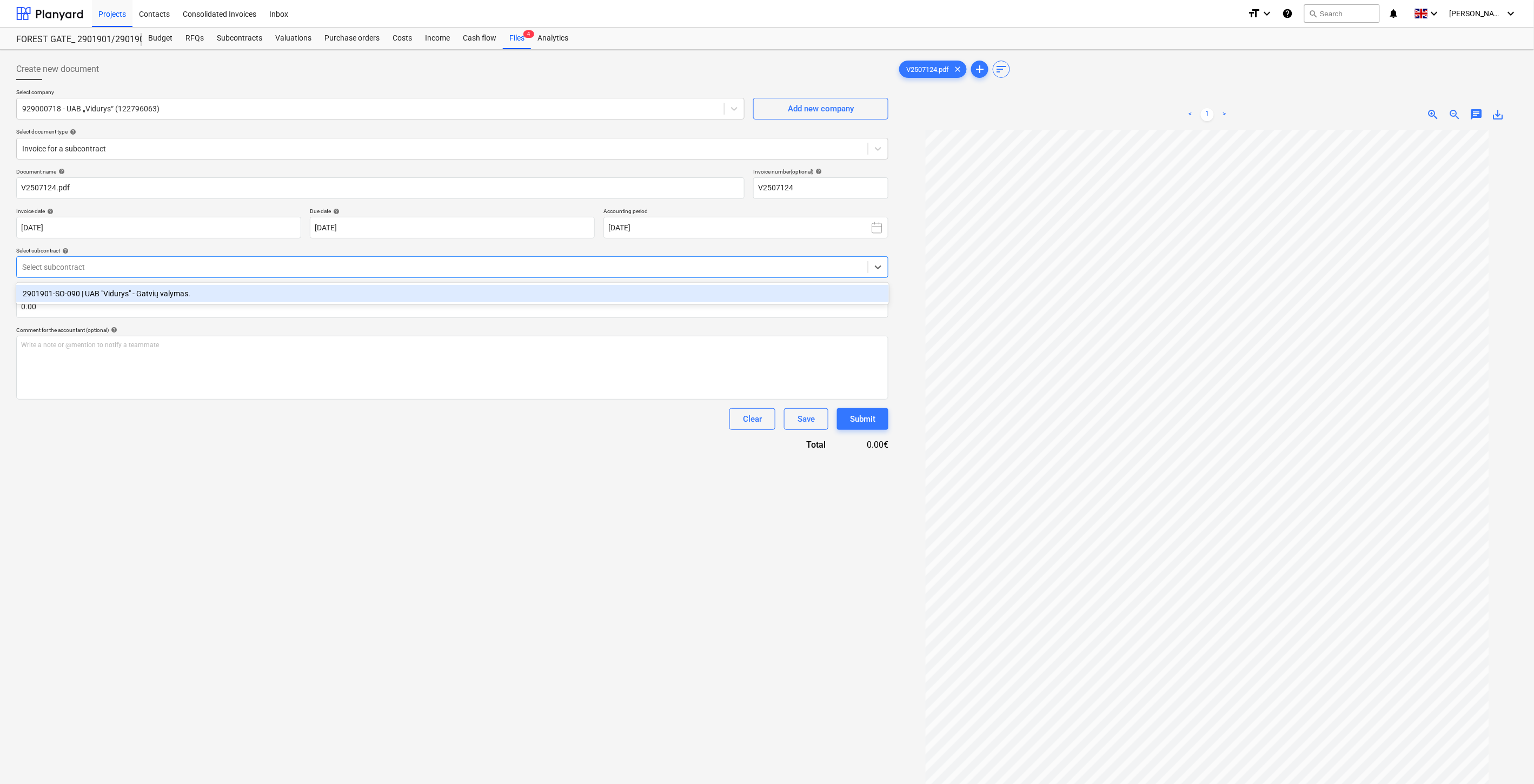
click at [366, 297] on div "2901901-SO-090 | UAB "Vidurys" - Gatvių valymas." at bounding box center [453, 293] width 873 height 17
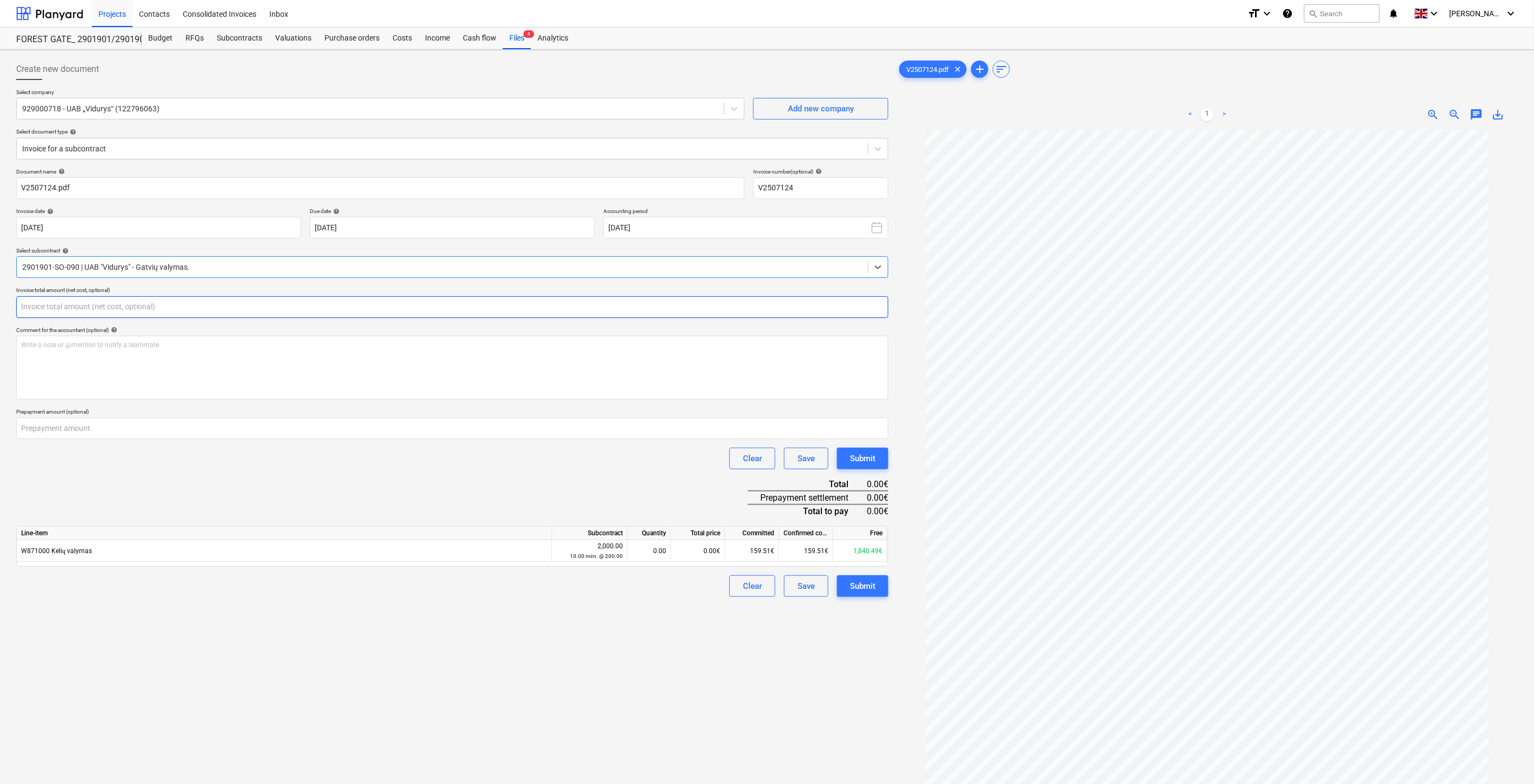
click at [265, 305] on input "text" at bounding box center [453, 307] width 872 height 22
type input "165.29"
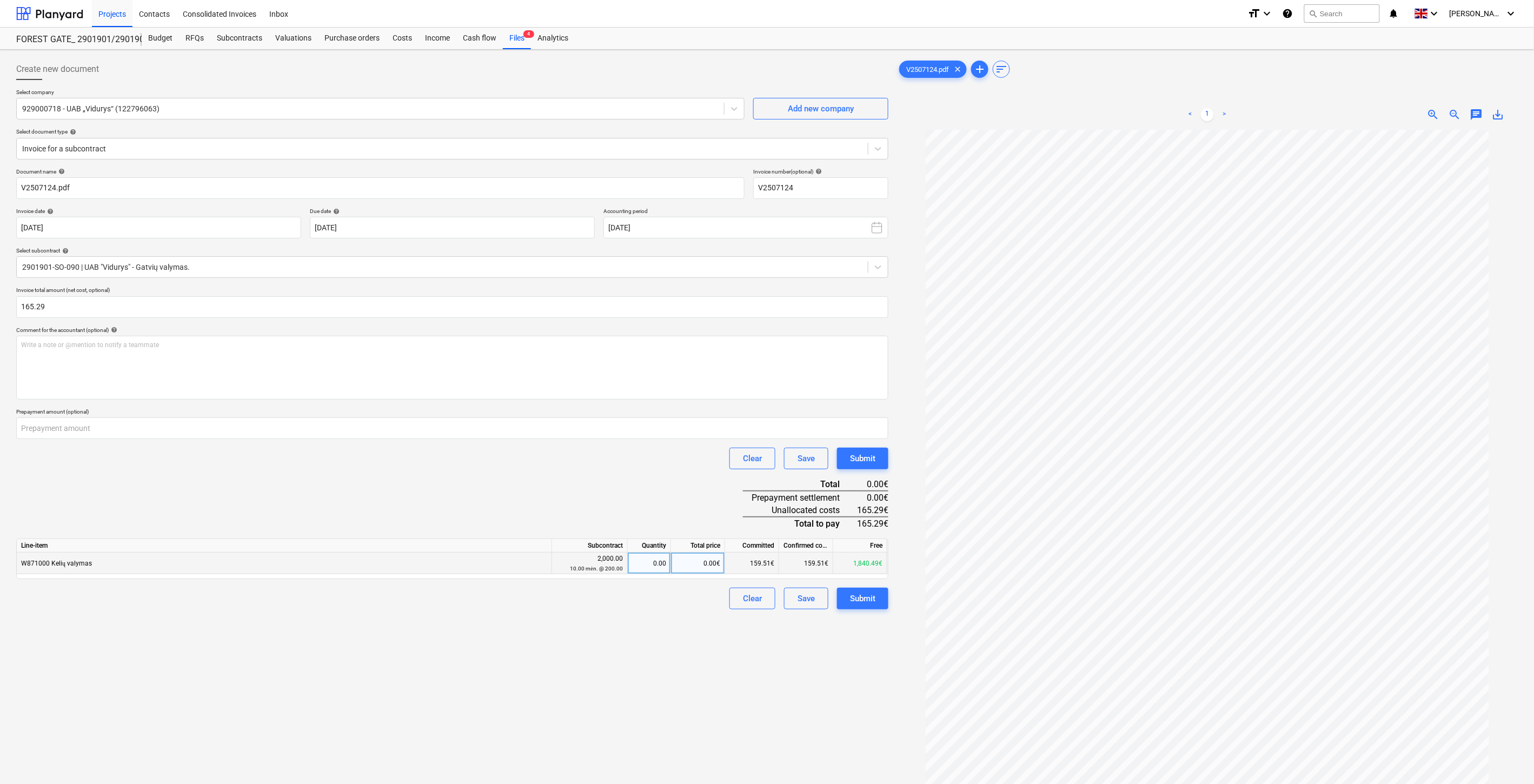
drag, startPoint x: 273, startPoint y: 496, endPoint x: 517, endPoint y: 571, distance: 255.3
click at [273, 496] on div "Document name help V2507124.pdf Invoice number (optional) help V2507124 Invoice…" at bounding box center [453, 389] width 872 height 442
click at [686, 565] on div "0.00€" at bounding box center [697, 563] width 54 height 22
type input "165.29"
click at [651, 473] on div "Document name help V2507124.pdf Invoice number (optional) help V2507124 Invoice…" at bounding box center [453, 389] width 872 height 442
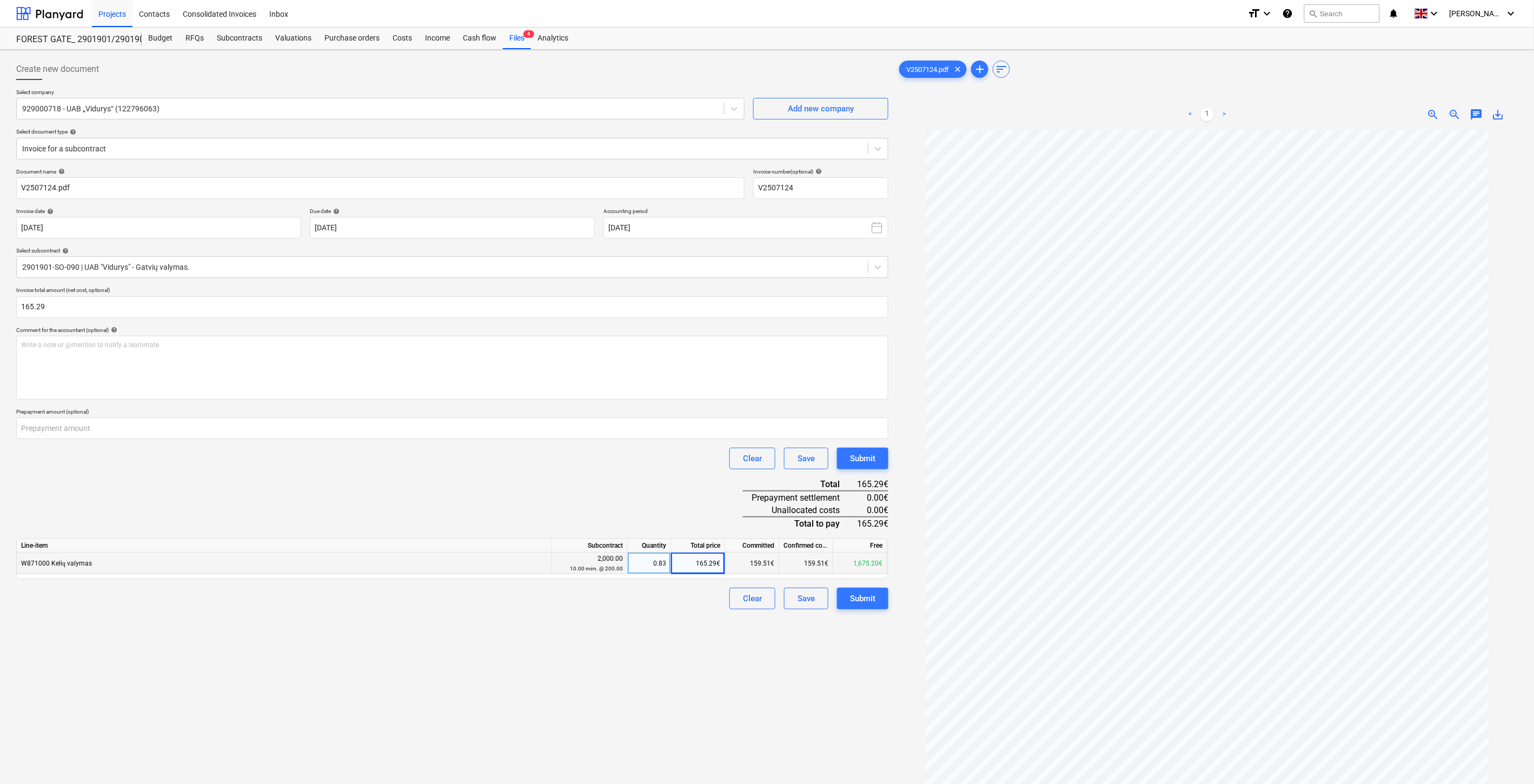
click at [629, 511] on div "Document name help V2507124.pdf Invoice number (optional) help V2507124 Invoice…" at bounding box center [453, 389] width 872 height 442
click at [643, 507] on div "Document name help V2507124.pdf Invoice number (optional) help V2507124 Invoice…" at bounding box center [453, 389] width 872 height 442
click at [695, 504] on div "Document name help V2507124.pdf Invoice number (optional) help V2507124 Invoice…" at bounding box center [453, 389] width 872 height 442
click at [712, 494] on div "Document name help V2507124.pdf Invoice number (optional) help V2507124 Invoice…" at bounding box center [453, 389] width 872 height 442
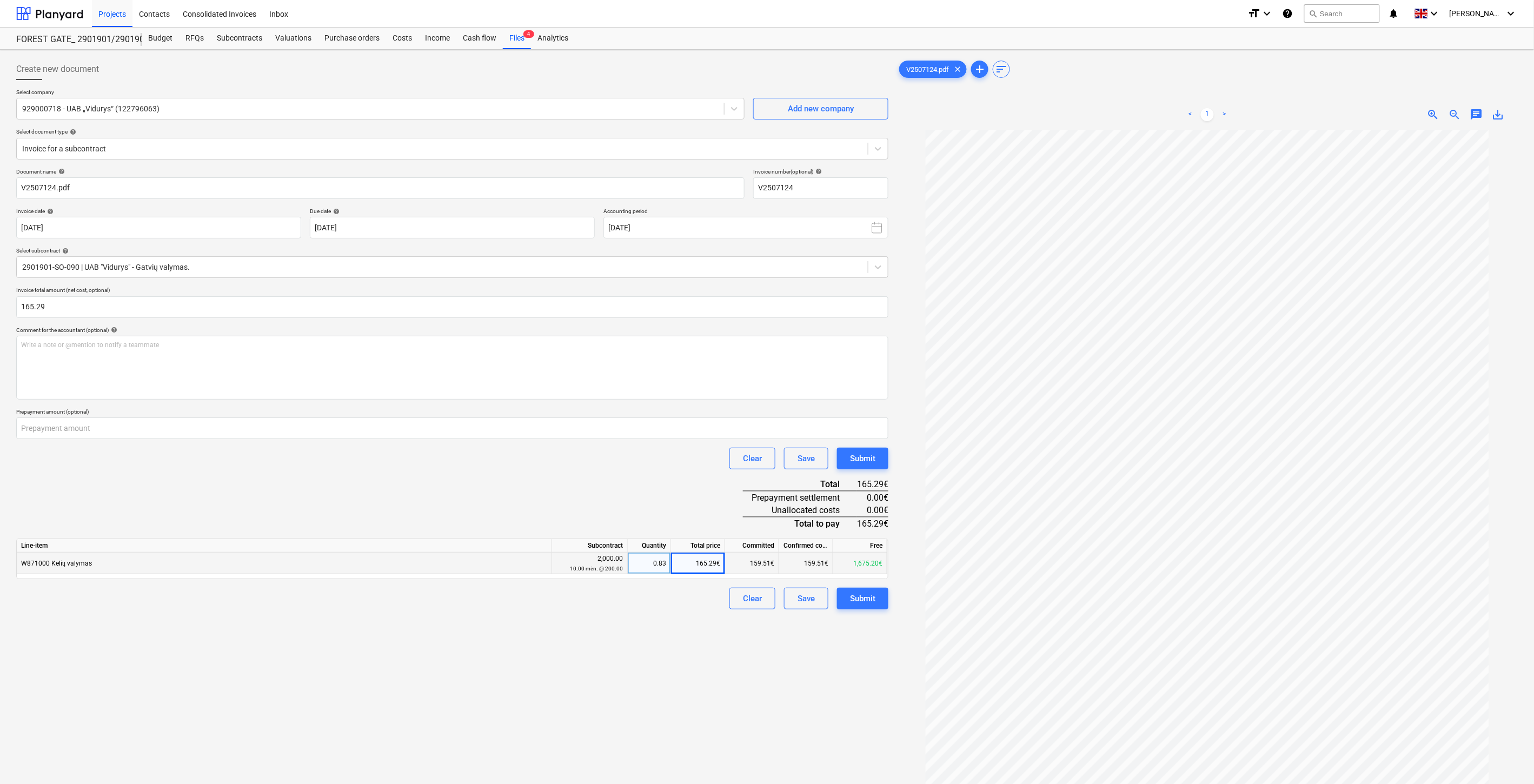
click at [712, 494] on div "Document name help V2507124.pdf Invoice number (optional) help V2507124 Invoice…" at bounding box center [453, 389] width 872 height 442
click at [696, 506] on div "Document name help V2507124.pdf Invoice number (optional) help V2507124 Invoice…" at bounding box center [453, 389] width 872 height 442
click at [704, 499] on div "Document name help V2507124.pdf Invoice number (optional) help V2507124 Invoice…" at bounding box center [453, 389] width 872 height 442
click at [717, 498] on div "Document name help V2507124.pdf Invoice number (optional) help V2507124 Invoice…" at bounding box center [453, 389] width 872 height 442
click at [718, 495] on div "Document name help V2507124.pdf Invoice number (optional) help V2507124 Invoice…" at bounding box center [453, 389] width 872 height 442
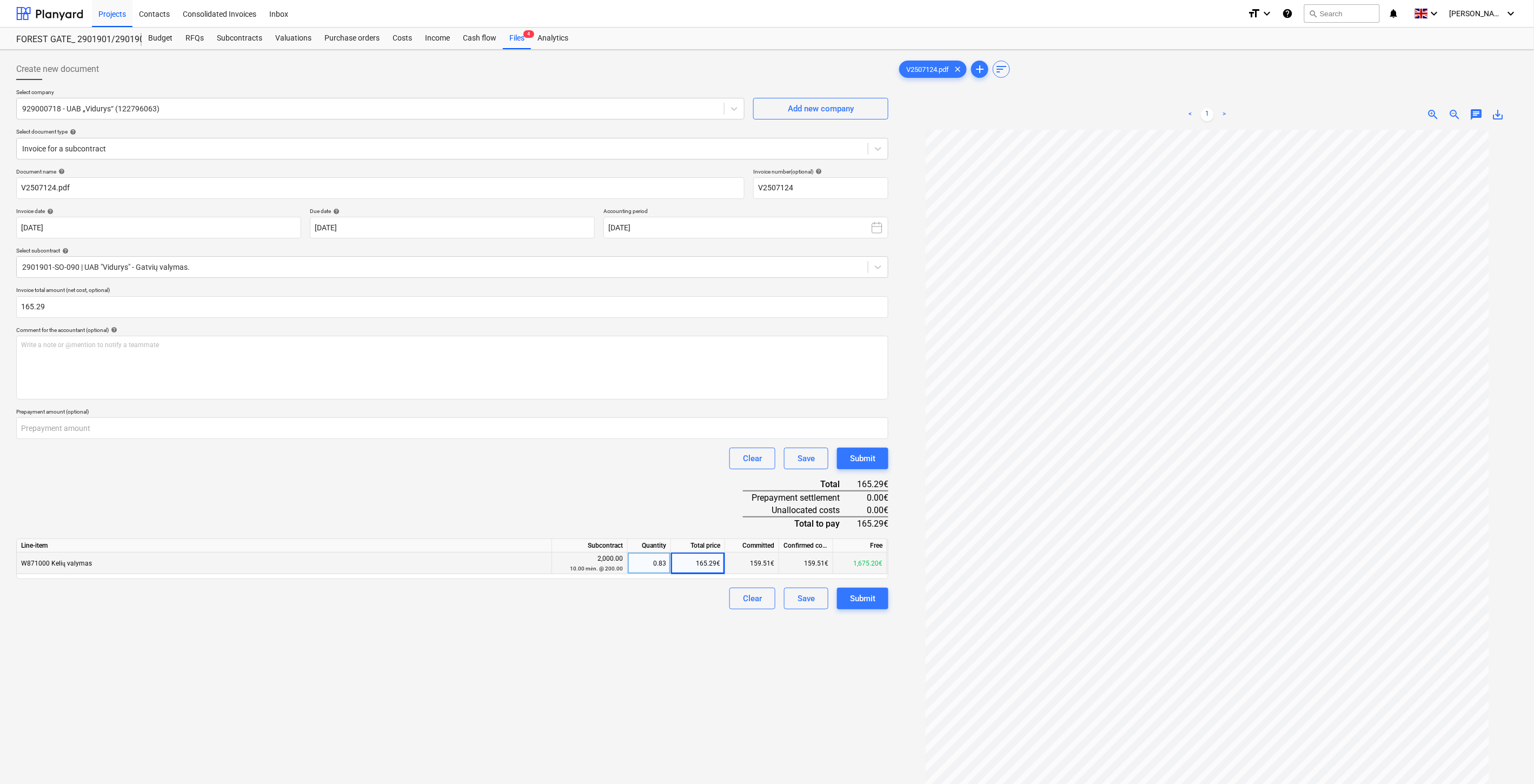
drag, startPoint x: 718, startPoint y: 493, endPoint x: 726, endPoint y: 483, distance: 12.8
click at [720, 491] on div "Document name help V2507124.pdf Invoice number (optional) help V2507124 Invoice…" at bounding box center [453, 389] width 872 height 442
click at [726, 483] on div "Document name help V2507124.pdf Invoice number (optional) help V2507124 Invoice…" at bounding box center [453, 389] width 872 height 442
drag, startPoint x: 697, startPoint y: 506, endPoint x: 716, endPoint y: 493, distance: 23.0
click at [702, 503] on div "Document name help V2507124.pdf Invoice number (optional) help V2507124 Invoice…" at bounding box center [453, 389] width 872 height 442
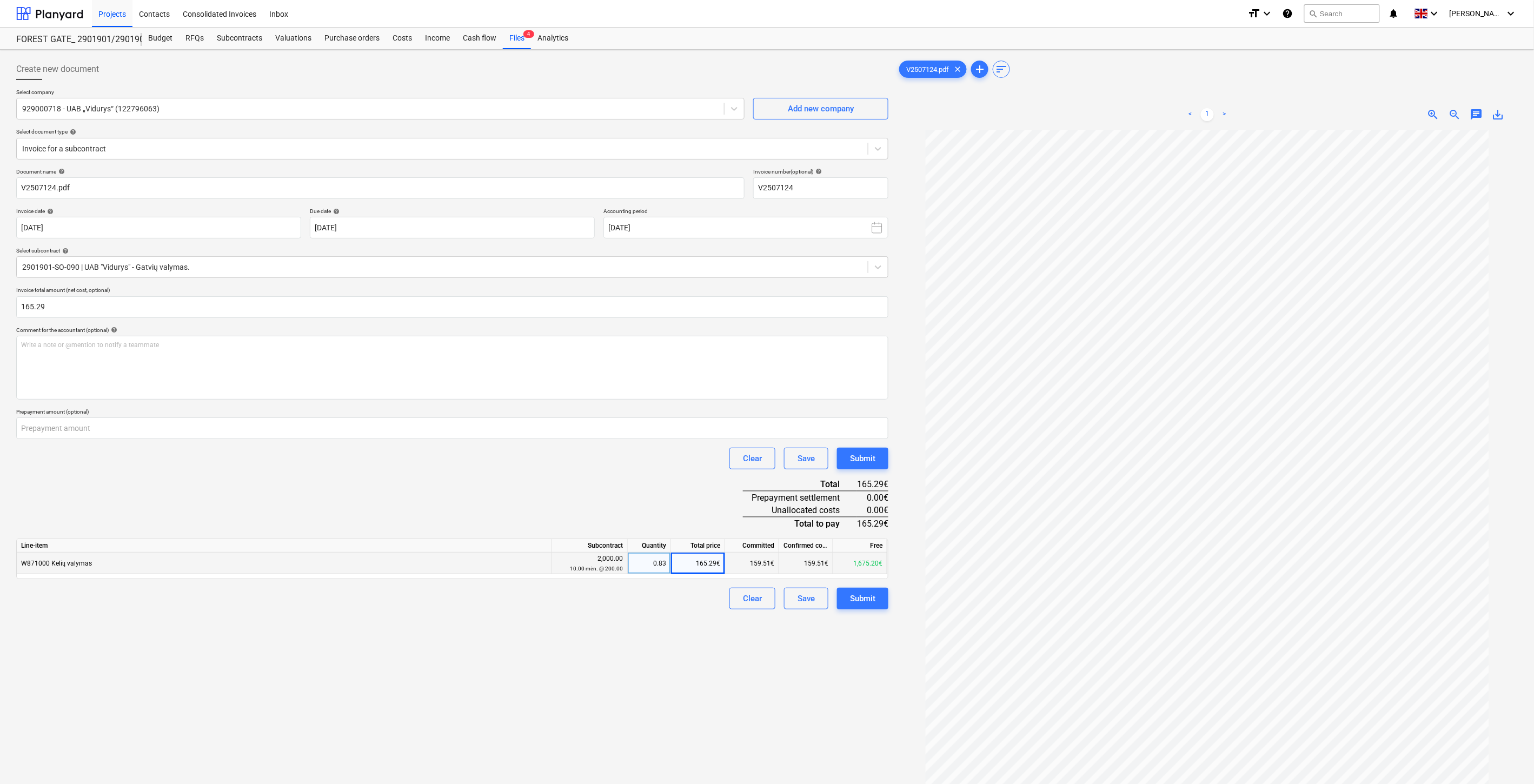
drag, startPoint x: 716, startPoint y: 493, endPoint x: 305, endPoint y: 527, distance: 412.4
click at [712, 493] on div "Document name help V2507124.pdf Invoice number (optional) help V2507124 Invoice…" at bounding box center [453, 389] width 872 height 442
drag, startPoint x: 703, startPoint y: 514, endPoint x: 723, endPoint y: 499, distance: 25.0
click at [704, 514] on div "Document name help V2507124.pdf Invoice number (optional) help V2507124 Invoice…" at bounding box center [453, 389] width 872 height 442
click at [723, 499] on div "Document name help V2507124.pdf Invoice number (optional) help V2507124 Invoice…" at bounding box center [453, 389] width 872 height 442
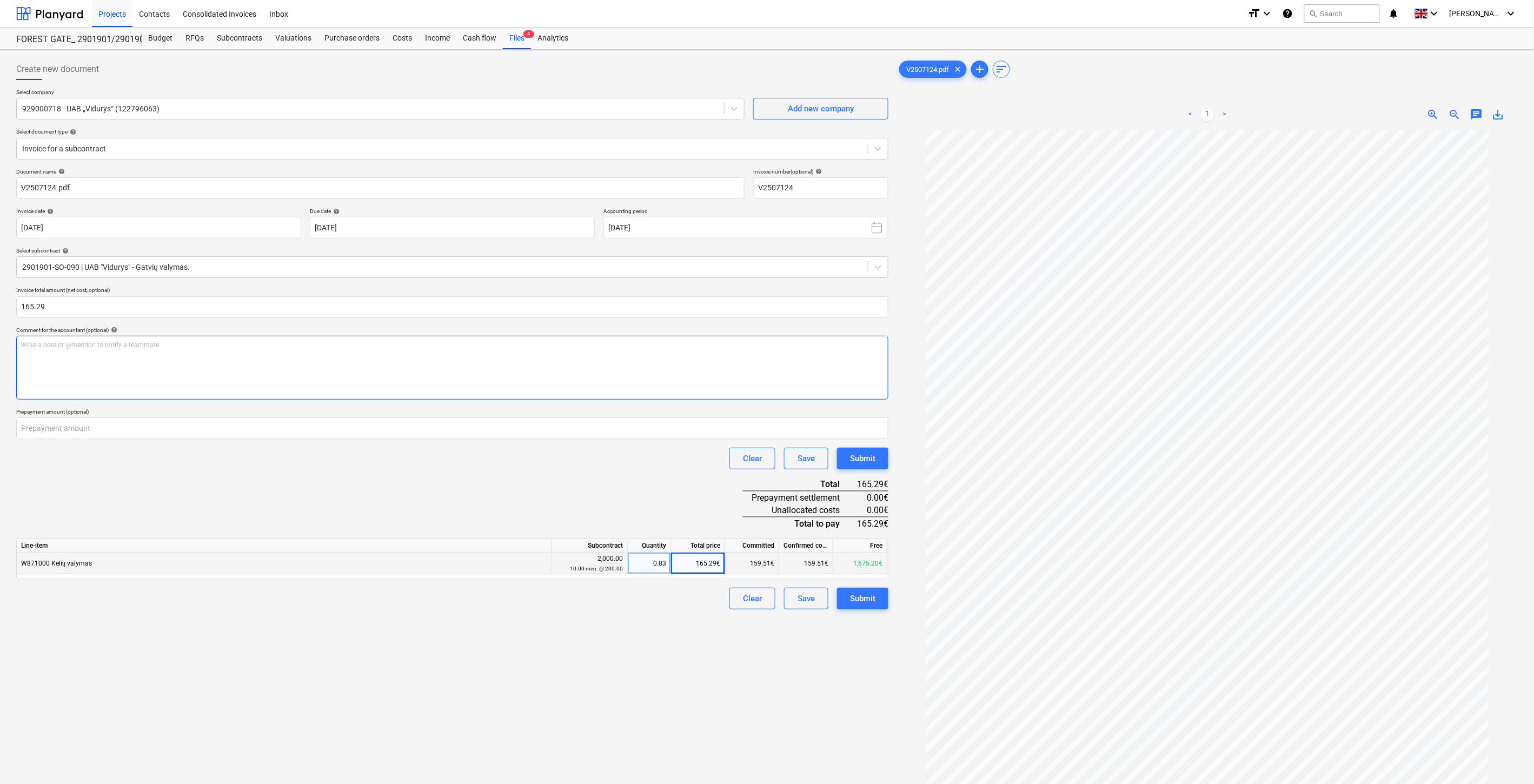
click at [268, 343] on p "Write a note or @mention to notify a teammate [PERSON_NAME]" at bounding box center [452, 345] width 862 height 9
click at [347, 493] on div "Document name help V2507124.pdf Invoice number (optional) help V2507124 Invoice…" at bounding box center [453, 389] width 872 height 442
click at [802, 604] on div "Save" at bounding box center [806, 598] width 17 height 14
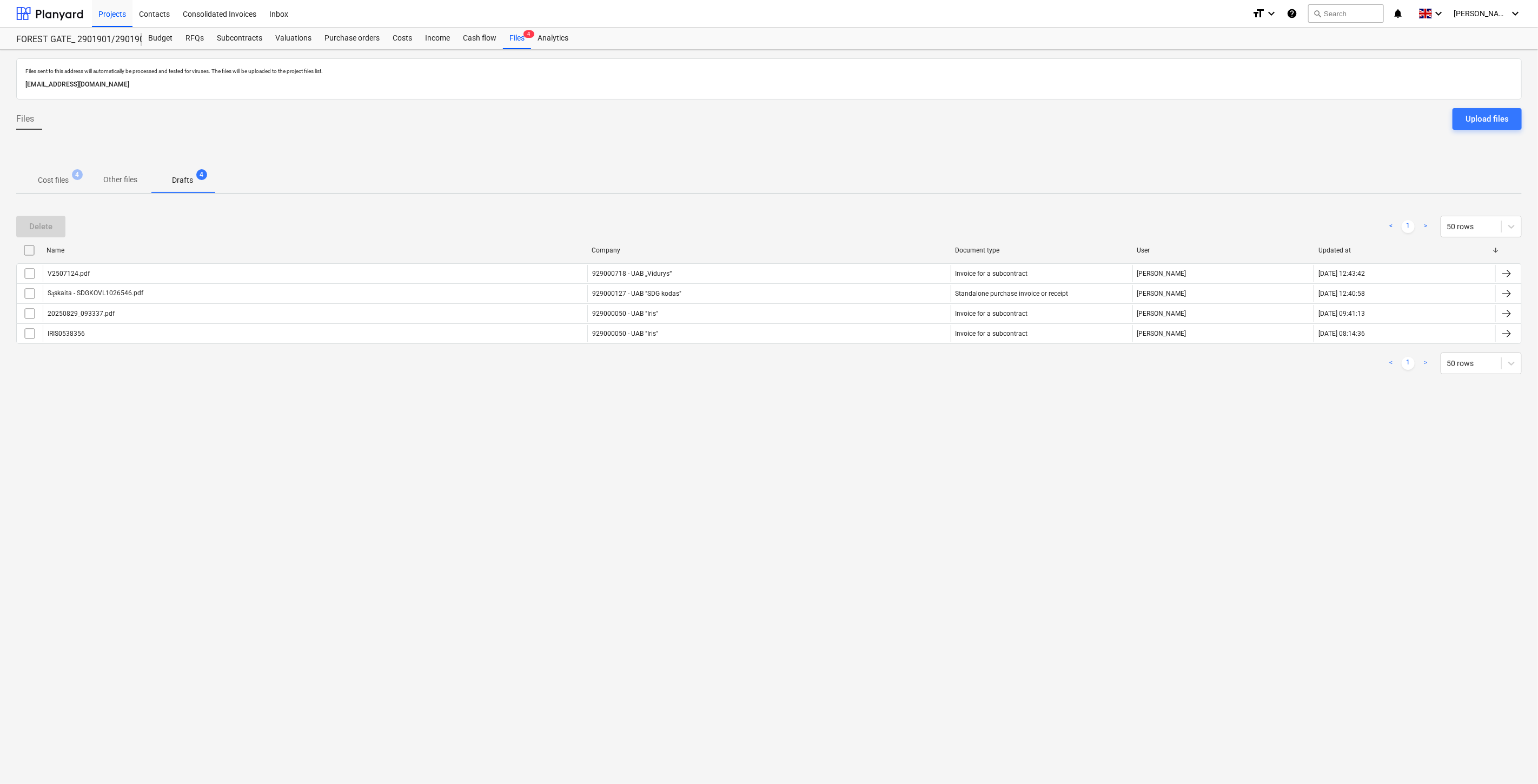
drag, startPoint x: 779, startPoint y: 455, endPoint x: 828, endPoint y: 421, distance: 59.6
click at [797, 440] on div "Files sent to this address will automatically be processed and tested for virus…" at bounding box center [769, 416] width 1538 height 734
click at [828, 421] on div "Files sent to this address will automatically be processed and tested for virus…" at bounding box center [769, 416] width 1538 height 734
click at [60, 176] on p "Cost files" at bounding box center [53, 181] width 31 height 12
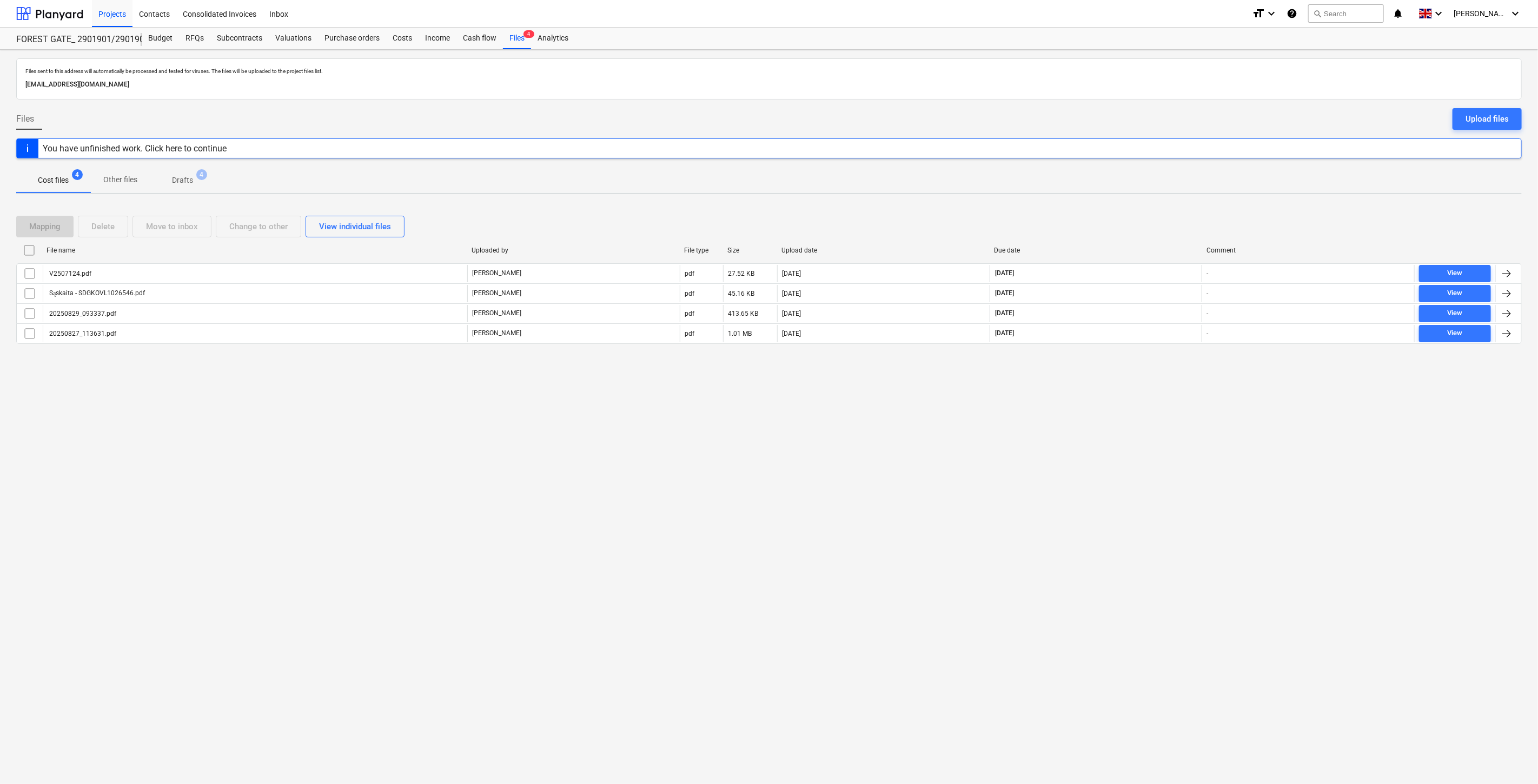
click at [1117, 428] on div "Files sent to this address will automatically be processed and tested for virus…" at bounding box center [769, 416] width 1538 height 734
click at [1137, 397] on div "Files sent to this address will automatically be processed and tested for virus…" at bounding box center [769, 416] width 1538 height 734
drag, startPoint x: 1143, startPoint y: 383, endPoint x: 1158, endPoint y: 354, distance: 32.6
click at [1143, 381] on div "Files sent to this address will automatically be processed and tested for virus…" at bounding box center [769, 416] width 1538 height 734
click at [1158, 354] on div at bounding box center [769, 352] width 1506 height 9
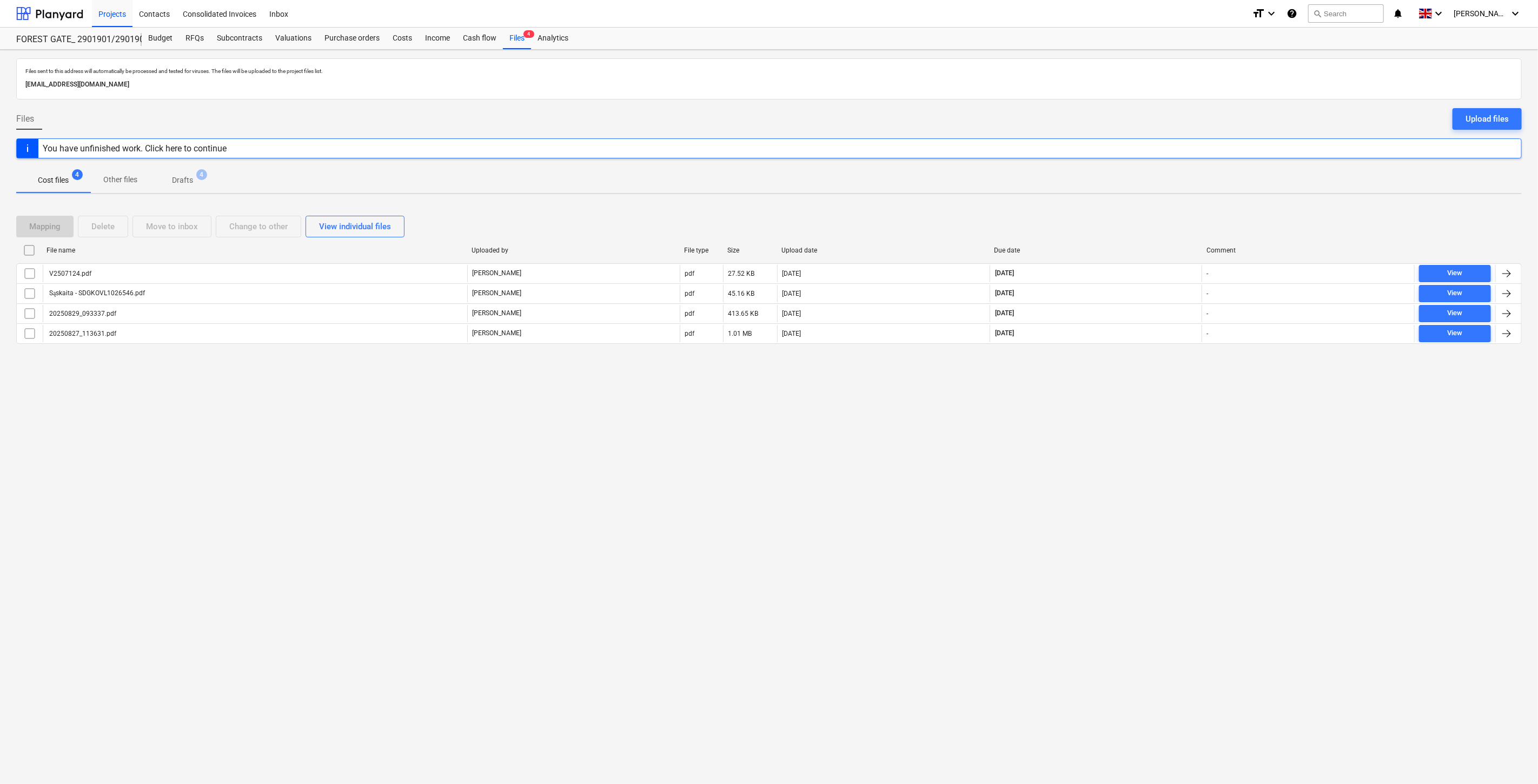
drag, startPoint x: 1141, startPoint y: 388, endPoint x: 1170, endPoint y: 362, distance: 38.9
click at [1149, 379] on div "Files sent to this address will automatically be processed and tested for virus…" at bounding box center [769, 416] width 1538 height 734
click at [1170, 362] on div "Mapping Delete Move to inbox Change to other View individual files File name Up…" at bounding box center [769, 284] width 1506 height 163
click at [1457, 118] on button "Upload files" at bounding box center [1487, 119] width 69 height 22
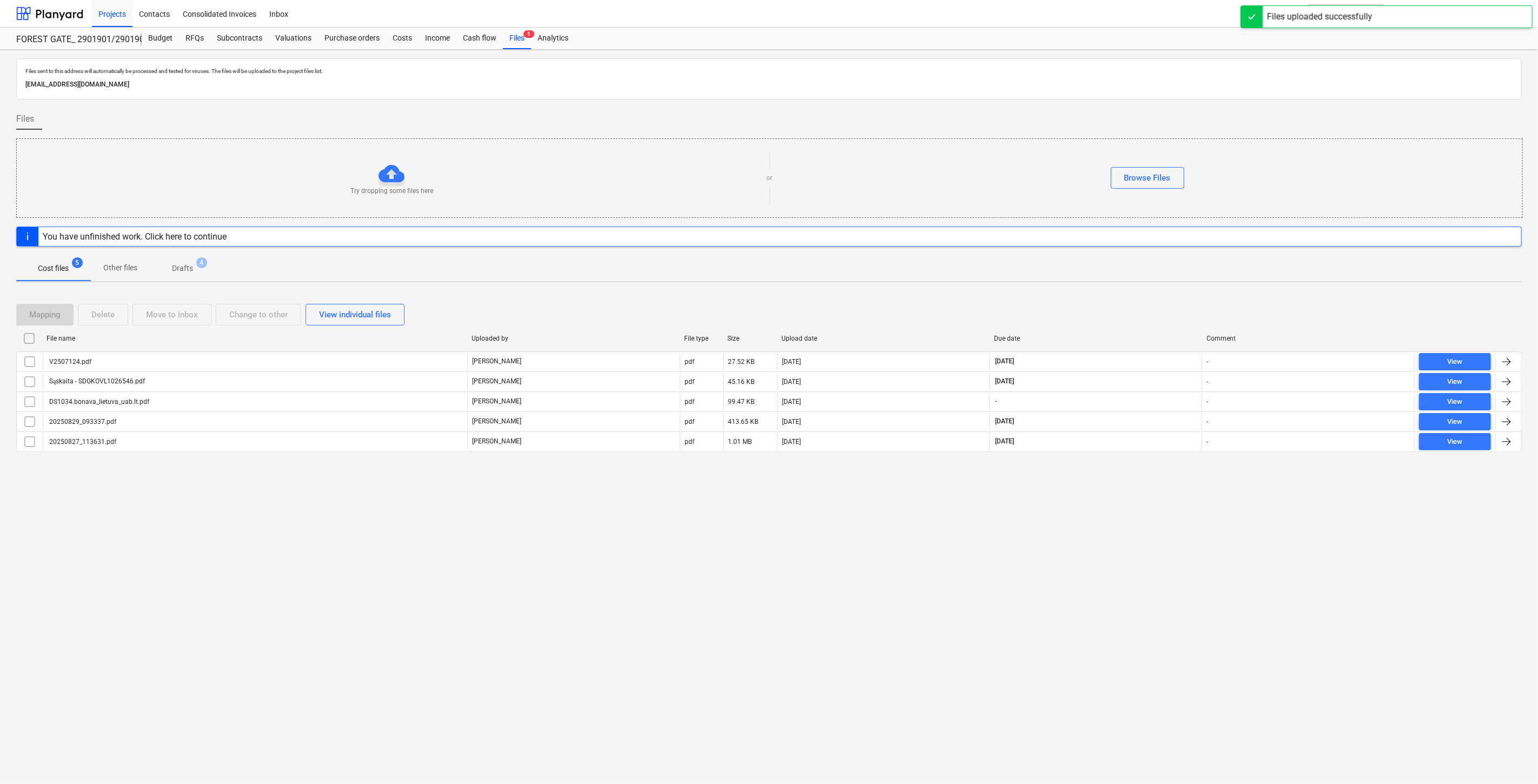
click at [1306, 51] on div "Files sent to this address will automatically be processed and tested for virus…" at bounding box center [769, 416] width 1538 height 734
click at [1360, 10] on button "search Search" at bounding box center [1346, 14] width 76 height 19
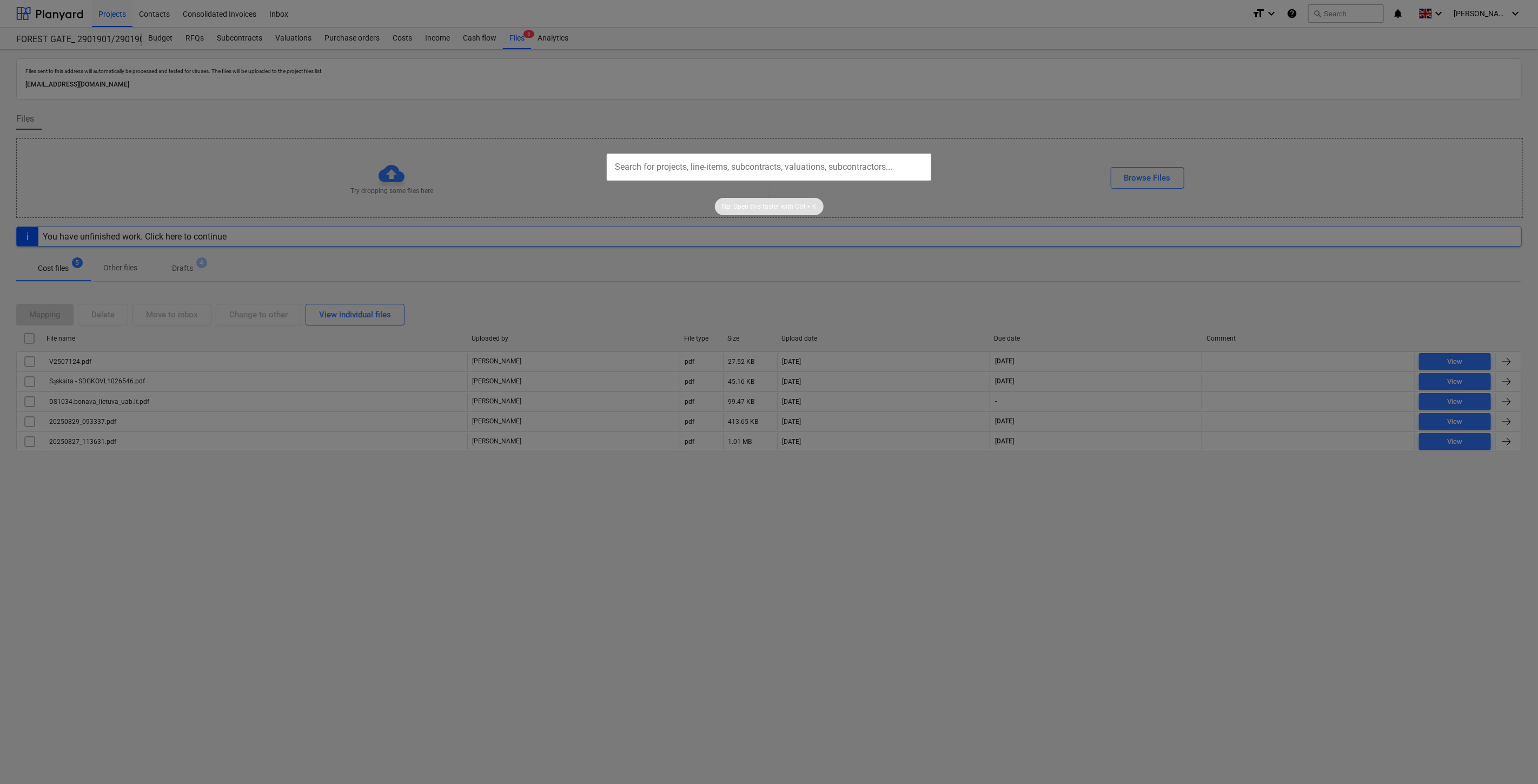
type input "`"
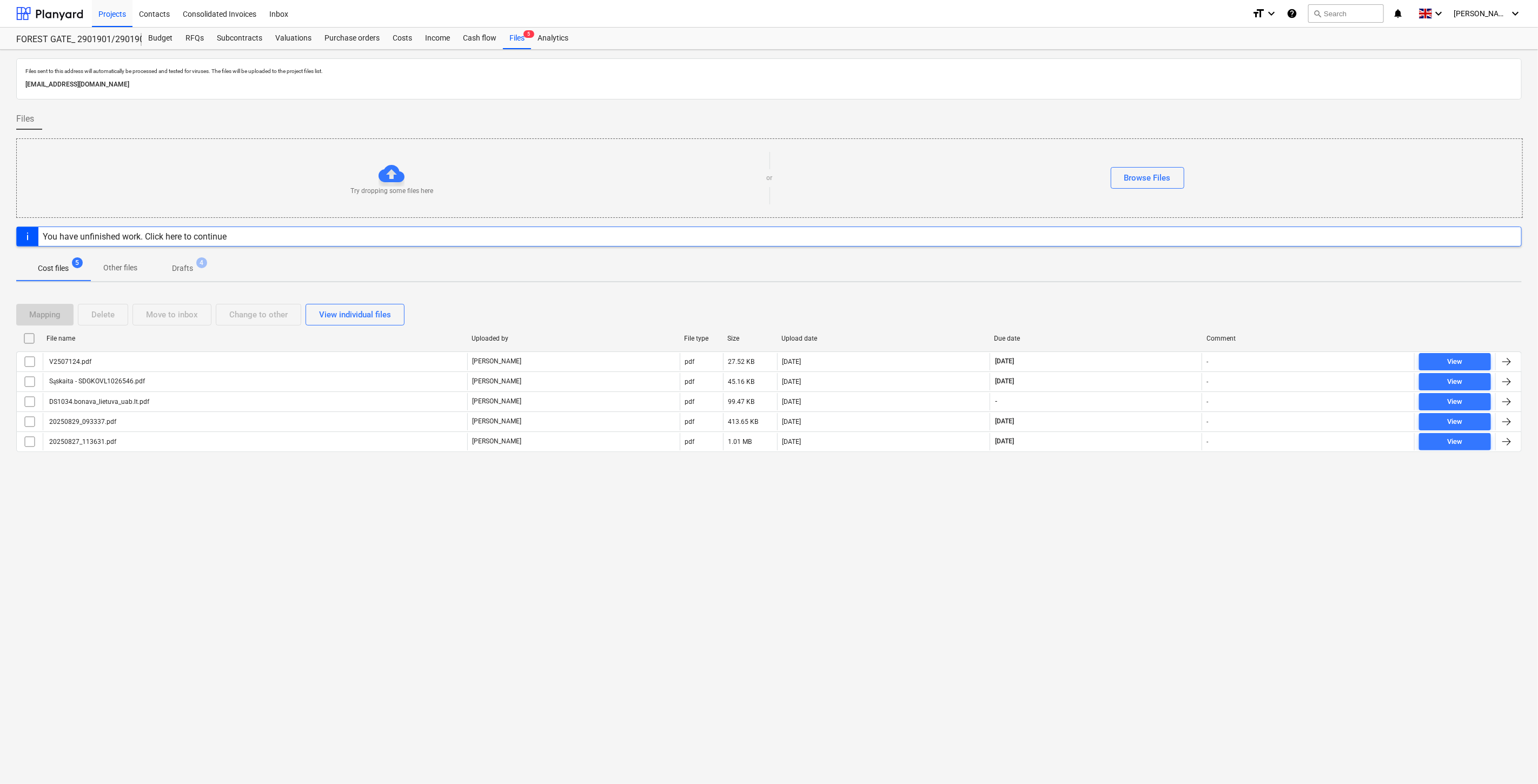
drag, startPoint x: 1105, startPoint y: 314, endPoint x: 1109, endPoint y: 310, distance: 5.7
click at [1106, 312] on div "Mapping Delete Move to inbox Change to other View individual files" at bounding box center [769, 314] width 1506 height 22
click at [1136, 296] on div "Mapping Delete Move to inbox Change to other View individual files File name Up…" at bounding box center [769, 382] width 1506 height 183
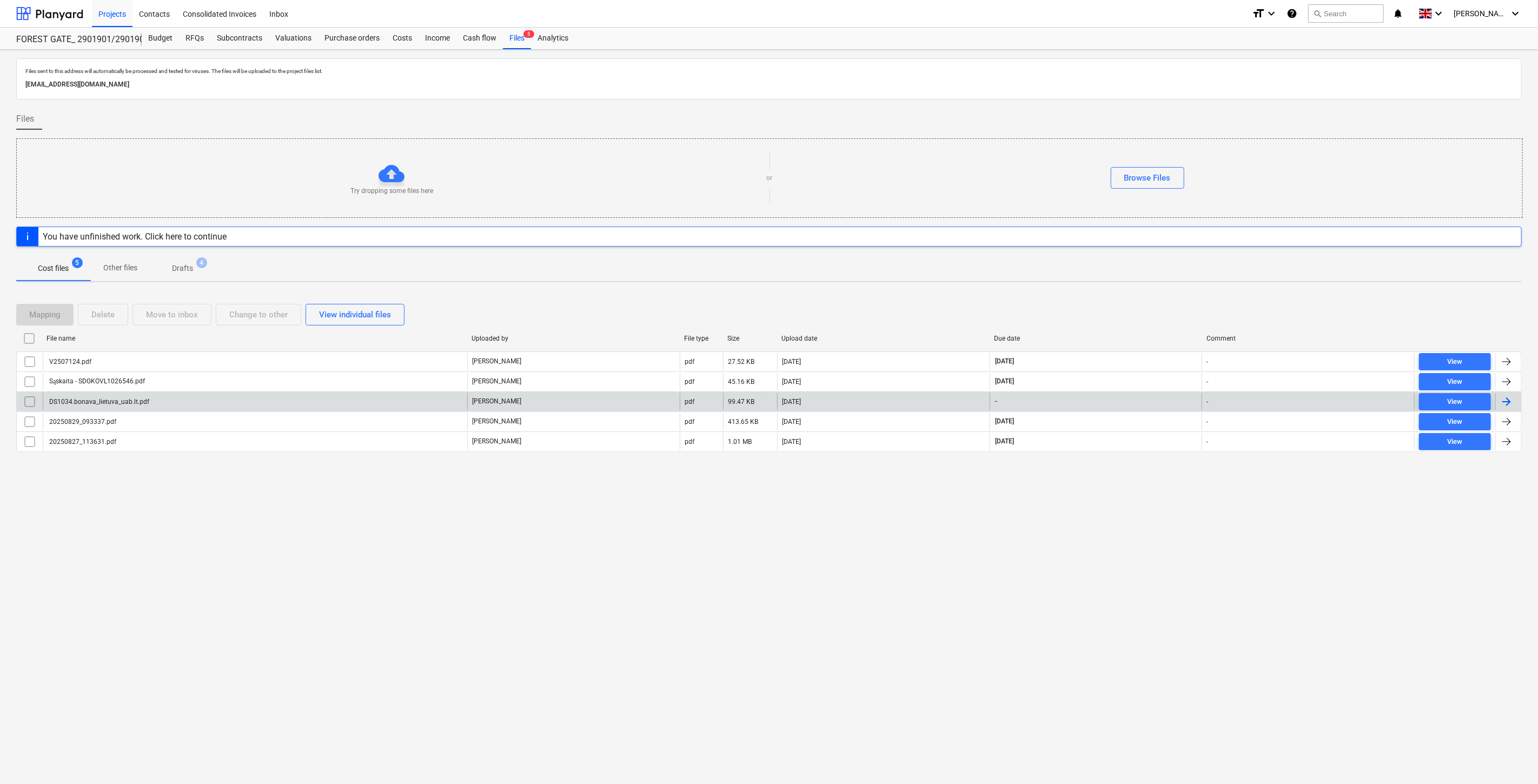
click at [647, 404] on div "[PERSON_NAME]" at bounding box center [573, 401] width 212 height 17
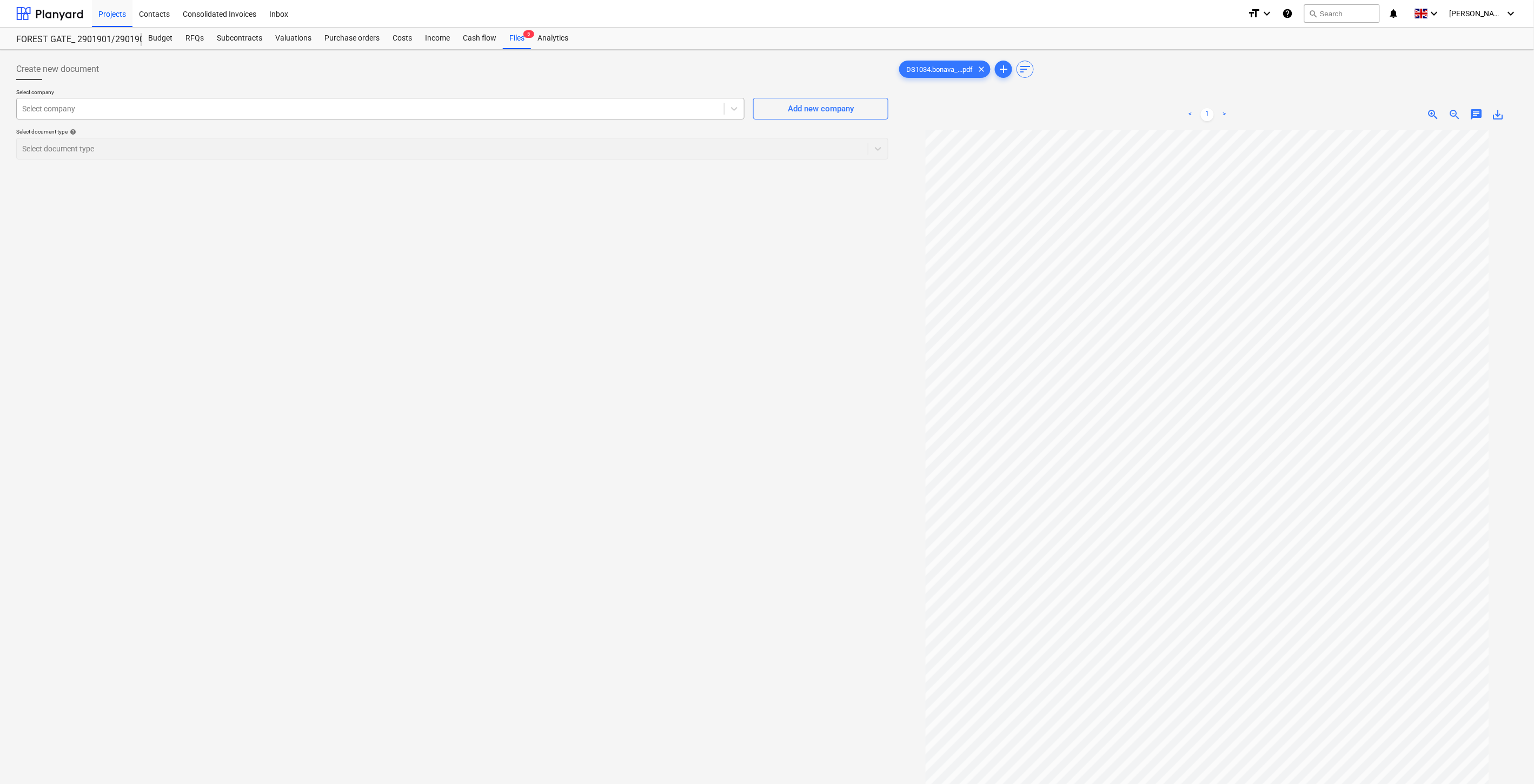
click at [393, 106] on div at bounding box center [371, 109] width 696 height 11
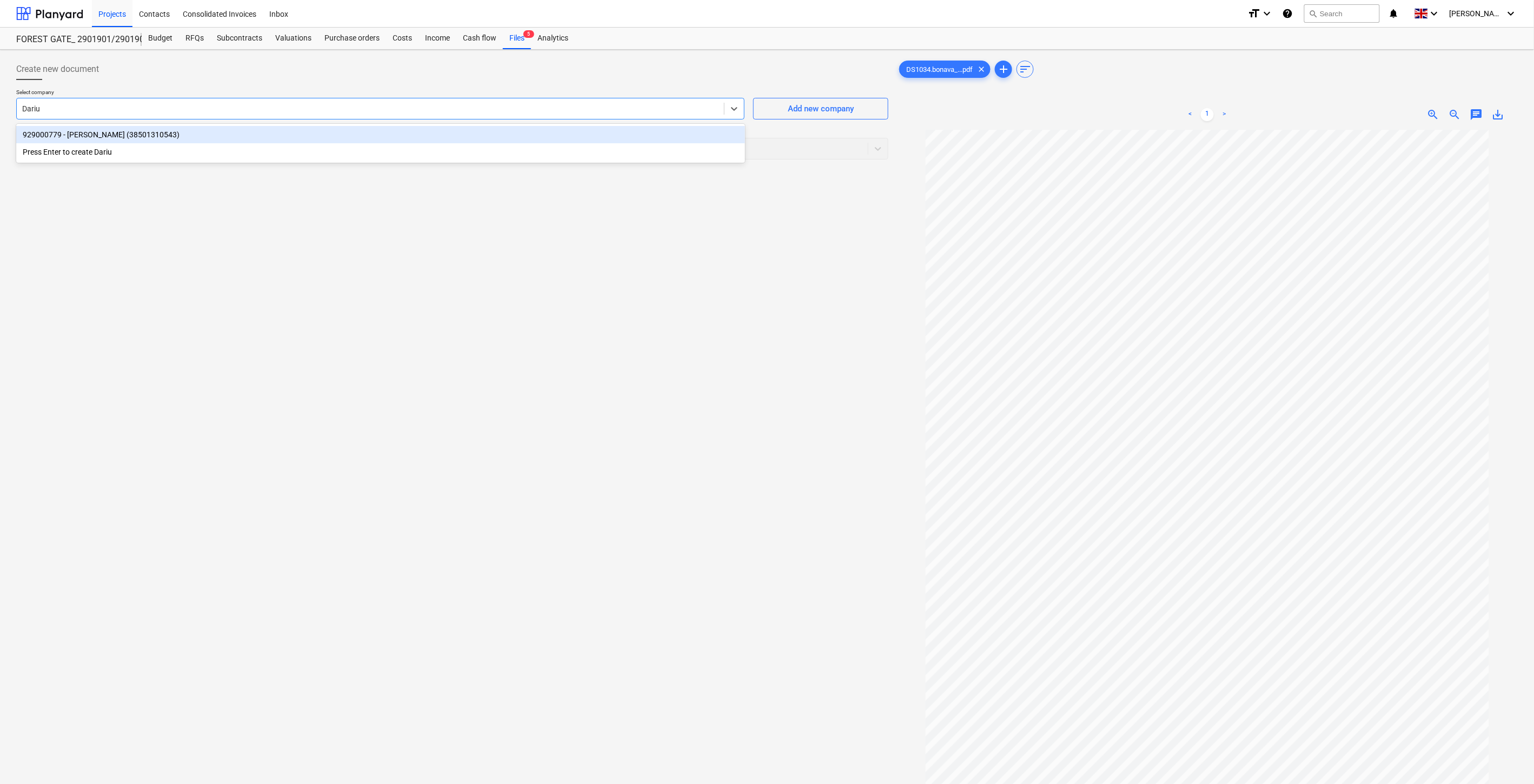
type input "[PERSON_NAME]"
click at [303, 132] on div "929000779 - [PERSON_NAME] (38501310543)" at bounding box center [381, 135] width 729 height 17
click at [291, 147] on div at bounding box center [442, 148] width 840 height 11
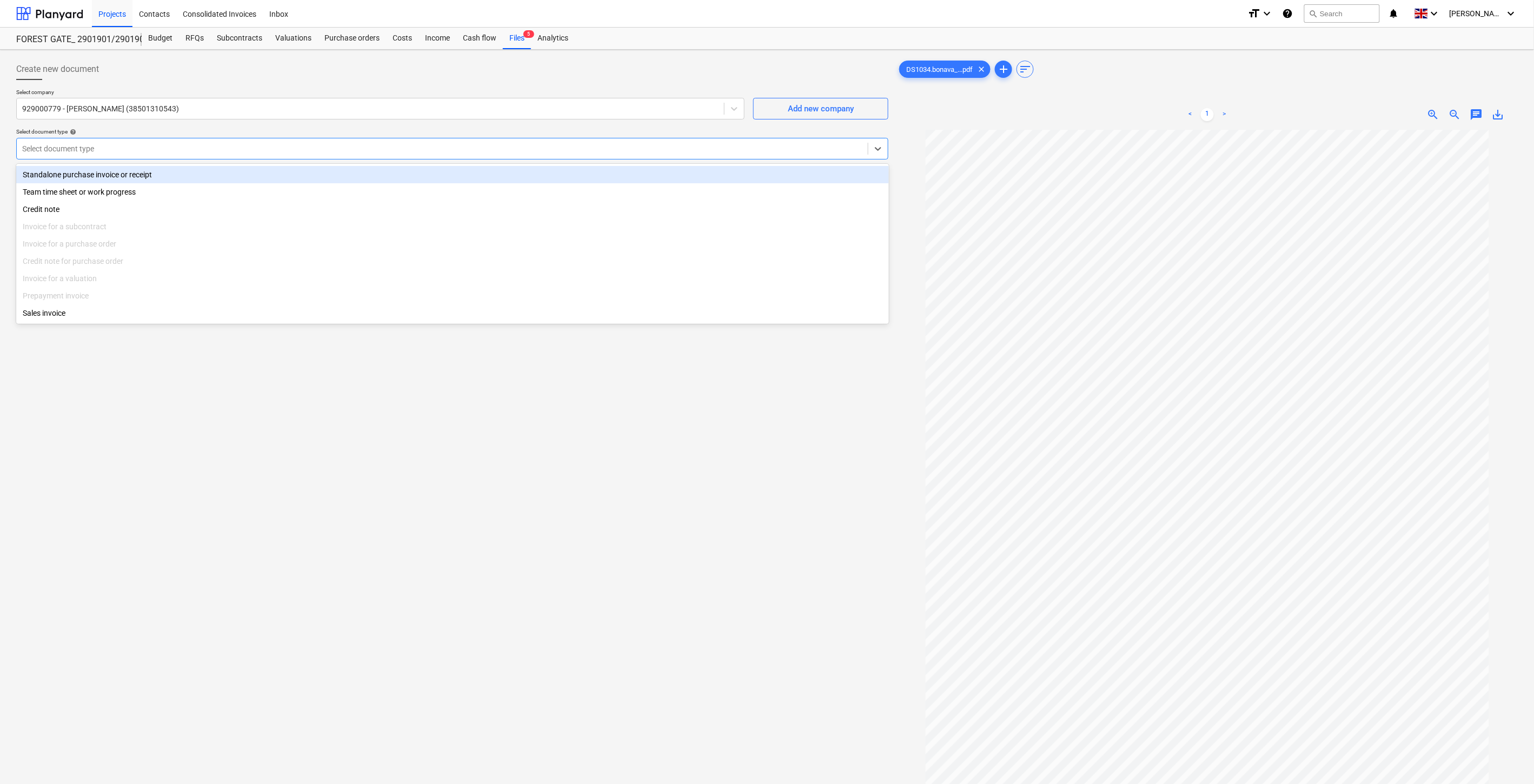
click at [246, 175] on div "Standalone purchase invoice or receipt" at bounding box center [453, 175] width 873 height 17
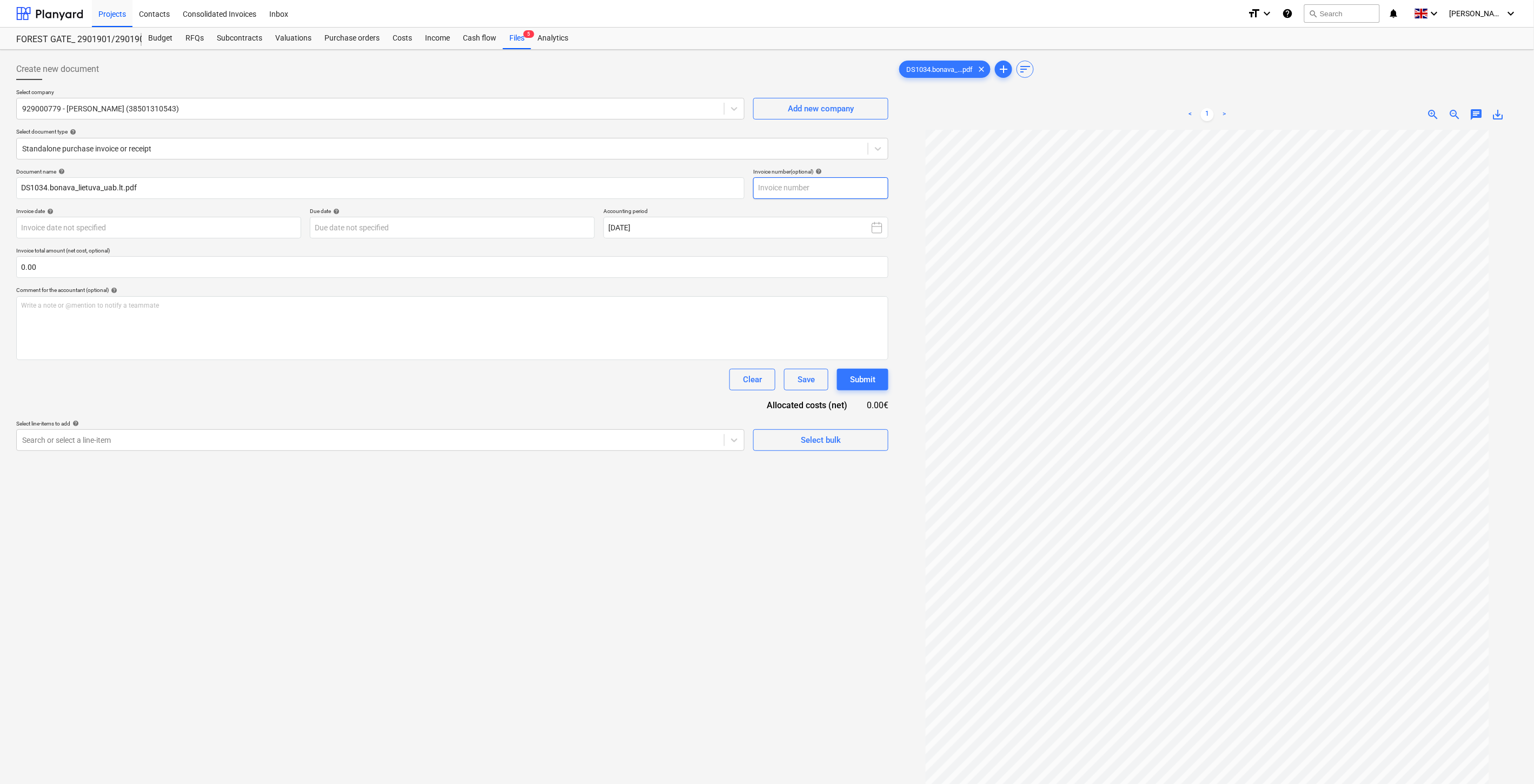
click at [839, 186] on input "text" at bounding box center [821, 188] width 135 height 22
type input "DS1034"
click at [245, 240] on div "Document name help DS1034.bonava_lietuva_uab.lt.pdf Invoice number (optional) h…" at bounding box center [453, 309] width 872 height 283
click at [239, 236] on body "Projects Contacts Consolidated Invoices Inbox format_size keyboard_arrow_down h…" at bounding box center [767, 392] width 1534 height 784
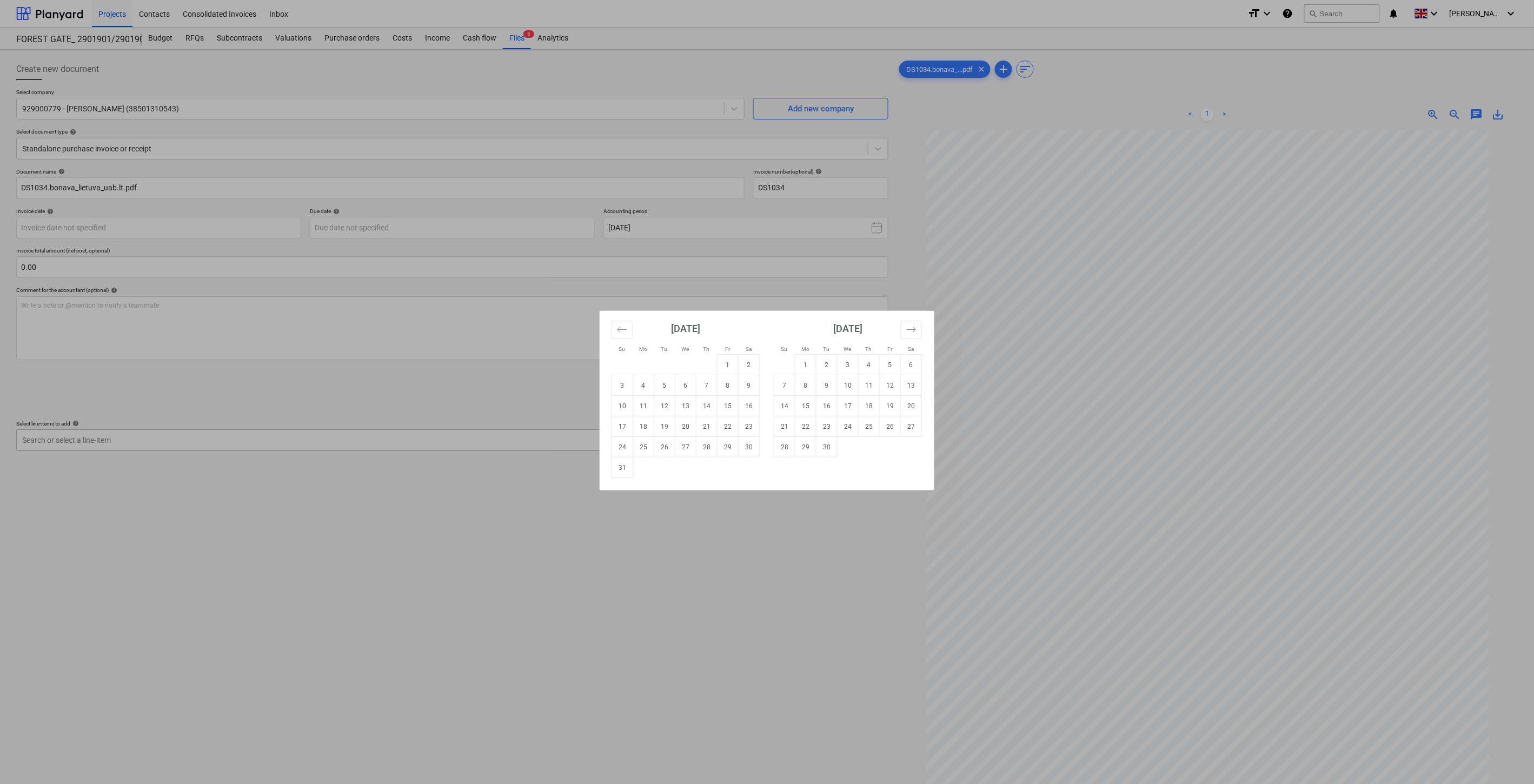
click at [734, 447] on td "29" at bounding box center [727, 447] width 21 height 21
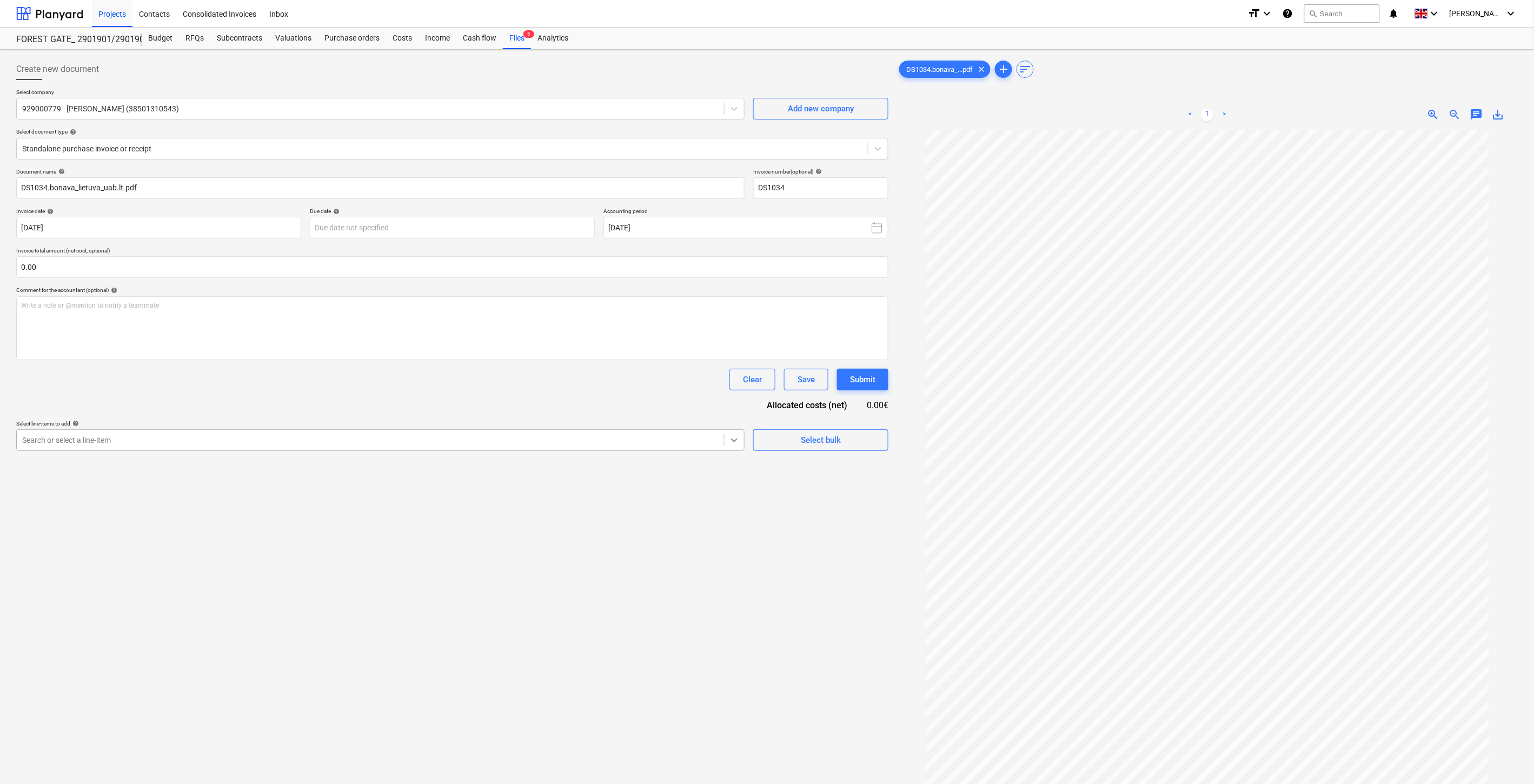
type input "[DATE]"
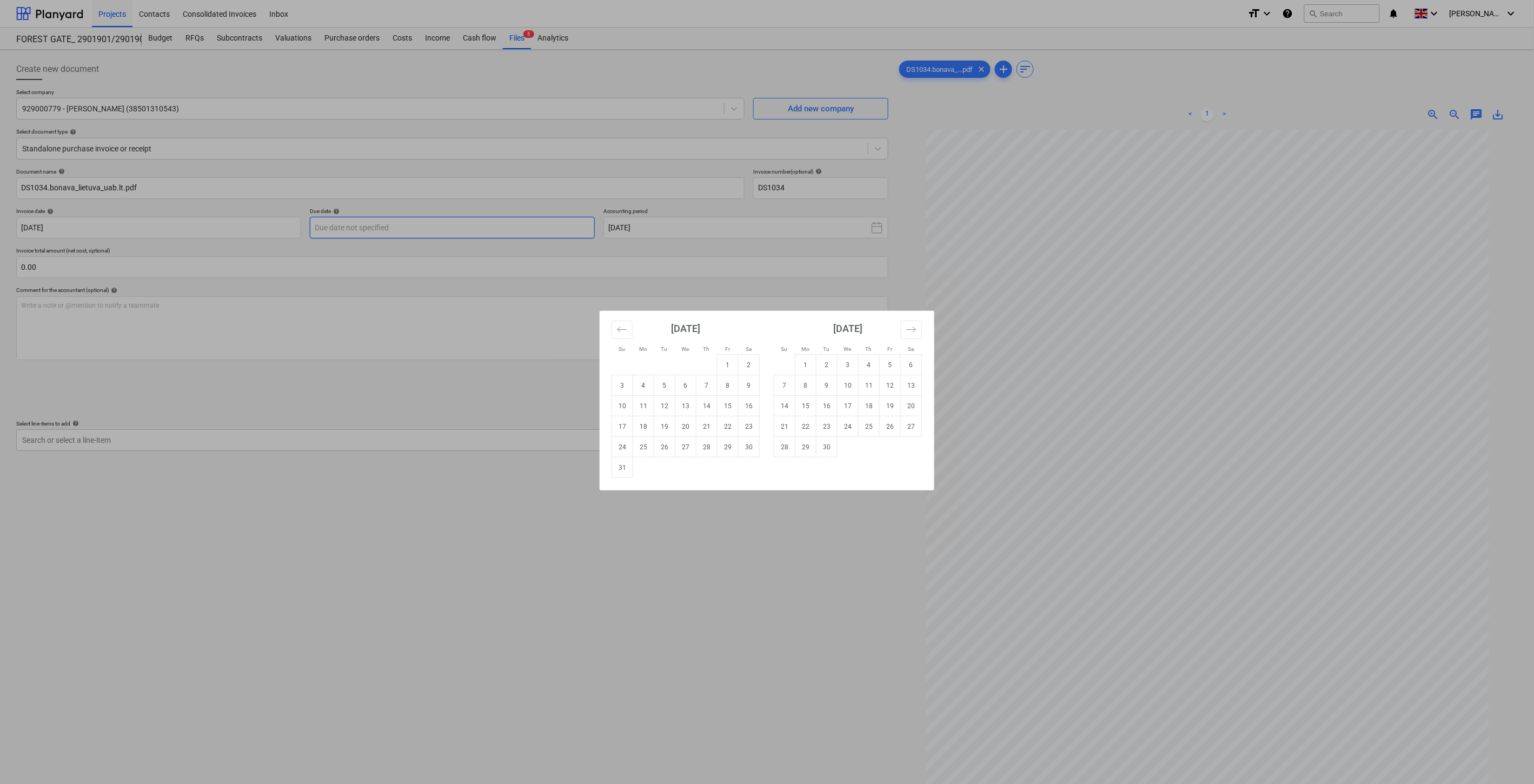
click at [562, 227] on body "Projects Contacts Consolidated Invoices Inbox format_size keyboard_arrow_down h…" at bounding box center [767, 392] width 1534 height 784
click at [802, 384] on td "8" at bounding box center [805, 385] width 21 height 21
type input "[DATE]"
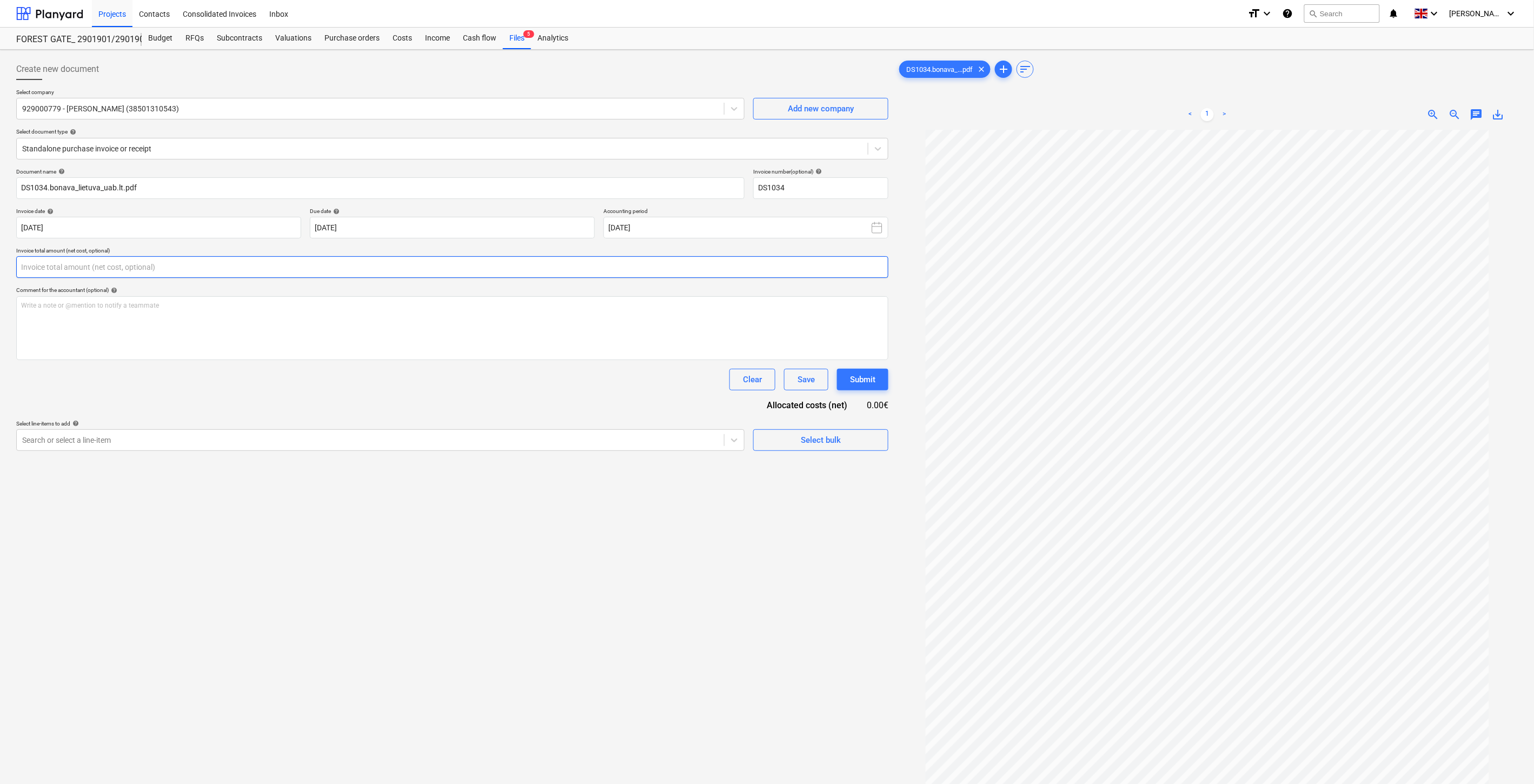
click at [381, 262] on input "text" at bounding box center [453, 267] width 872 height 22
type input "150.00"
click at [251, 470] on div at bounding box center [371, 467] width 696 height 11
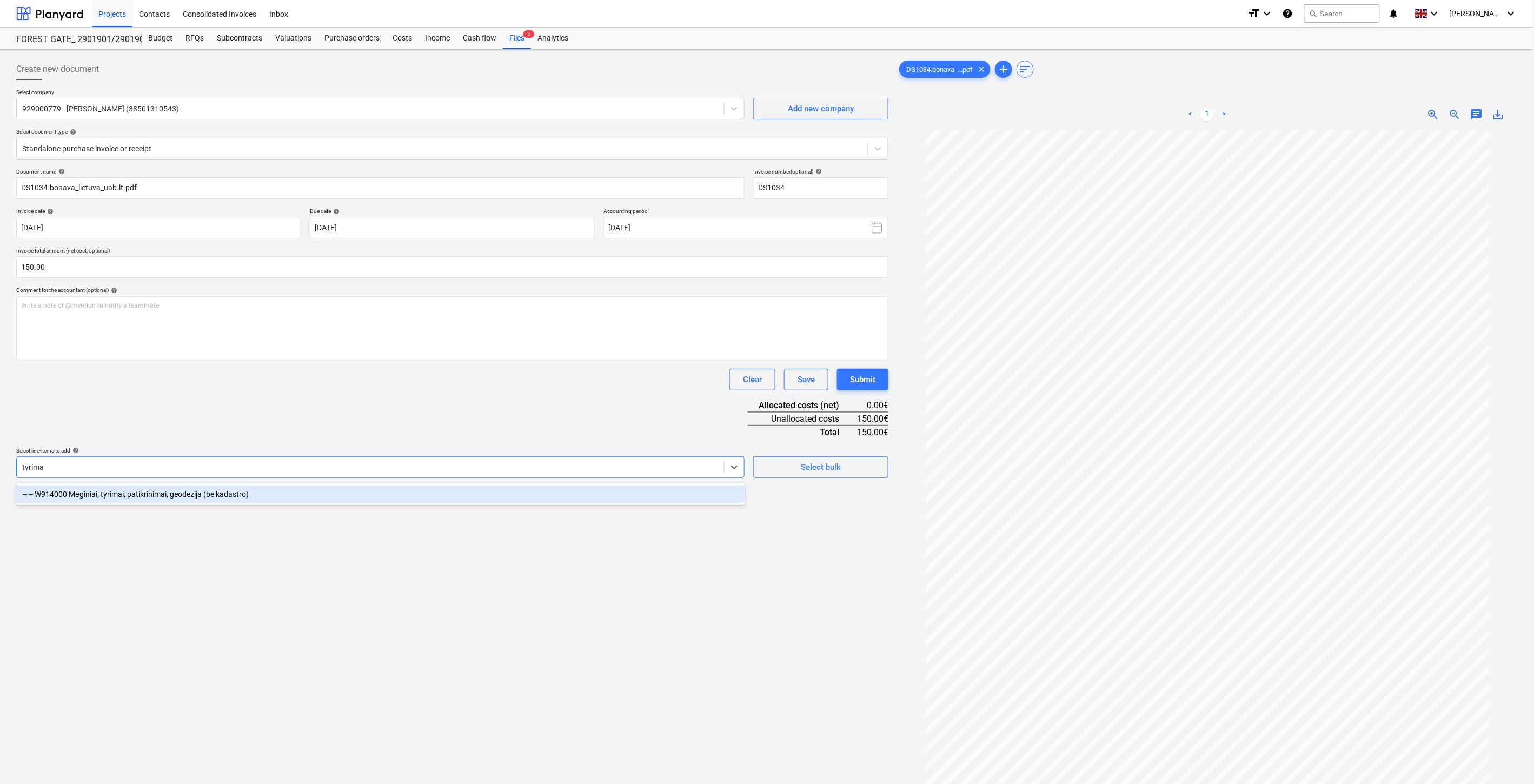
type input "tyrimai"
click at [260, 501] on div "-- -- W914000 Mėginiai, tyrimai, patikrinimai, geodezija (be kadastro)" at bounding box center [381, 494] width 729 height 17
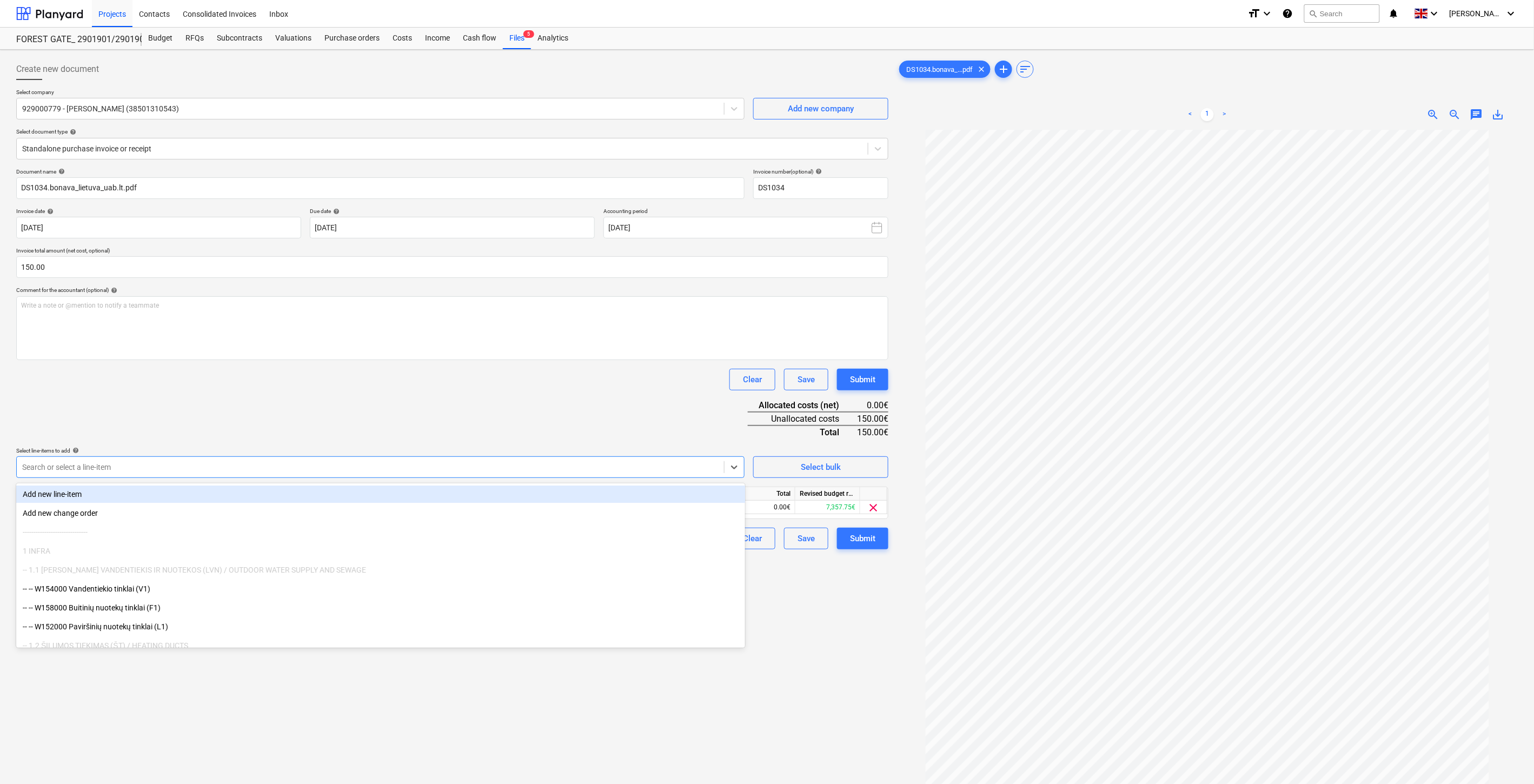
click at [323, 380] on div "Clear Save Submit" at bounding box center [453, 379] width 872 height 22
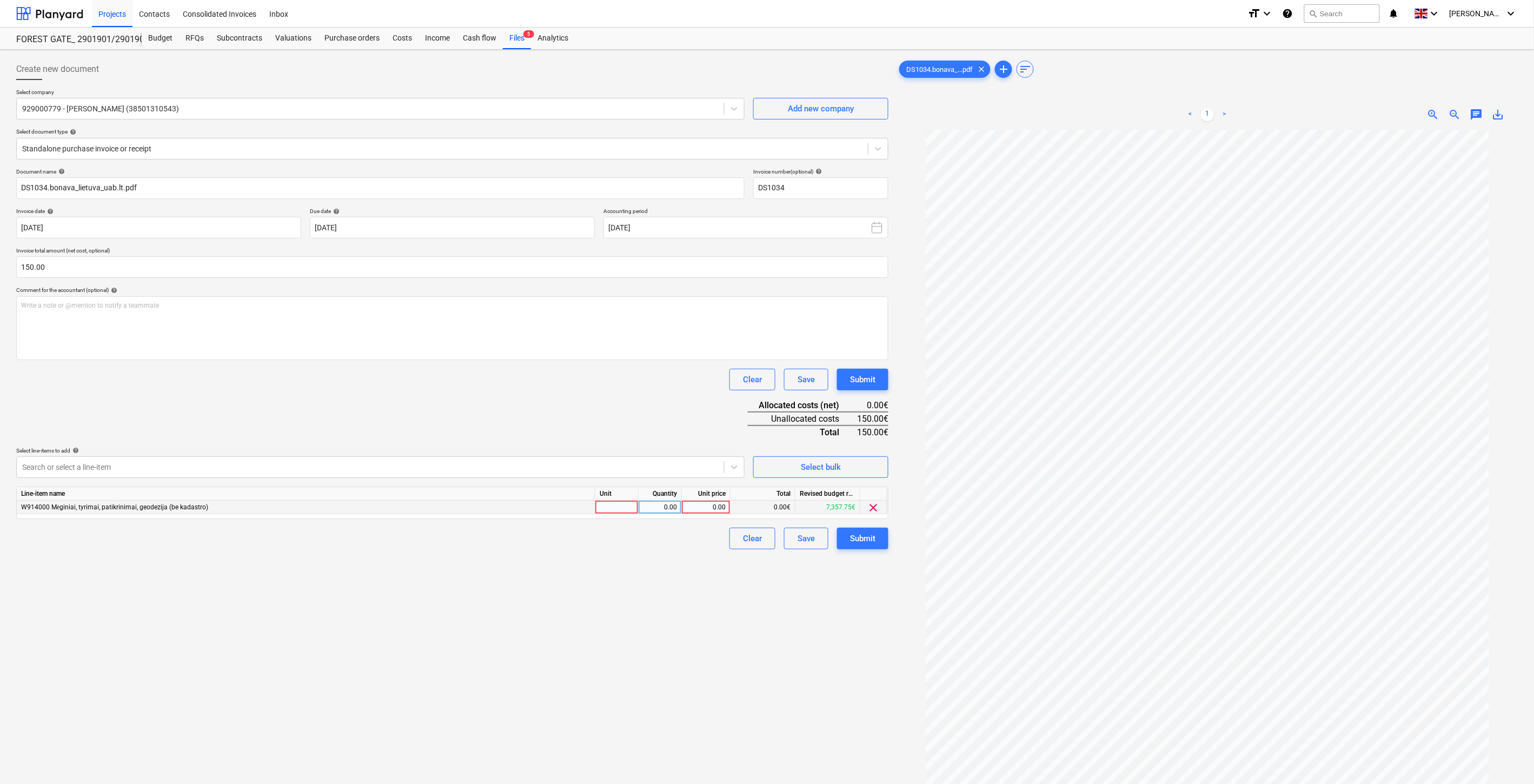
click at [628, 508] on div at bounding box center [617, 507] width 43 height 14
click at [655, 508] on div "0.00" at bounding box center [659, 507] width 34 height 14
type input "1"
click at [700, 507] on div "0.00" at bounding box center [706, 507] width 40 height 14
type input "150"
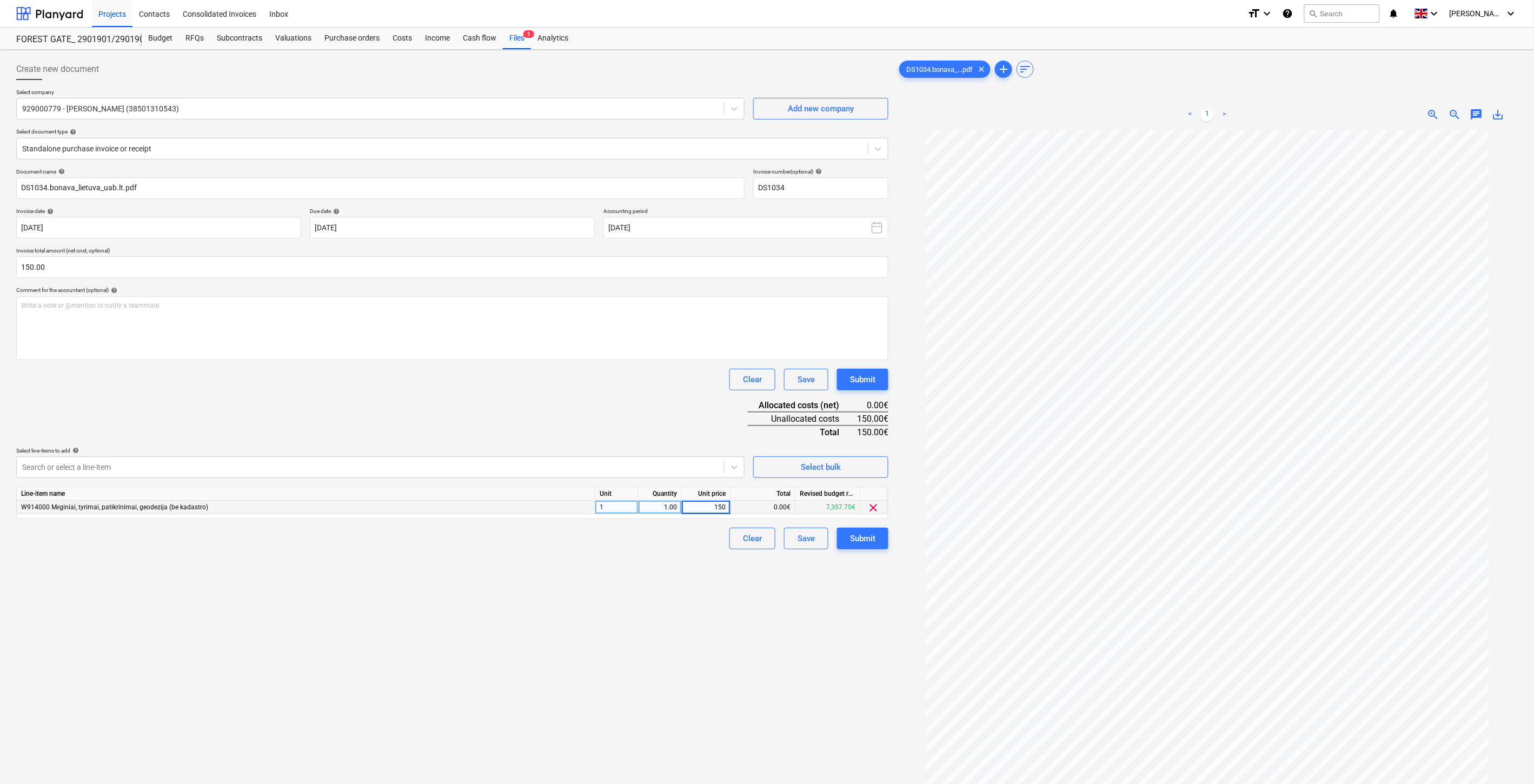
click at [643, 395] on div "Document name help DS1034.bonava_lietuva_uab.lt.pdf Invoice number (optional) h…" at bounding box center [453, 359] width 872 height 381
click at [802, 544] on div "Save" at bounding box center [806, 539] width 17 height 14
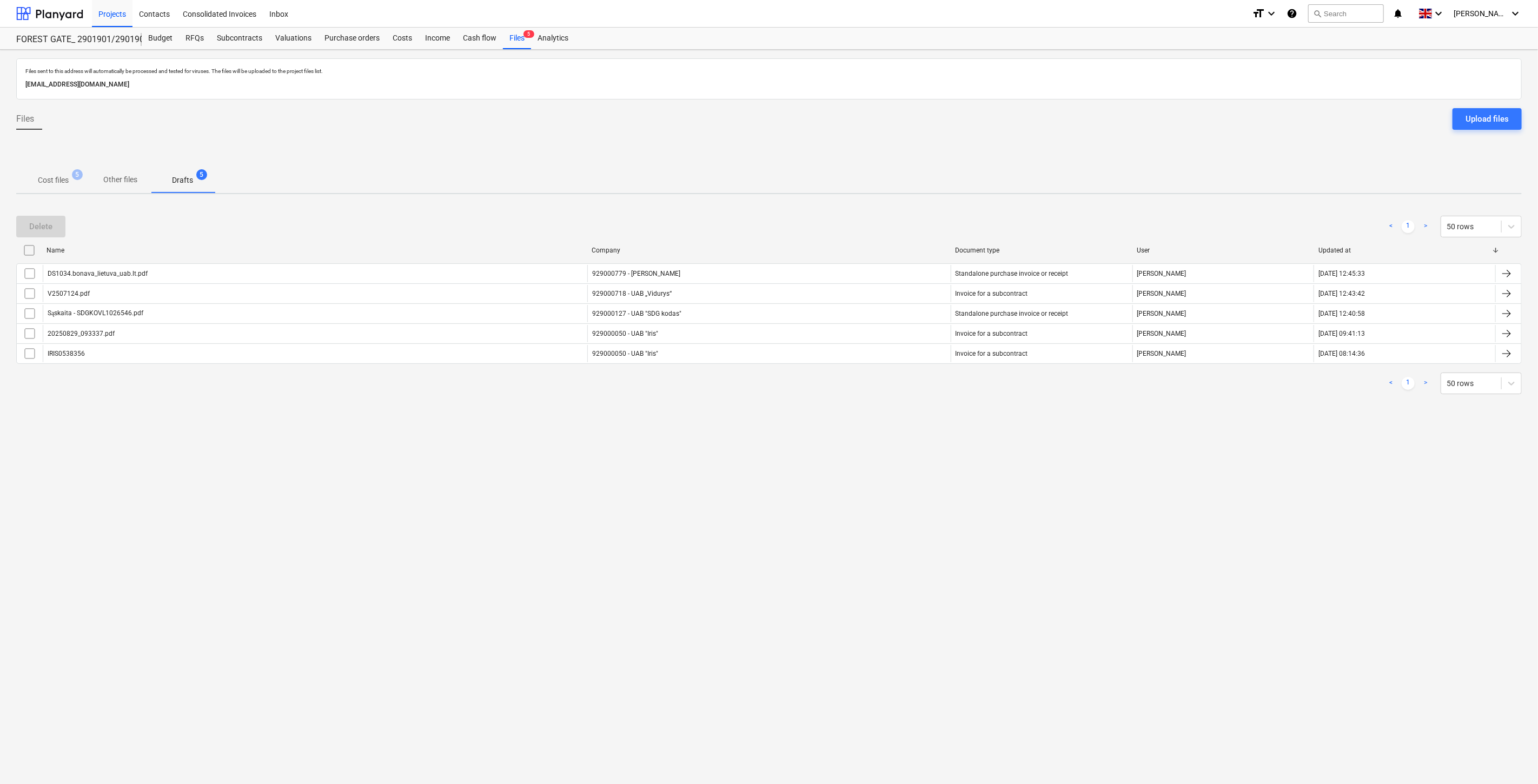
click at [1036, 516] on div "Files sent to this address will automatically be processed and tested for virus…" at bounding box center [769, 416] width 1538 height 734
click at [1067, 481] on div "Files sent to this address will automatically be processed and tested for virus…" at bounding box center [769, 416] width 1538 height 734
click at [51, 181] on p "Cost files" at bounding box center [53, 181] width 31 height 12
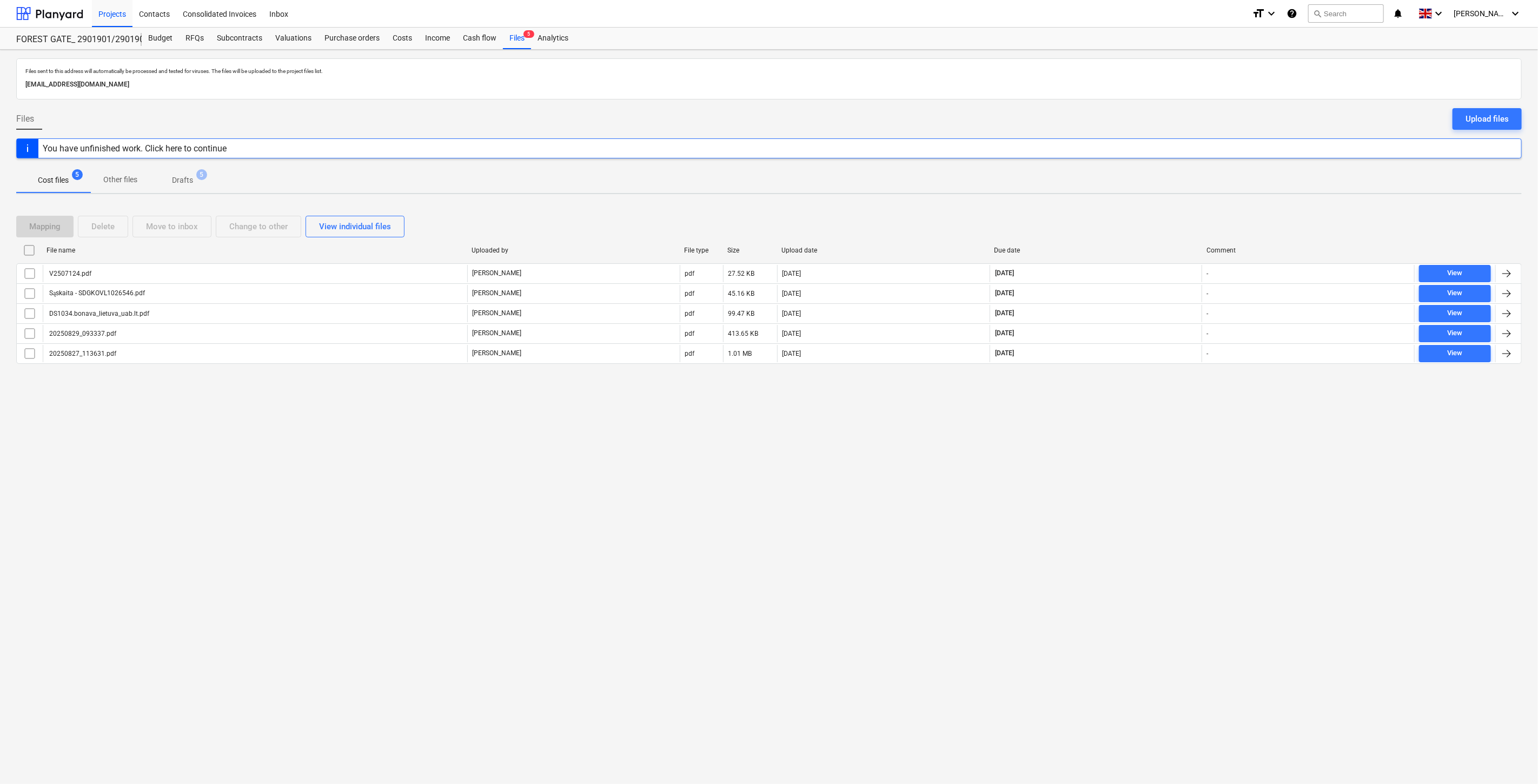
click at [1139, 466] on div "Files sent to this address will automatically be processed and tested for virus…" at bounding box center [769, 416] width 1538 height 734
click at [1149, 445] on div "Files sent to this address will automatically be processed and tested for virus…" at bounding box center [769, 416] width 1538 height 734
click at [1128, 469] on div "Files sent to this address will automatically be processed and tested for virus…" at bounding box center [769, 416] width 1538 height 734
click at [1139, 447] on div "Files sent to this address will automatically be processed and tested for virus…" at bounding box center [769, 416] width 1538 height 734
click at [1359, 8] on button "search Search" at bounding box center [1346, 14] width 76 height 19
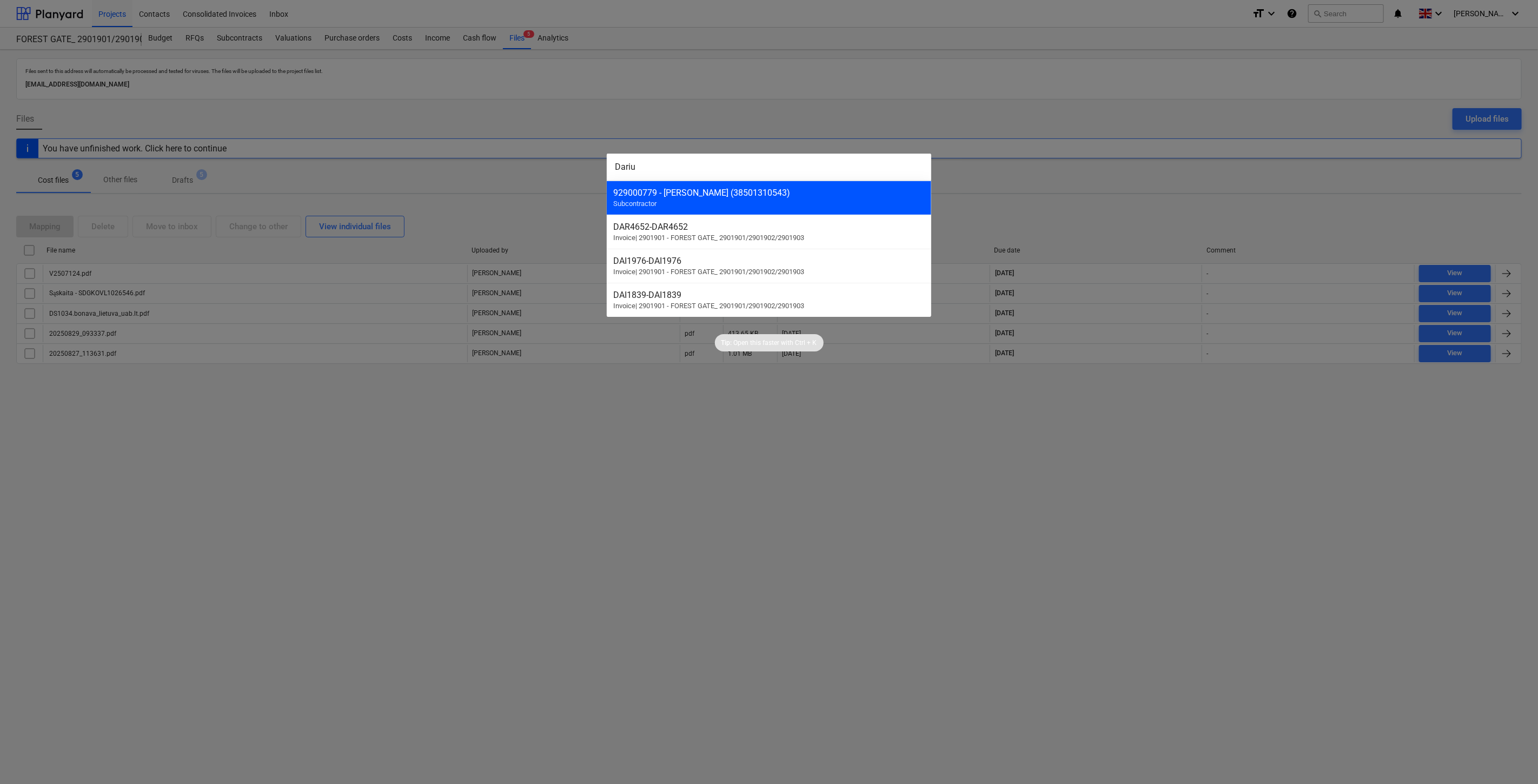
type input "Dariu"
click at [797, 193] on div "929000779 - [PERSON_NAME] (38501310543)" at bounding box center [769, 193] width 312 height 10
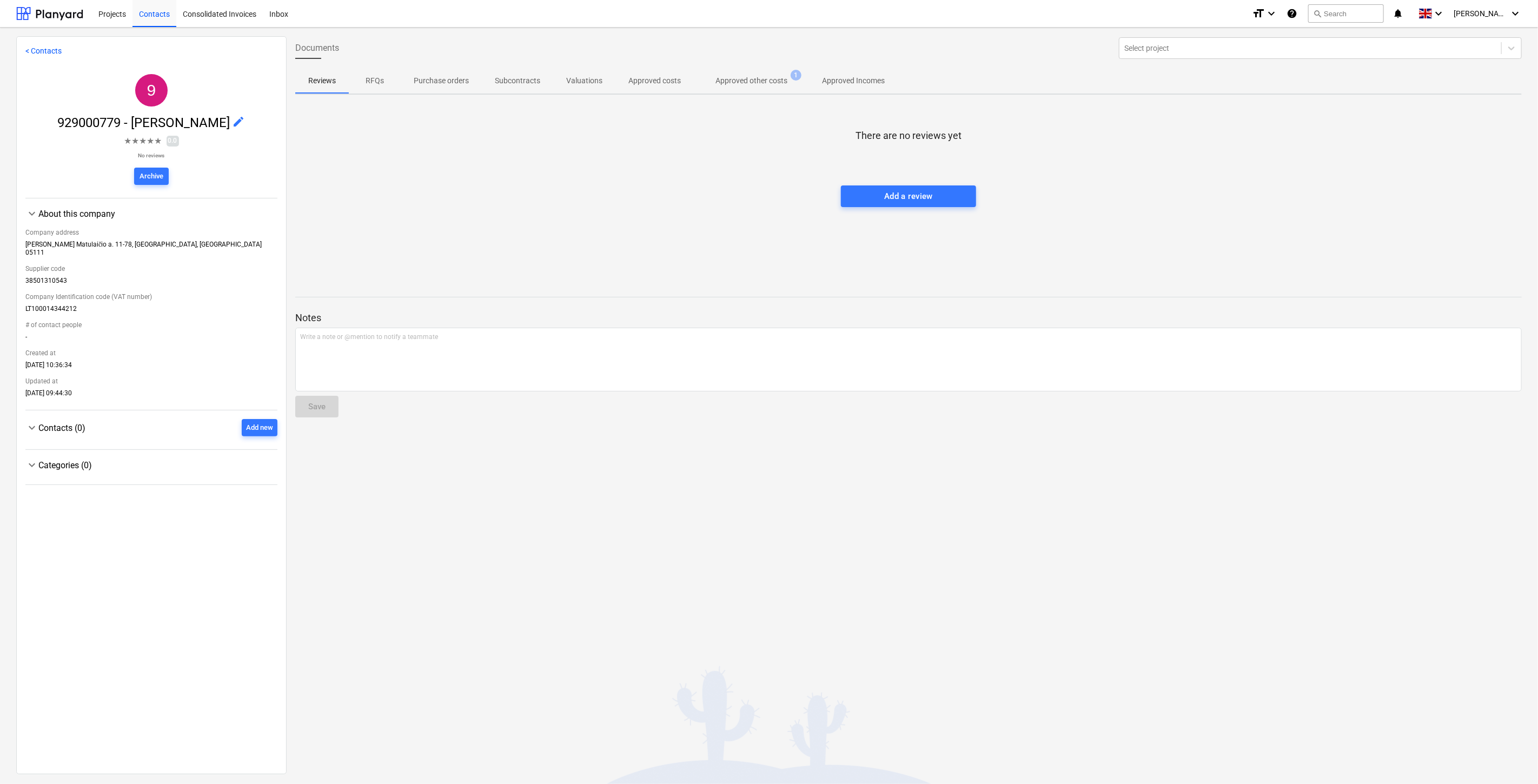
click at [736, 82] on p "Approved other costs" at bounding box center [751, 81] width 72 height 12
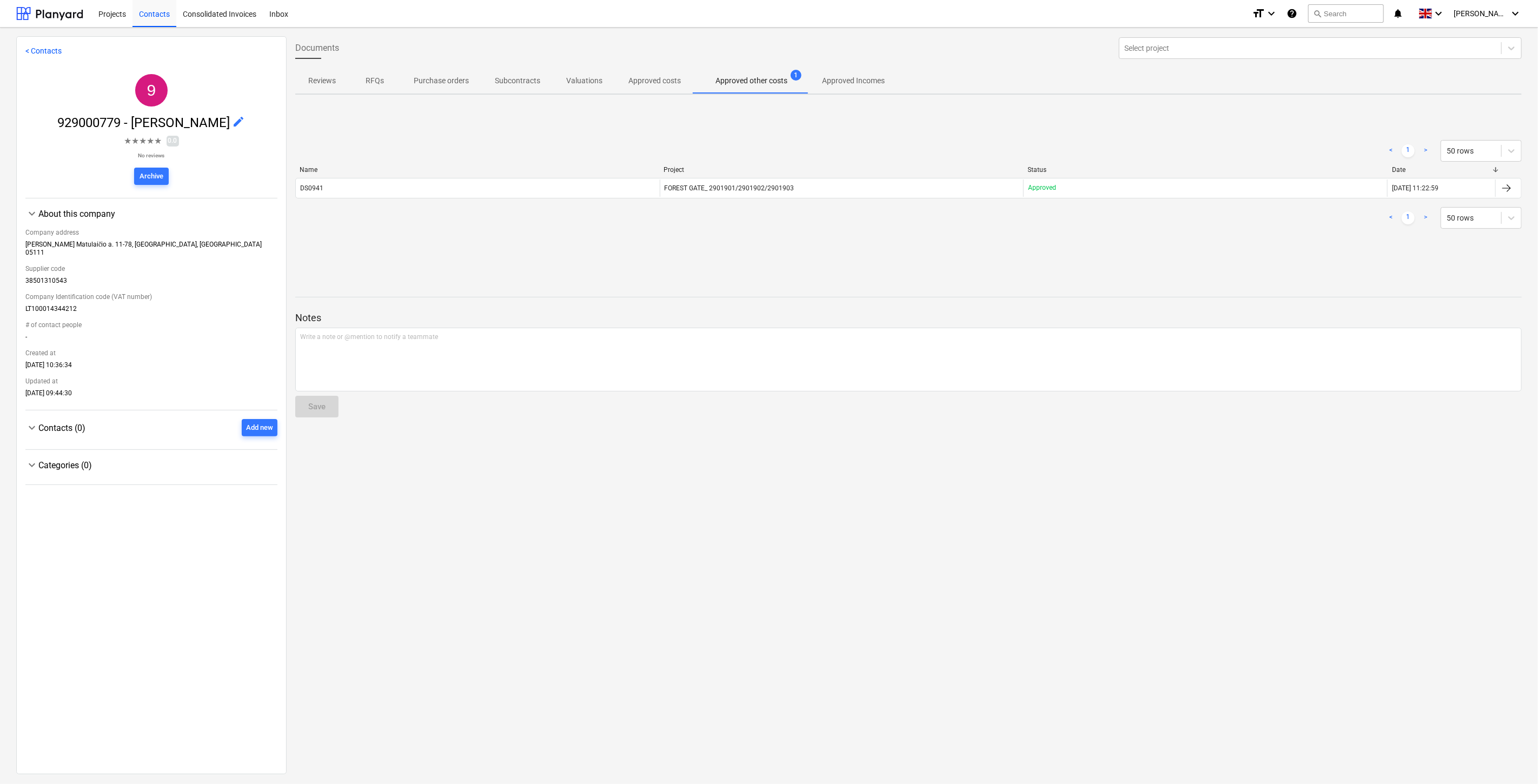
drag, startPoint x: 1065, startPoint y: 247, endPoint x: 1085, endPoint y: 240, distance: 21.2
click at [1072, 245] on div "< 1 > 50 rows Name Project Status Date DS0941 FOREST GATE_ 2901901/2901902/2901…" at bounding box center [908, 184] width 1226 height 162
click at [1093, 236] on div "< 1 > 50 rows Name Project Status Date DS0941 FOREST GATE_ 2901901/2901902/2901…" at bounding box center [908, 184] width 1226 height 114
drag, startPoint x: 1275, startPoint y: 245, endPoint x: 1312, endPoint y: 214, distance: 48.3
click at [1284, 232] on div "< 1 > 50 rows Name Project Status Date DS0941 FOREST GATE_ 2901901/2901902/2901…" at bounding box center [908, 184] width 1226 height 162
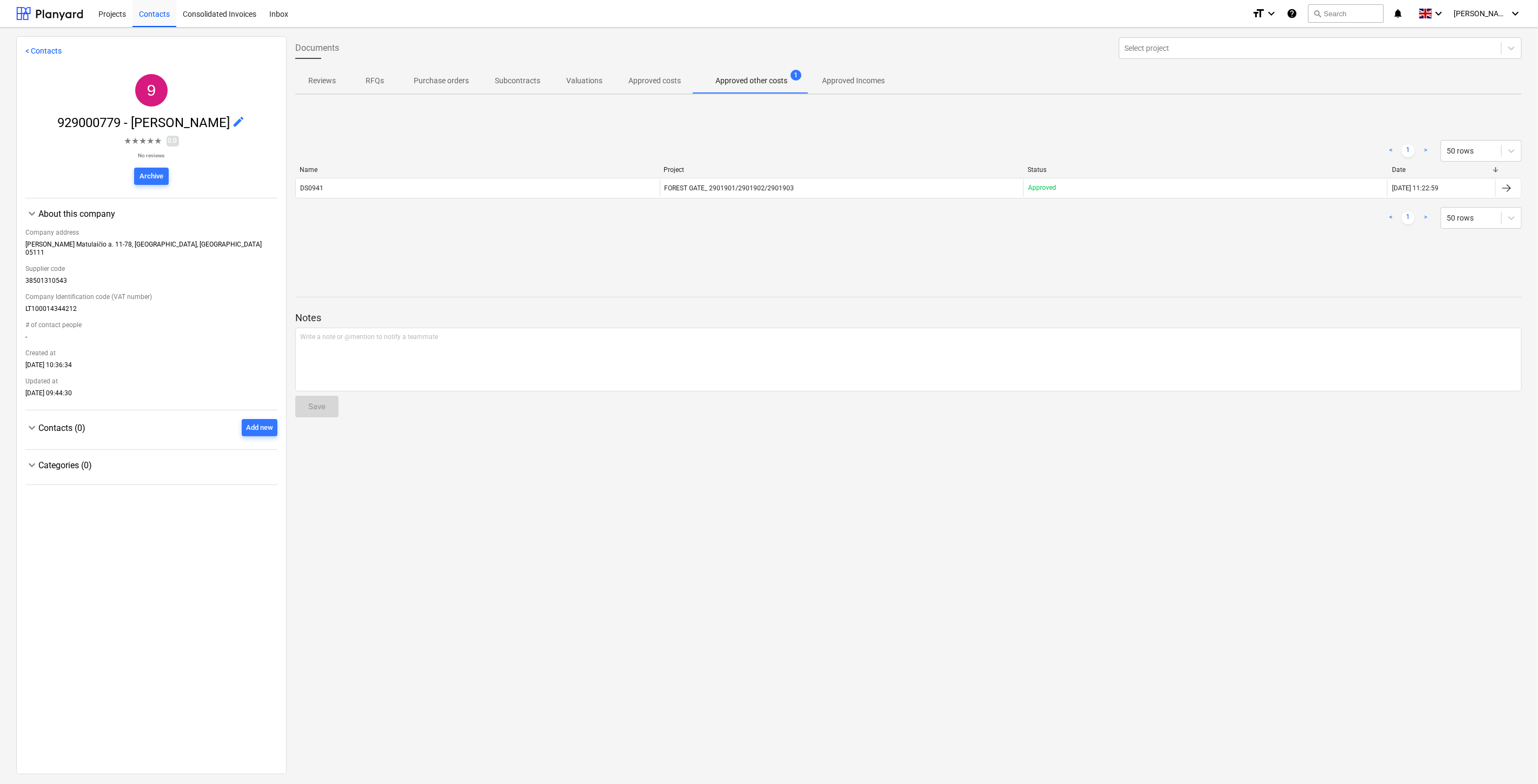
click at [1312, 214] on div "< 1 > 50 rows" at bounding box center [908, 218] width 1226 height 22
click at [1152, 264] on div "< 1 > 50 rows Name Project Status Date DS0941 FOREST GATE_ 2901901/2901902/2901…" at bounding box center [908, 184] width 1226 height 162
click at [1167, 255] on div "< 1 > 50 rows Name Project Status Date DS0941 FOREST GATE_ 2901901/2901902/2901…" at bounding box center [908, 184] width 1226 height 162
drag, startPoint x: 1288, startPoint y: 229, endPoint x: 937, endPoint y: 222, distance: 351.1
click at [1288, 229] on div "< 1 > 50 rows" at bounding box center [908, 218] width 1226 height 30
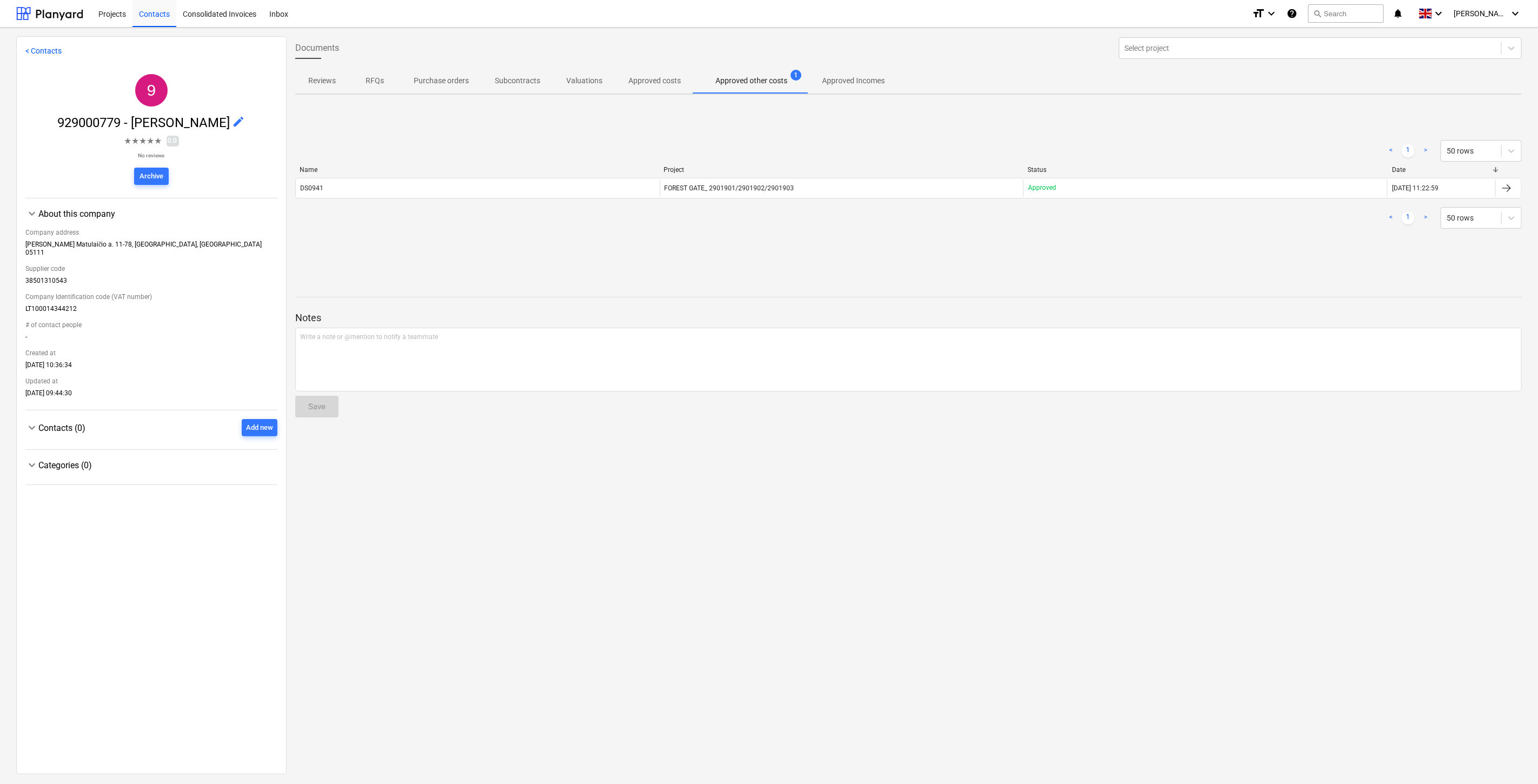
drag, startPoint x: 1039, startPoint y: 245, endPoint x: 1084, endPoint y: 245, distance: 45.0
click at [1057, 245] on div "< 1 > 50 rows Name Project Status Date DS0941 FOREST GATE_ 2901901/2901902/2901…" at bounding box center [908, 184] width 1226 height 162
drag, startPoint x: 1136, startPoint y: 246, endPoint x: 1154, endPoint y: 235, distance: 21.1
click at [1137, 246] on div "< 1 > 50 rows Name Project Status Date DS0941 FOREST GATE_ 2901901/2901902/2901…" at bounding box center [908, 184] width 1226 height 162
click at [1154, 235] on div "< 1 > 50 rows Name Project Status Date DS0941 FOREST GATE_ 2901901/2901902/2901…" at bounding box center [908, 184] width 1226 height 114
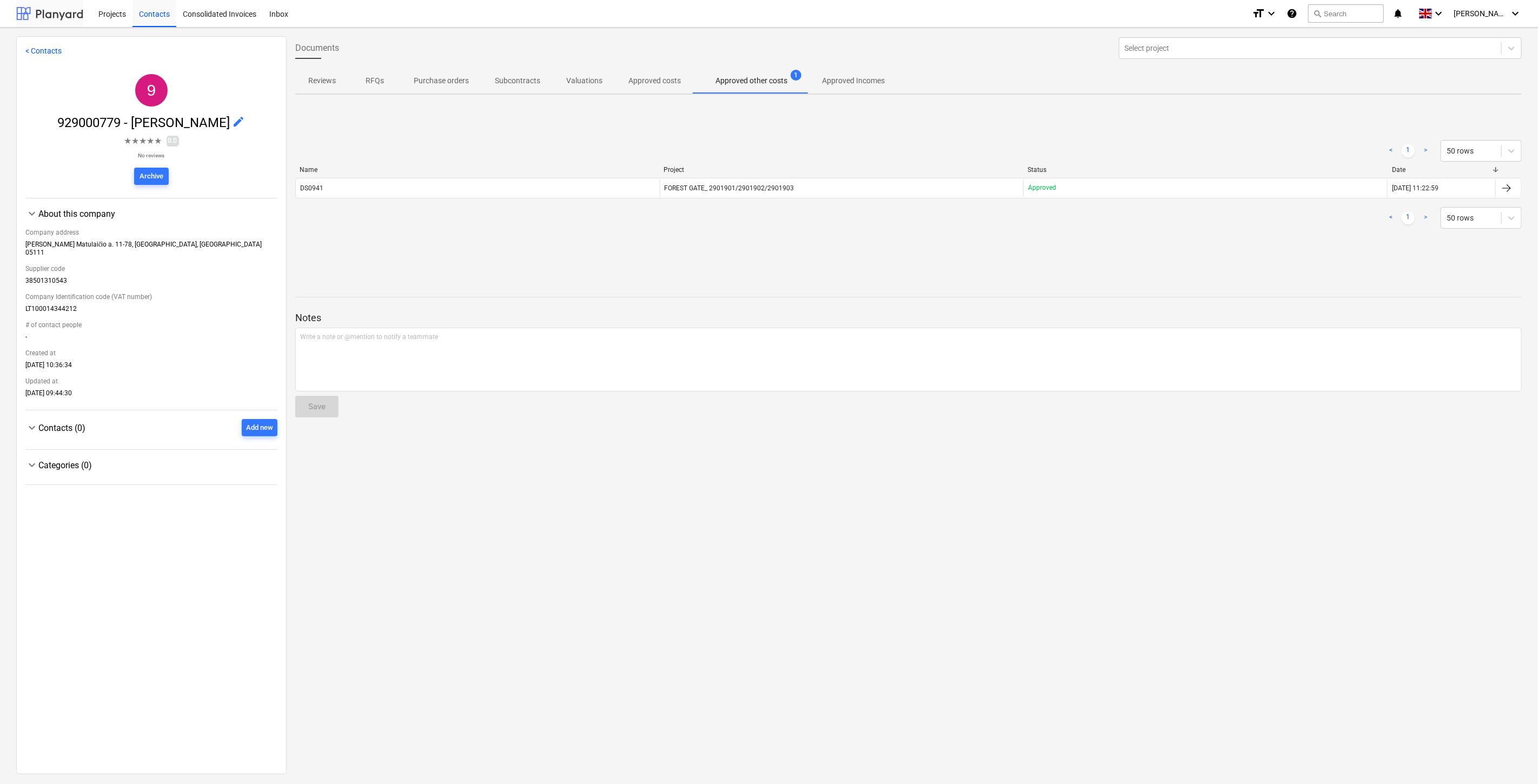
click at [52, 14] on div at bounding box center [50, 14] width 67 height 27
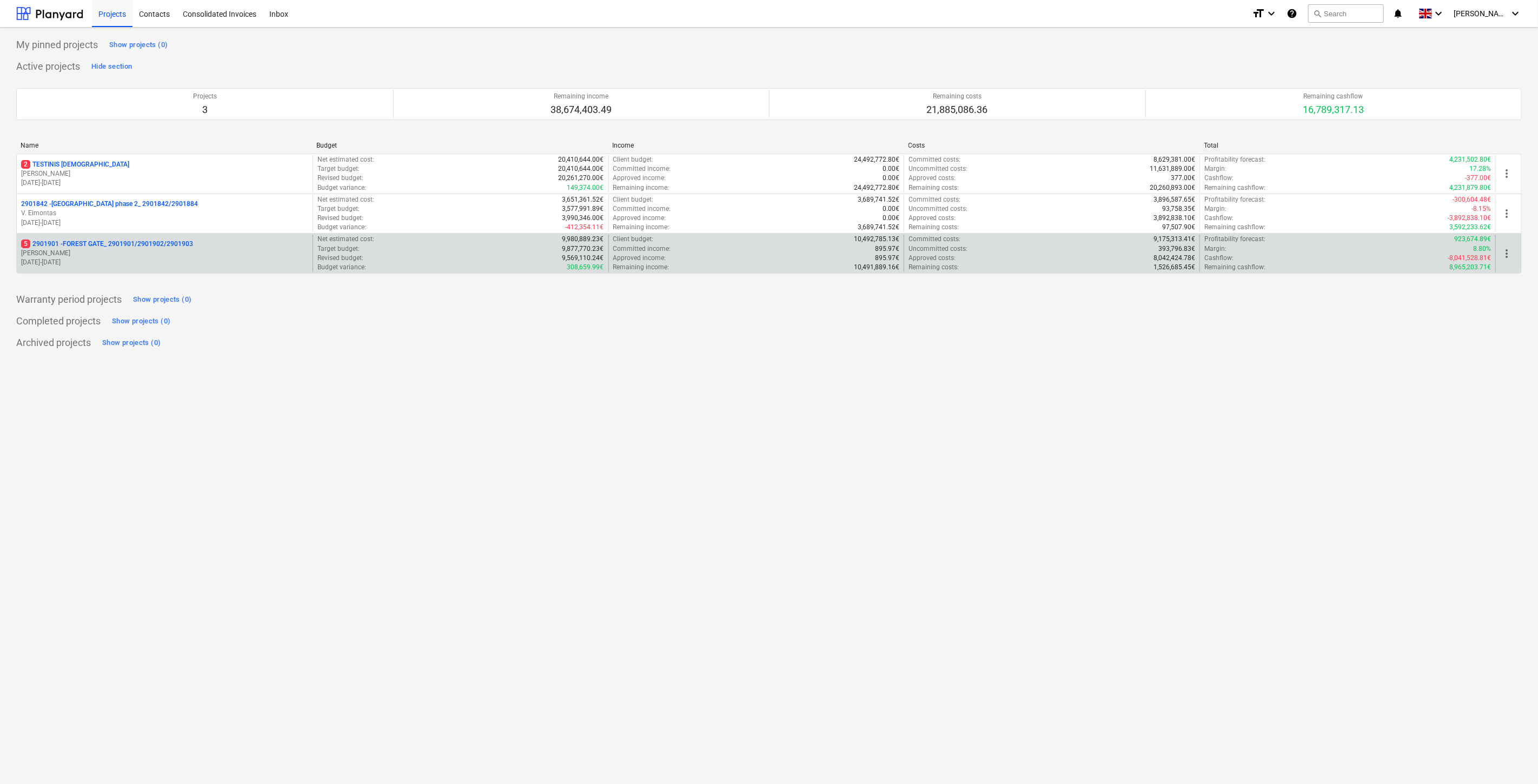
click at [179, 240] on p "5 2901901 - FOREST GATE_ 2901901/2901902/2901903" at bounding box center [107, 244] width 172 height 9
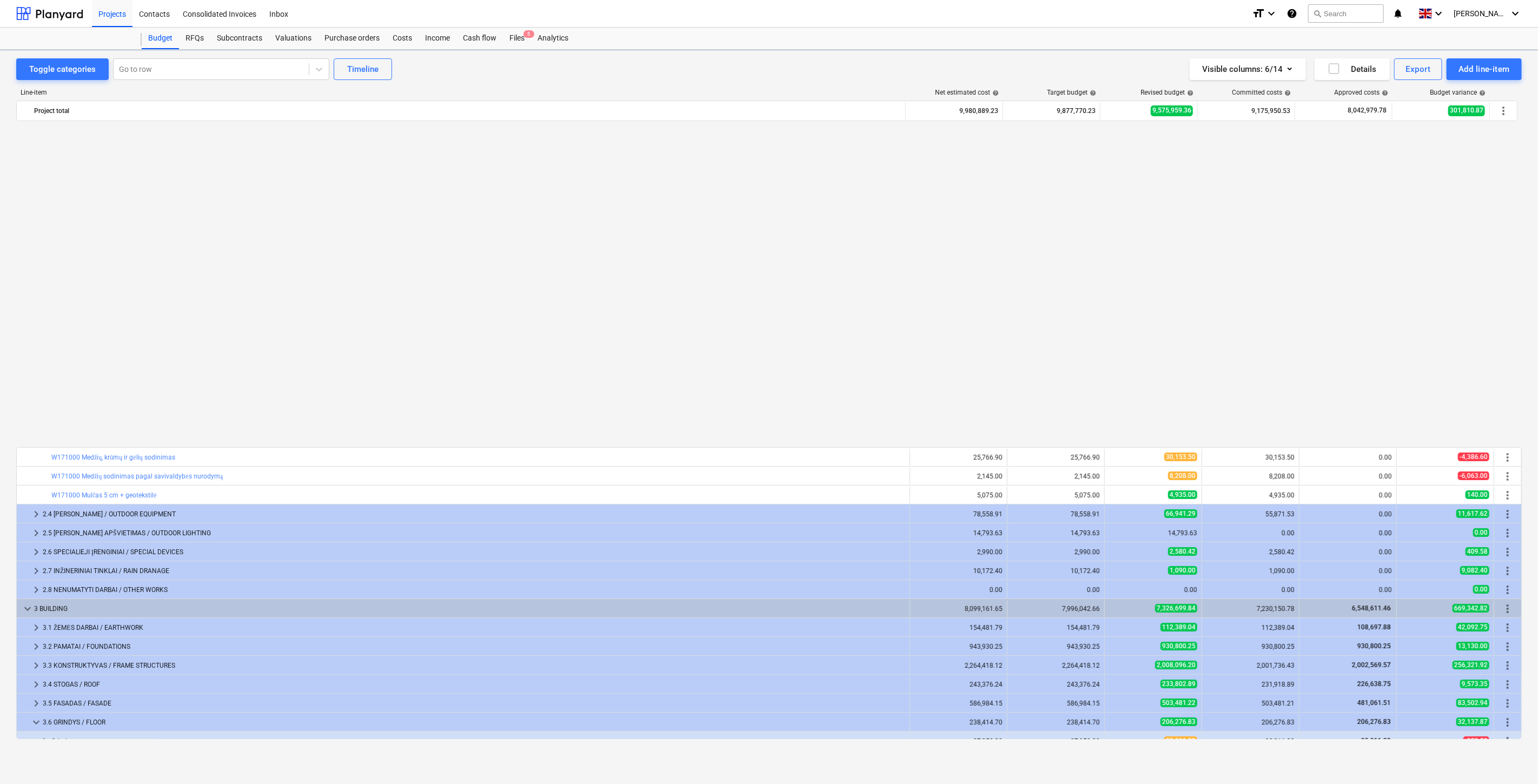
scroll to position [701, 0]
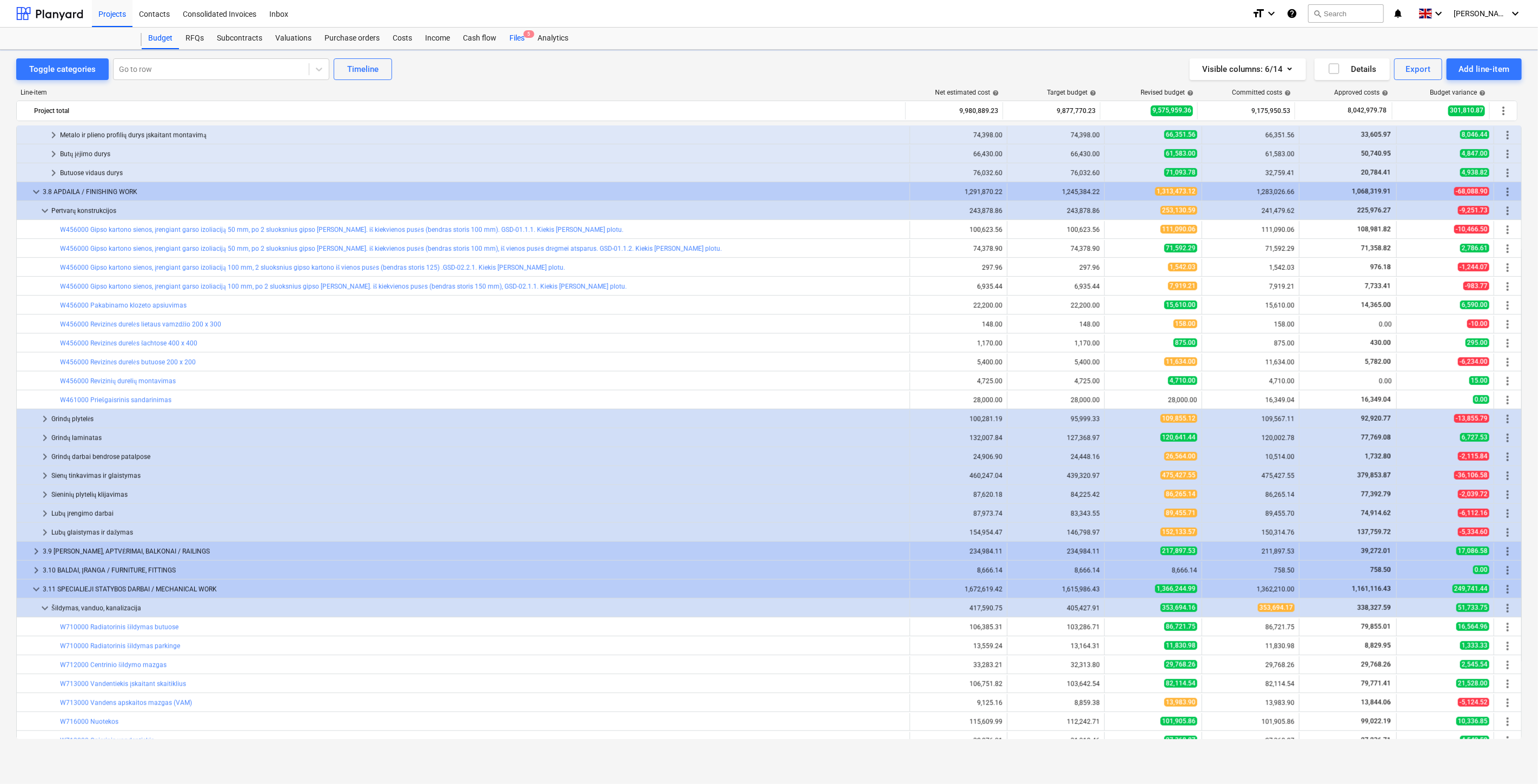
click at [503, 40] on div "Files 5" at bounding box center [517, 38] width 28 height 22
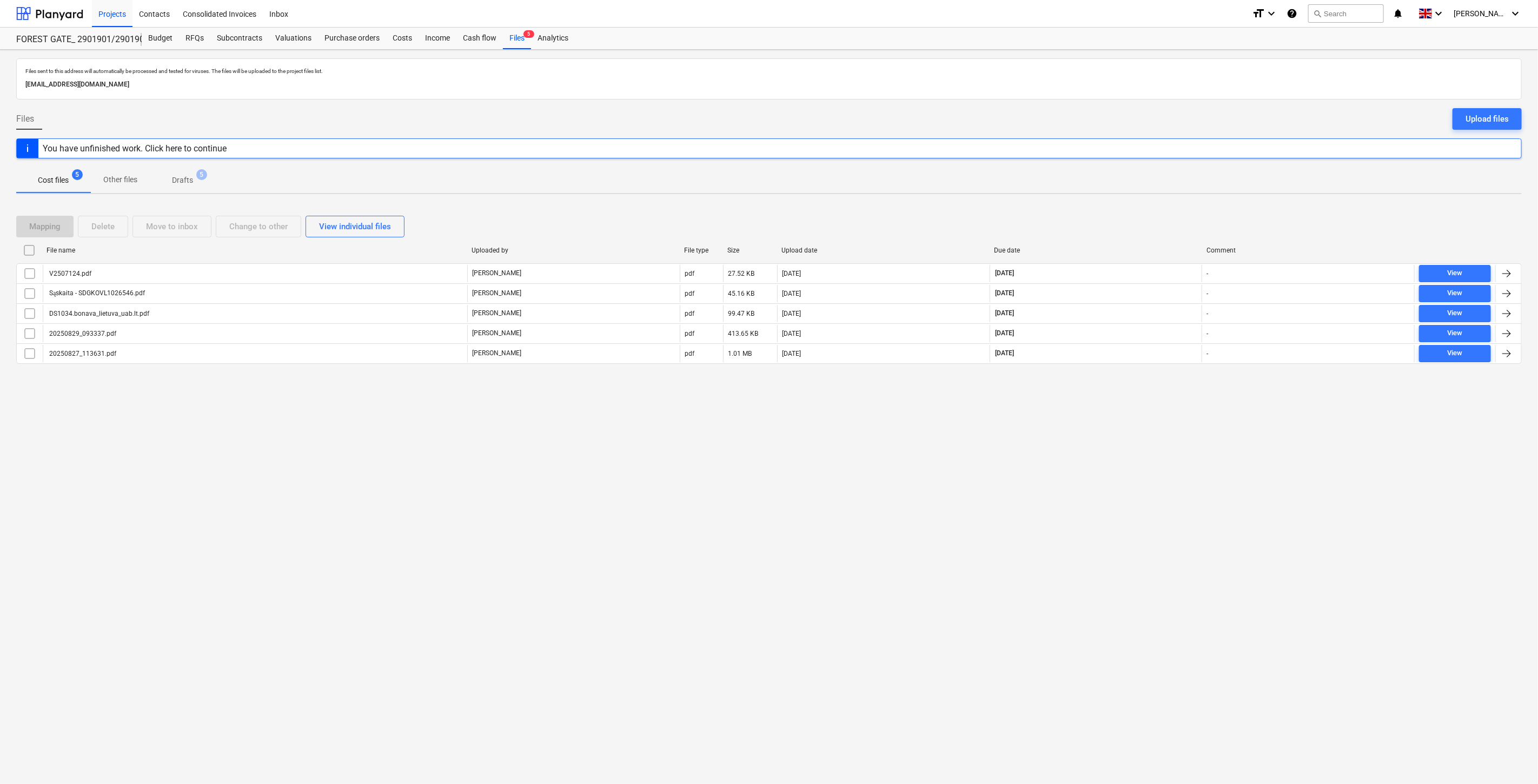
click at [1111, 408] on div "Files sent to this address will automatically be processed and tested for virus…" at bounding box center [769, 416] width 1538 height 734
click at [1136, 388] on div "Files sent to this address will automatically be processed and tested for virus…" at bounding box center [769, 416] width 1538 height 734
drag, startPoint x: 1182, startPoint y: 457, endPoint x: 1189, endPoint y: 439, distance: 19.3
click at [1182, 457] on div "Files sent to this address will automatically be processed and tested for virus…" at bounding box center [769, 416] width 1538 height 734
click at [1189, 439] on div "Files sent to this address will automatically be processed and tested for virus…" at bounding box center [769, 416] width 1538 height 734
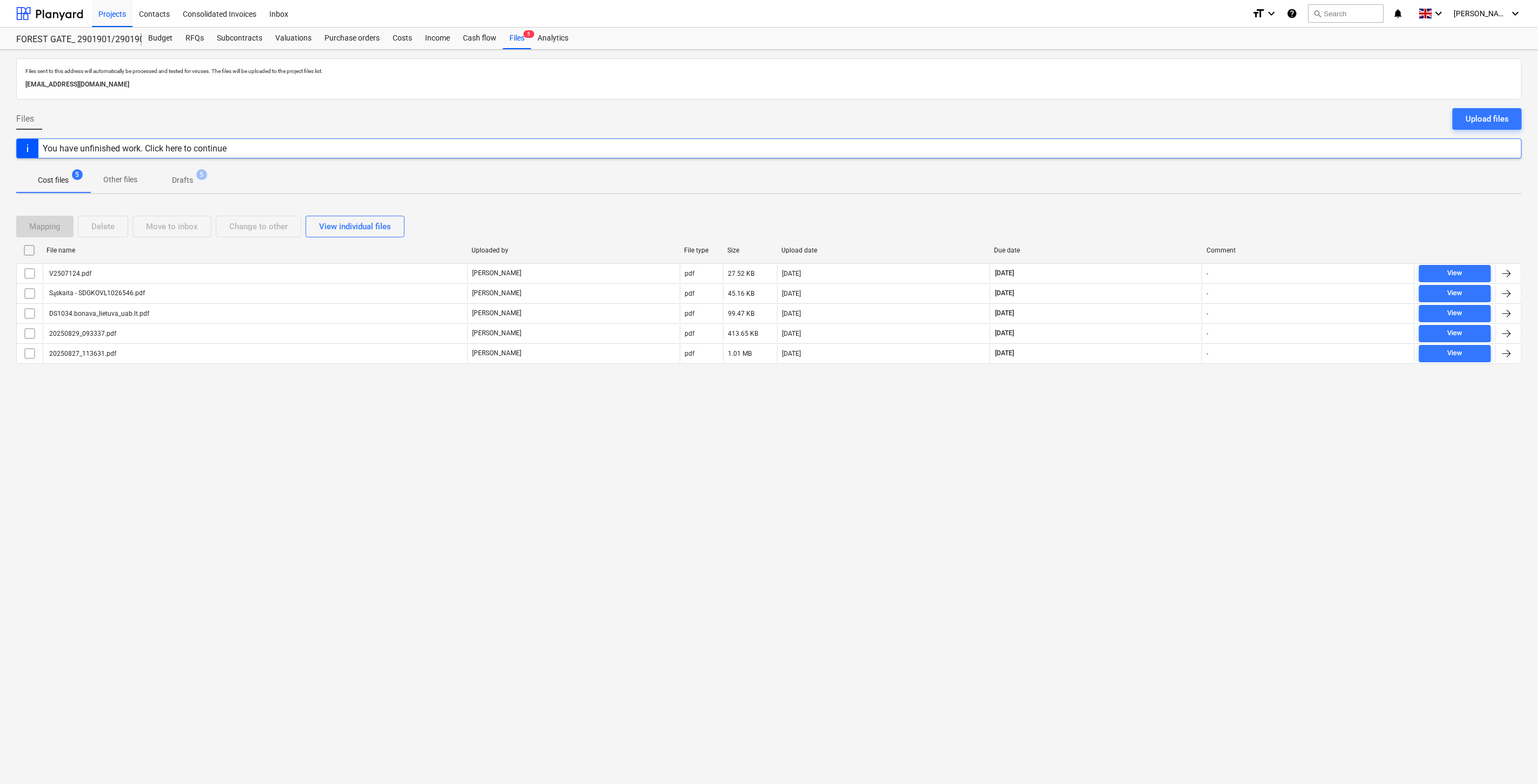
drag, startPoint x: 1114, startPoint y: 518, endPoint x: 1129, endPoint y: 493, distance: 29.2
click at [1114, 517] on div "Files sent to this address will automatically be processed and tested for virus…" at bounding box center [769, 416] width 1538 height 734
click at [1141, 479] on div "Files sent to this address will automatically be processed and tested for virus…" at bounding box center [769, 416] width 1538 height 734
click at [63, 12] on div at bounding box center [50, 14] width 67 height 27
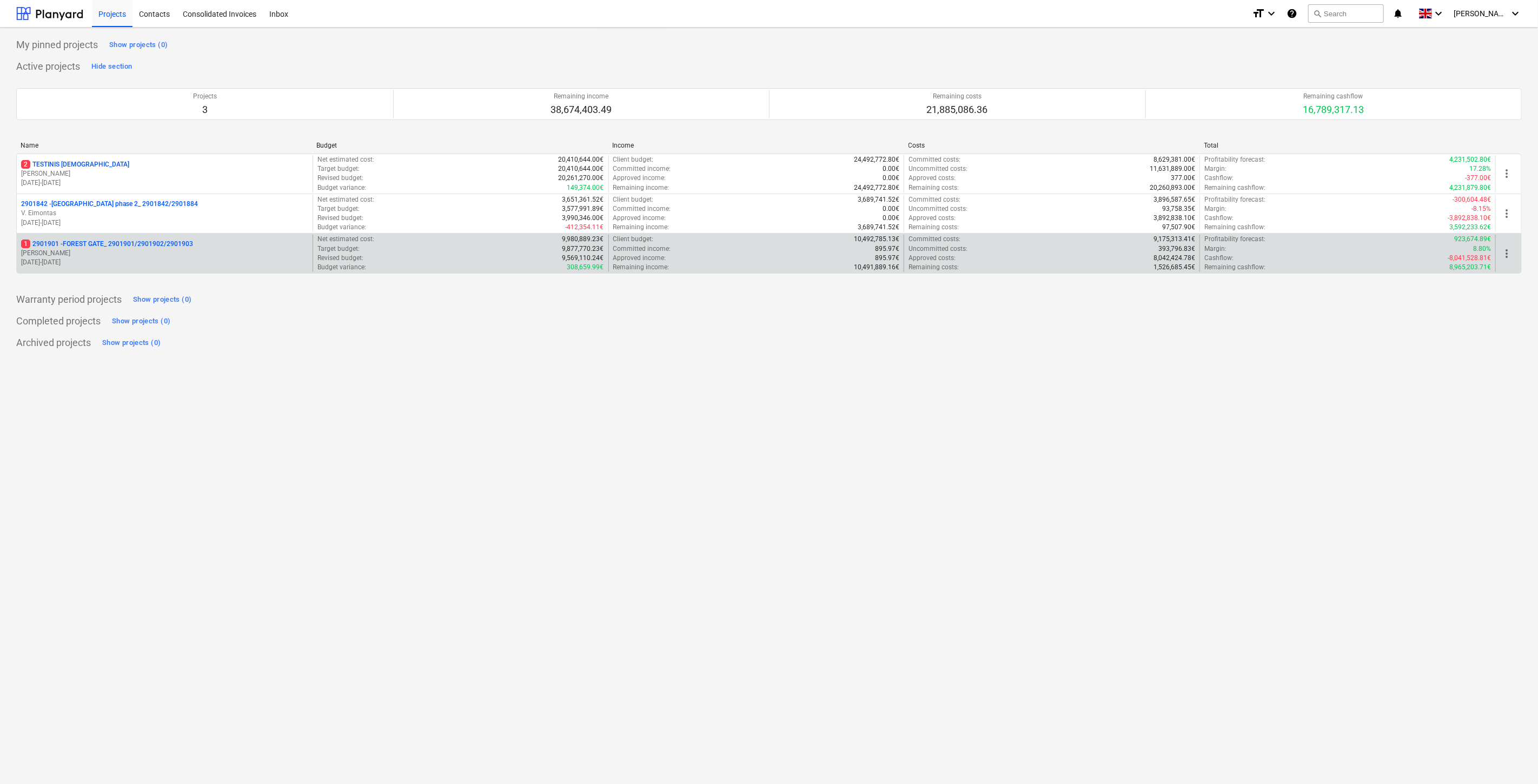
click at [126, 255] on p "[PERSON_NAME]" at bounding box center [164, 253] width 287 height 9
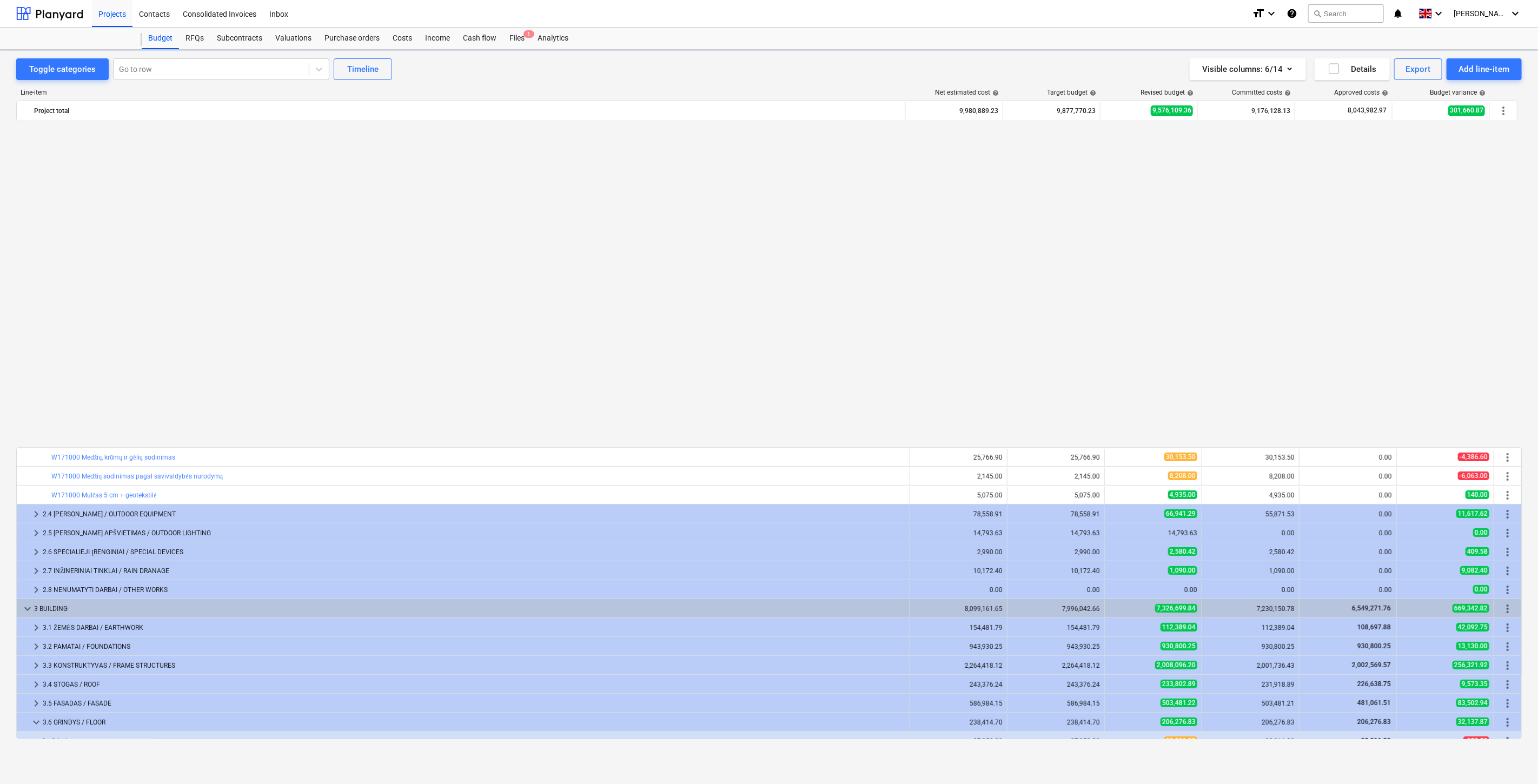
scroll to position [701, 0]
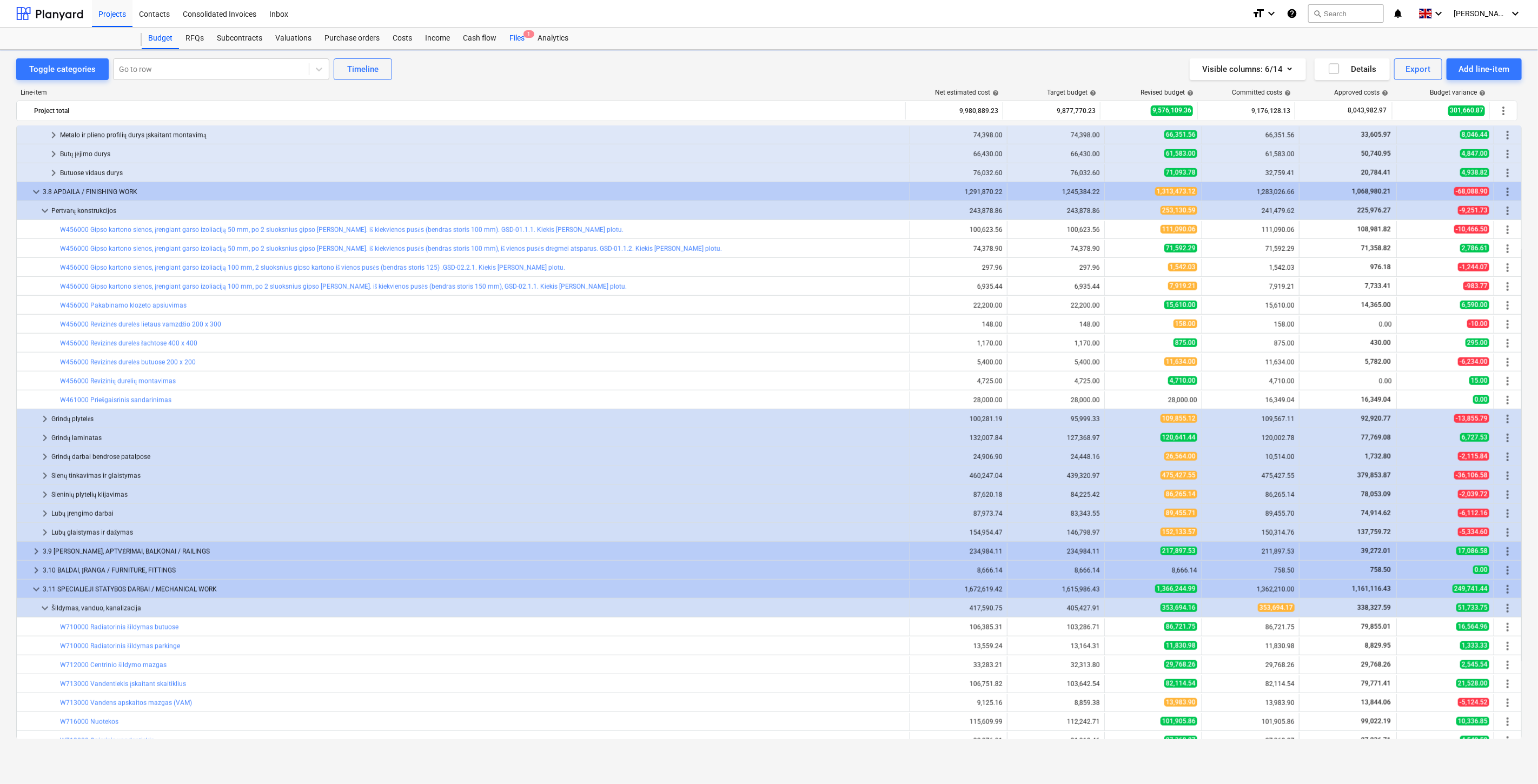
click at [521, 36] on div "Files 1" at bounding box center [517, 38] width 28 height 22
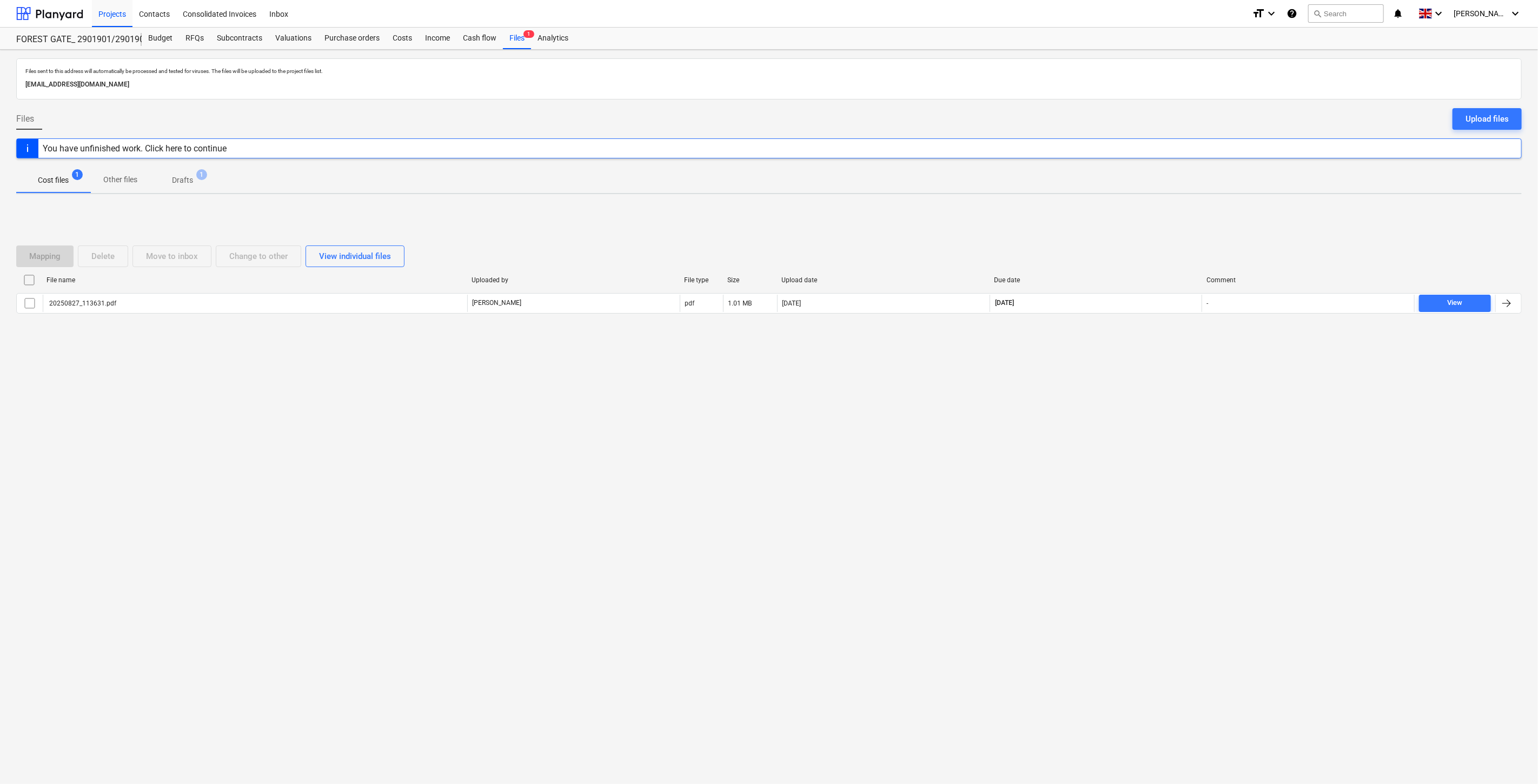
drag, startPoint x: 1055, startPoint y: 549, endPoint x: 1057, endPoint y: 541, distance: 8.2
click at [1055, 549] on div "Files sent to this address will automatically be processed and tested for virus…" at bounding box center [769, 416] width 1538 height 734
click at [1075, 514] on div "Files sent to this address will automatically be processed and tested for virus…" at bounding box center [769, 416] width 1538 height 734
drag, startPoint x: 1098, startPoint y: 444, endPoint x: 1126, endPoint y: 419, distance: 37.5
click at [1101, 440] on div "Files sent to this address will automatically be processed and tested for virus…" at bounding box center [769, 416] width 1538 height 734
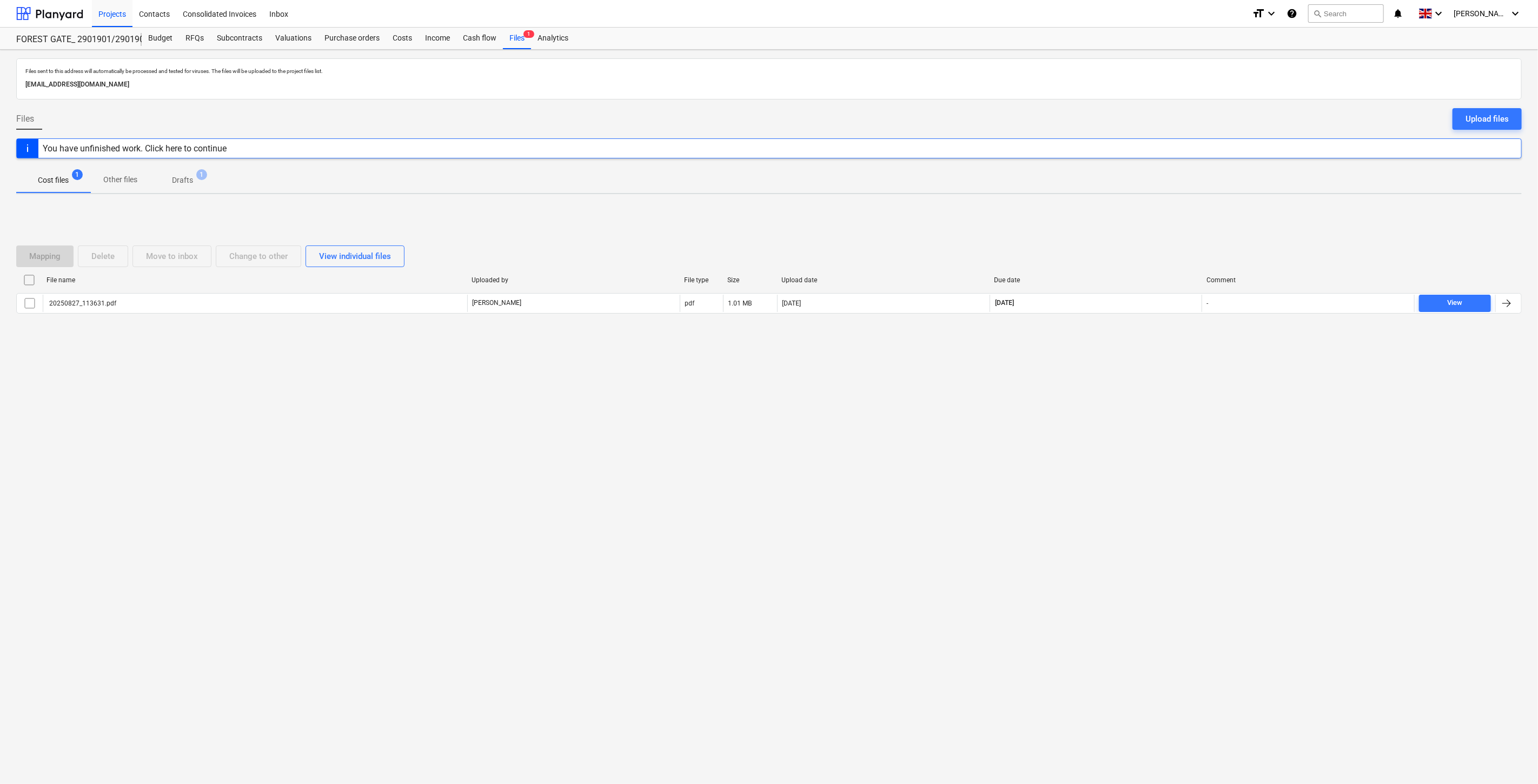
drag, startPoint x: 1126, startPoint y: 419, endPoint x: 1065, endPoint y: 425, distance: 61.3
click at [1120, 419] on div "Files sent to this address will automatically be processed and tested for virus…" at bounding box center [769, 416] width 1538 height 734
click at [1068, 421] on div "Files sent to this address will automatically be processed and tested for virus…" at bounding box center [769, 416] width 1538 height 734
click at [1126, 386] on div "Files sent to this address will automatically be processed and tested for virus…" at bounding box center [769, 416] width 1538 height 734
click at [1145, 370] on div "Files sent to this address will automatically be processed and tested for virus…" at bounding box center [769, 416] width 1538 height 734
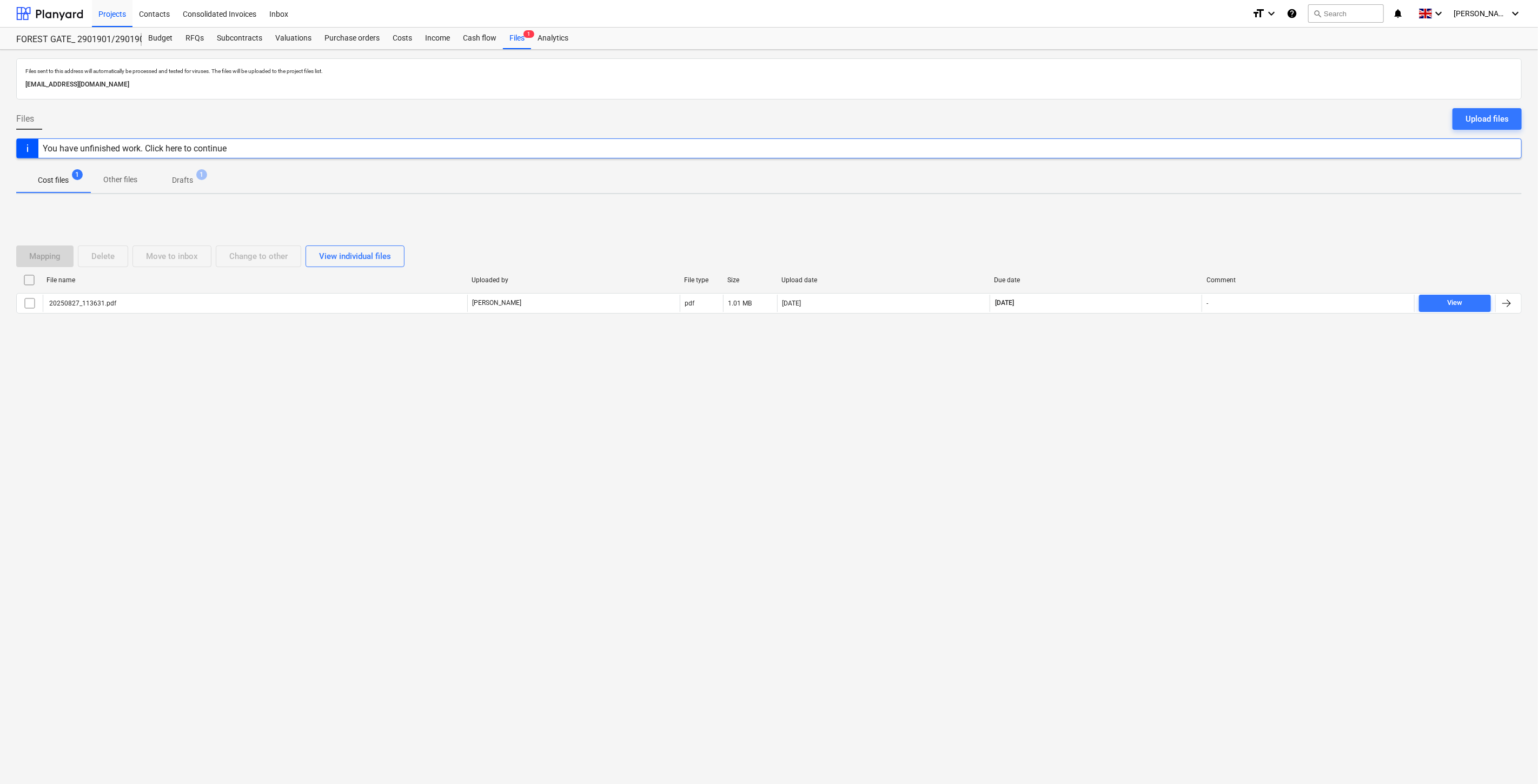
click at [1154, 362] on div "Mapping Delete Move to inbox Change to other View individual files File name Up…" at bounding box center [769, 283] width 1506 height 162
click at [1144, 397] on div "Files sent to this address will automatically be processed and tested for virus…" at bounding box center [769, 416] width 1538 height 734
drag, startPoint x: 1144, startPoint y: 397, endPoint x: 171, endPoint y: 414, distance: 973.1
click at [1098, 403] on div "Files sent to this address will automatically be processed and tested for virus…" at bounding box center [769, 416] width 1538 height 734
click at [1089, 347] on div "Mapping Delete Move to inbox Change to other View individual files File name Up…" at bounding box center [769, 283] width 1506 height 162
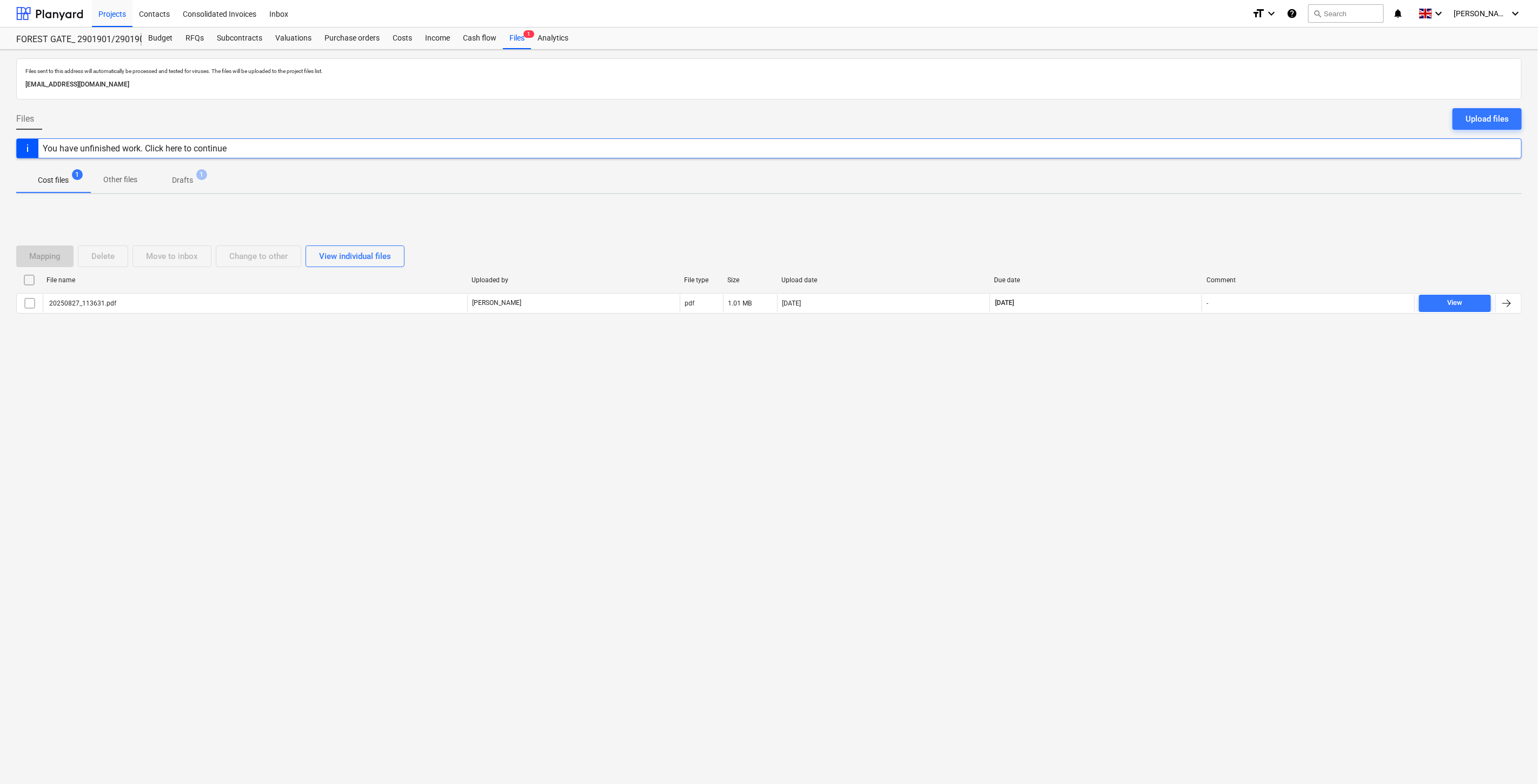
click at [1134, 333] on div "Mapping Delete Move to inbox Change to other View individual files File name Up…" at bounding box center [769, 283] width 1506 height 103
click at [1144, 377] on div "Files sent to this address will automatically be processed and tested for virus…" at bounding box center [769, 416] width 1538 height 734
click at [1161, 359] on div "Mapping Delete Move to inbox Change to other View individual files File name Up…" at bounding box center [769, 283] width 1506 height 162
click at [1129, 364] on div "Mapping Delete Move to inbox Change to other View individual files File name Up…" at bounding box center [769, 283] width 1506 height 162
drag, startPoint x: 1152, startPoint y: 347, endPoint x: 1172, endPoint y: 336, distance: 22.8
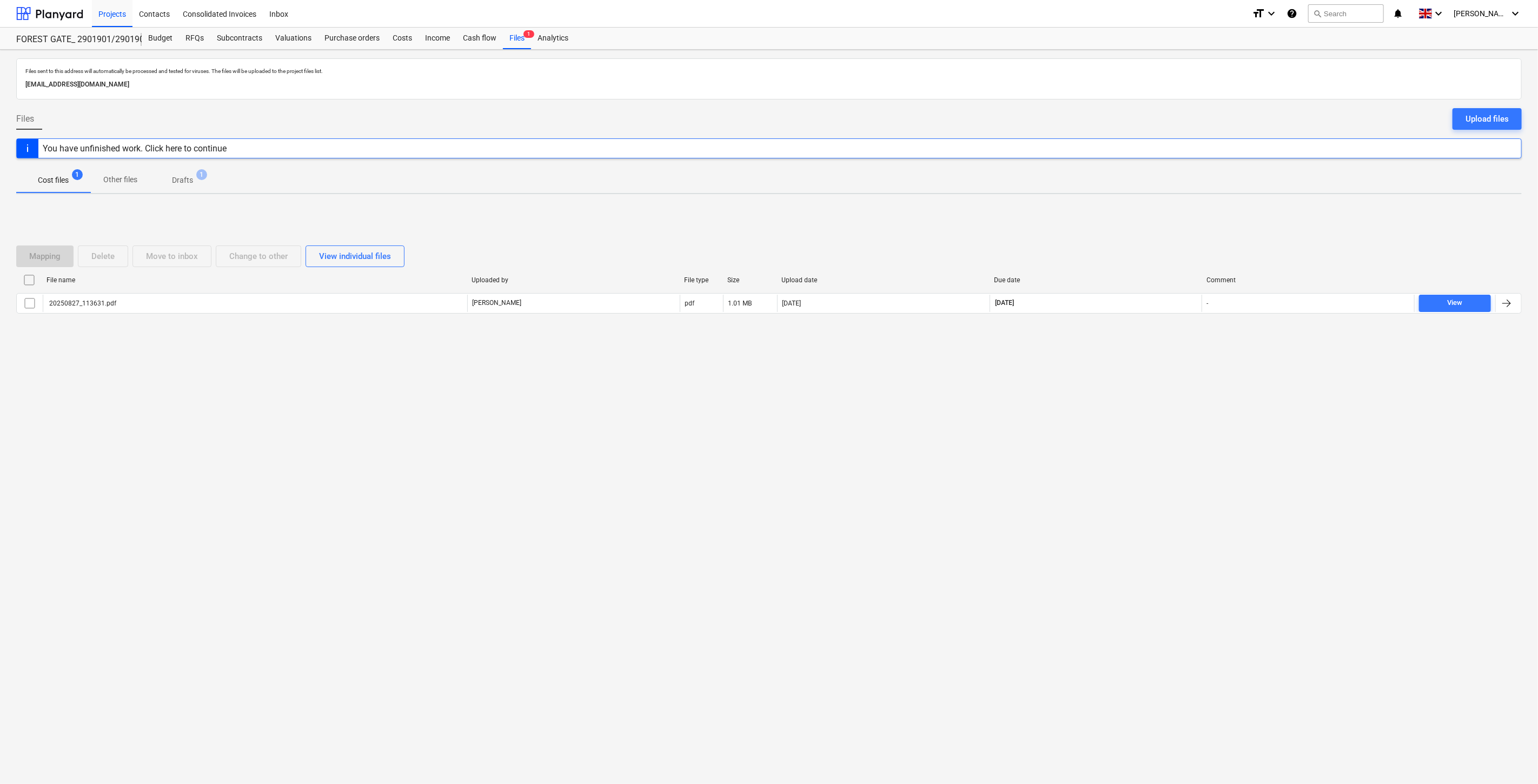
click at [1153, 347] on div "Mapping Delete Move to inbox Change to other View individual files File name Up…" at bounding box center [769, 283] width 1506 height 162
click at [1172, 336] on div "Mapping Delete Move to inbox Change to other View individual files File name Up…" at bounding box center [769, 283] width 1506 height 162
click at [1183, 330] on div "Mapping Delete Move to inbox Change to other View individual files File name Up…" at bounding box center [769, 283] width 1506 height 103
click at [1128, 385] on div "Files sent to this address will automatically be processed and tested for virus…" at bounding box center [769, 416] width 1538 height 734
click at [1144, 370] on div "Files sent to this address will automatically be processed and tested for virus…" at bounding box center [769, 416] width 1538 height 734
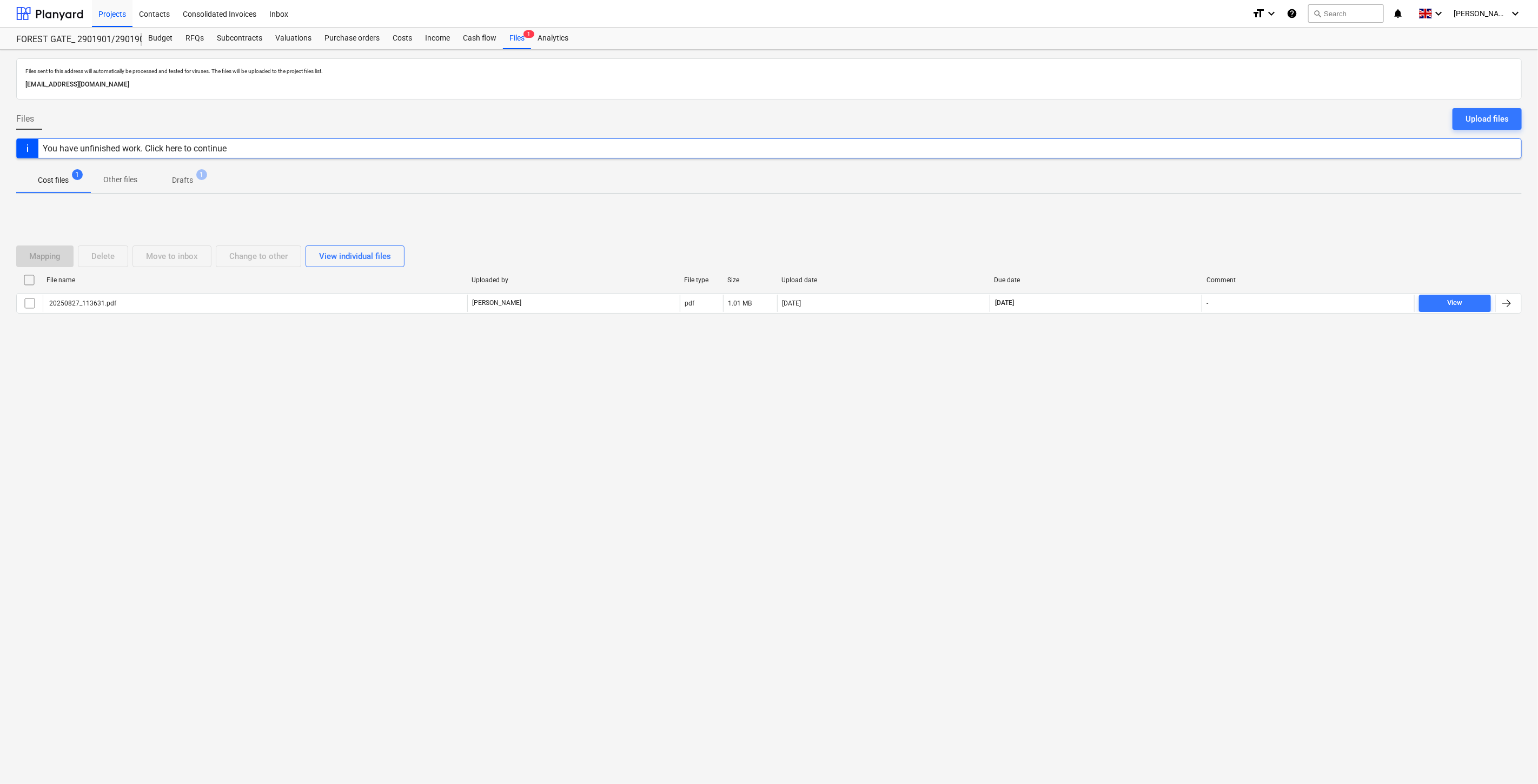
click at [1157, 360] on div "Mapping Delete Move to inbox Change to other View individual files File name Up…" at bounding box center [769, 283] width 1506 height 162
click at [1170, 352] on div "Mapping Delete Move to inbox Change to other View individual files File name Up…" at bounding box center [769, 283] width 1506 height 162
drag, startPoint x: 1143, startPoint y: 370, endPoint x: 1159, endPoint y: 354, distance: 22.6
click at [1143, 370] on div "Files sent to this address will automatically be processed and tested for virus…" at bounding box center [769, 416] width 1538 height 734
click at [1166, 347] on div "Mapping Delete Move to inbox Change to other View individual files File name Up…" at bounding box center [769, 283] width 1506 height 162
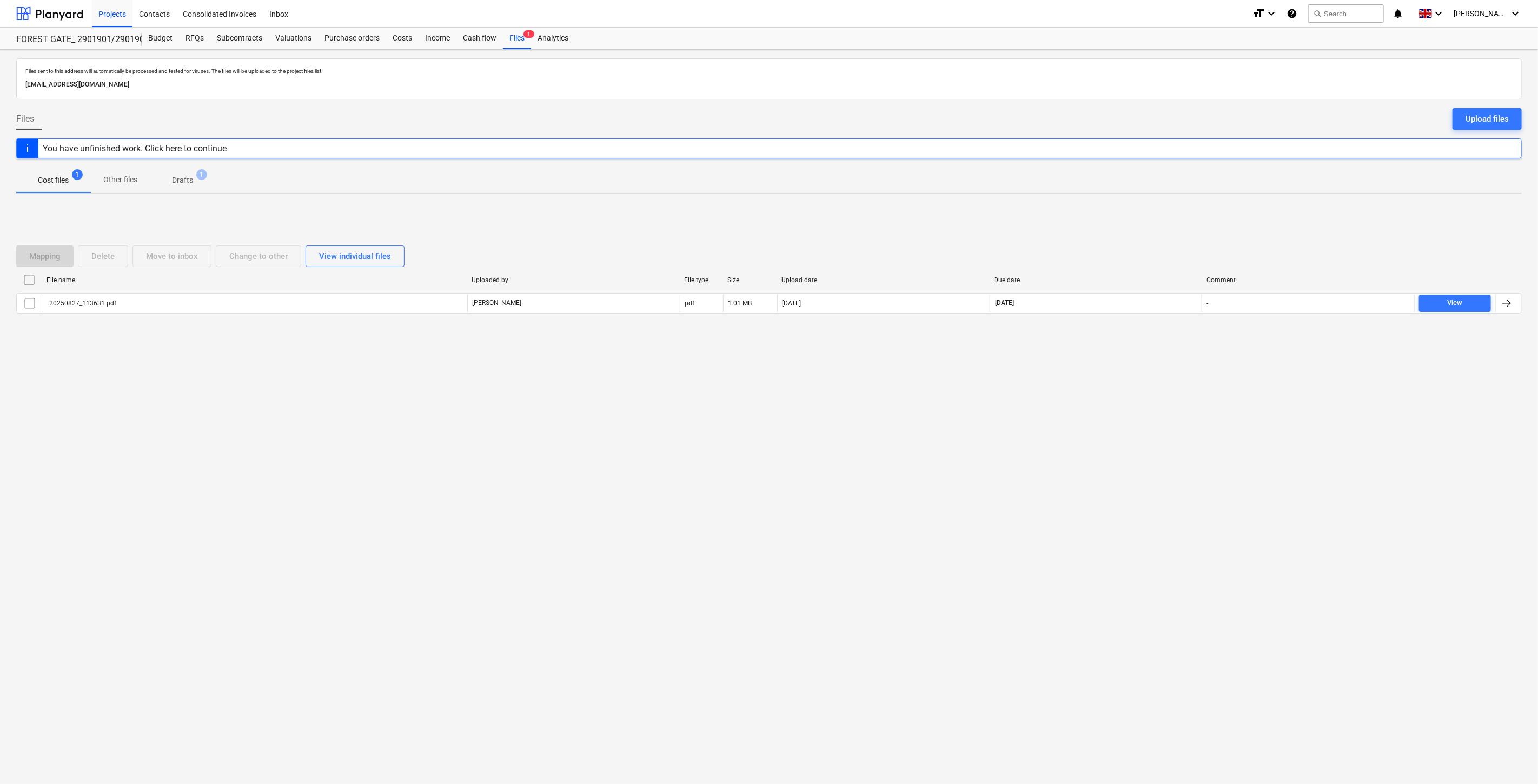
click at [1180, 332] on div "Mapping Delete Move to inbox Change to other View individual files File name Up…" at bounding box center [769, 283] width 1506 height 103
click at [1186, 325] on div at bounding box center [769, 322] width 1506 height 9
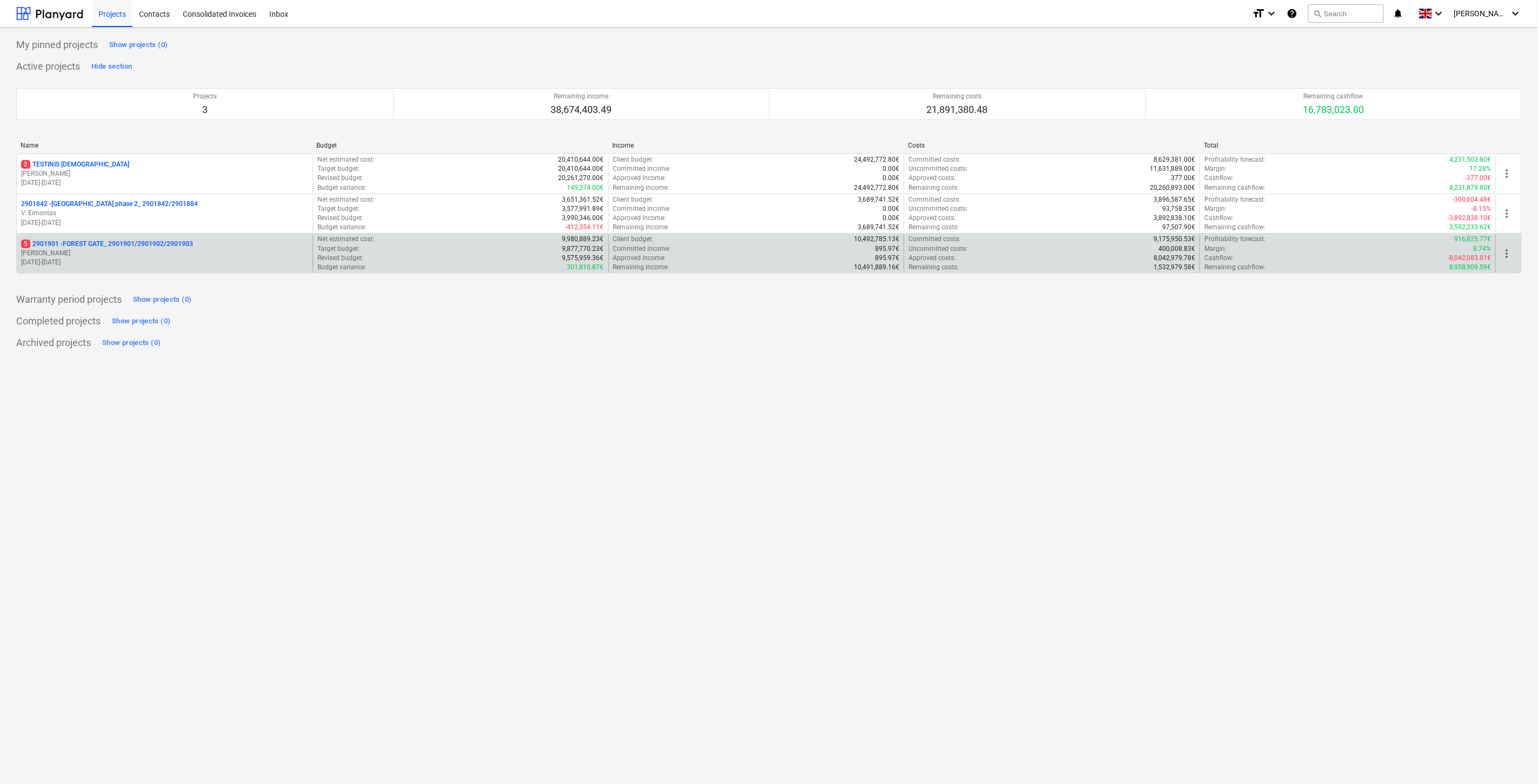
click at [168, 257] on p "18.03.2024 - 03.11.2025" at bounding box center [164, 262] width 287 height 9
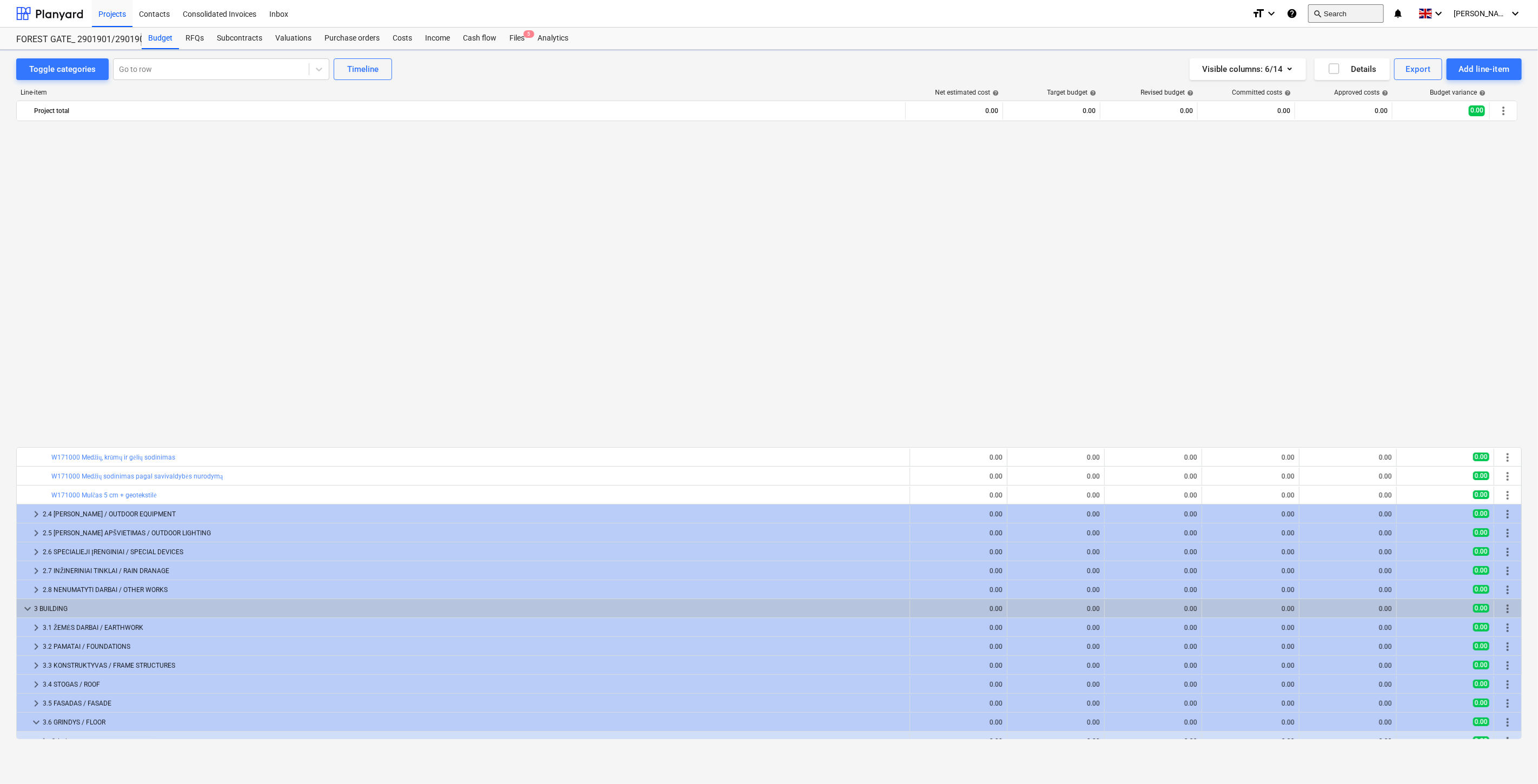
click at [1374, 13] on button "search Search" at bounding box center [1346, 14] width 76 height 19
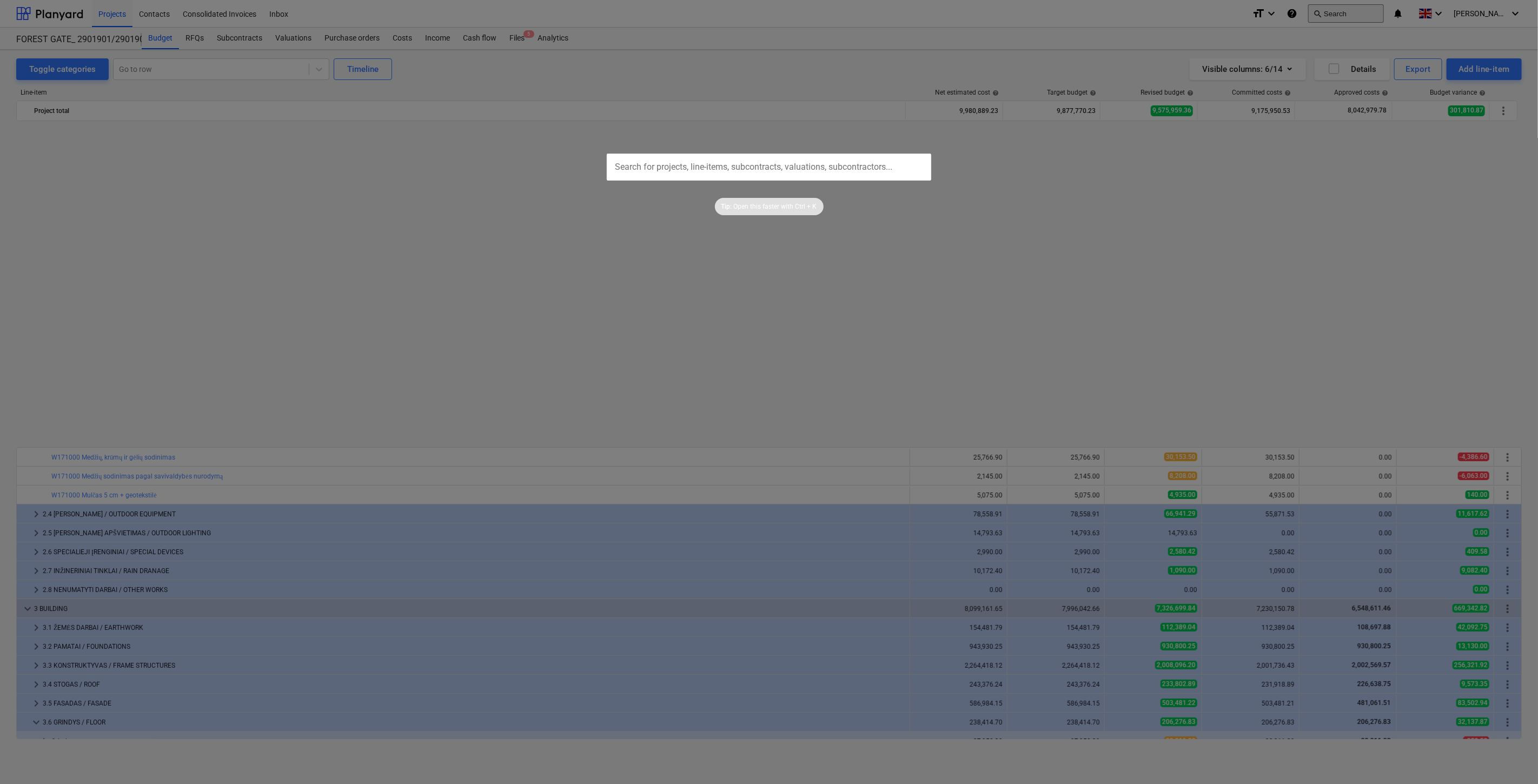
scroll to position [701, 0]
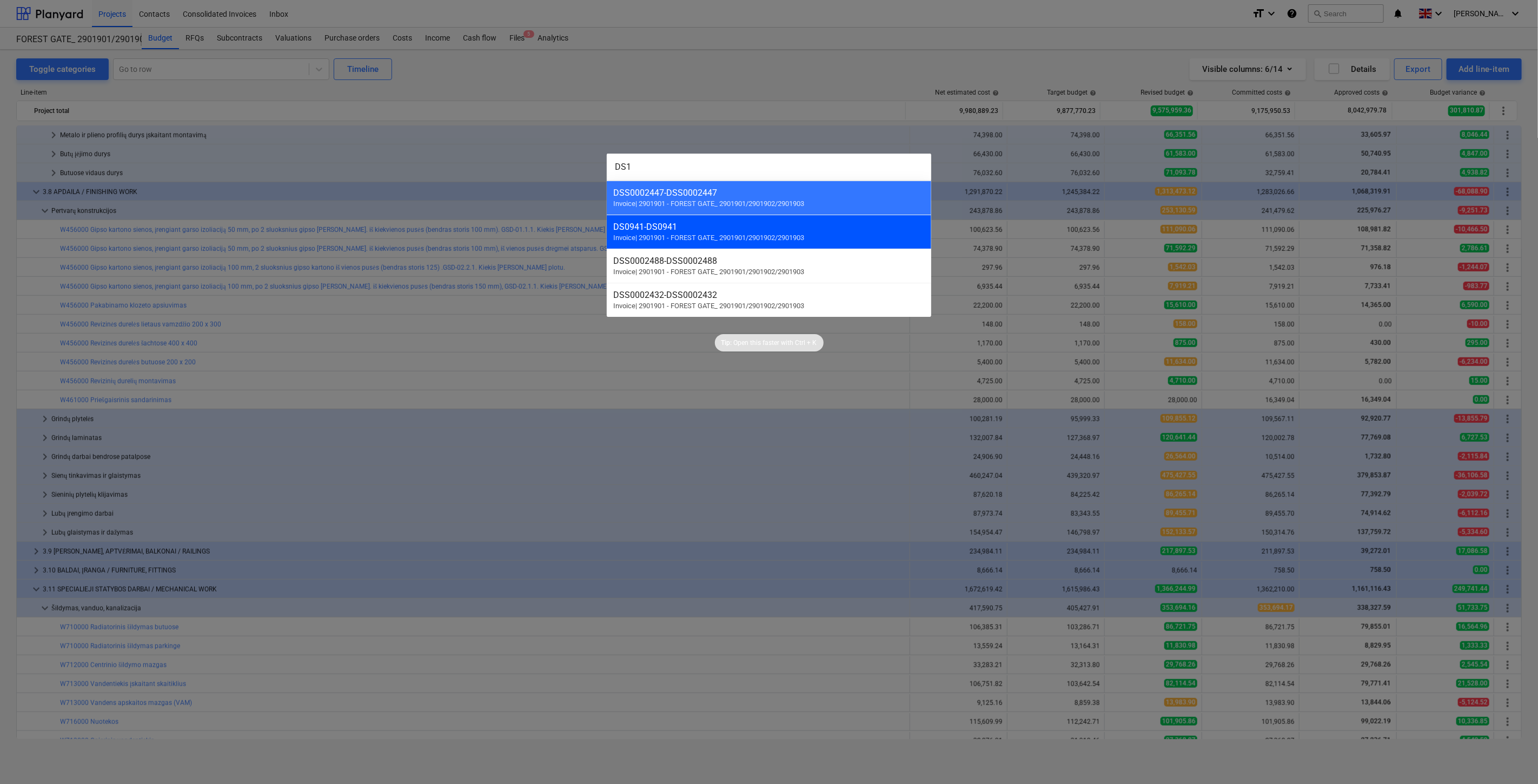
type input "DS1"
click at [828, 231] on div "DS0941 - DS0941" at bounding box center [769, 227] width 312 height 10
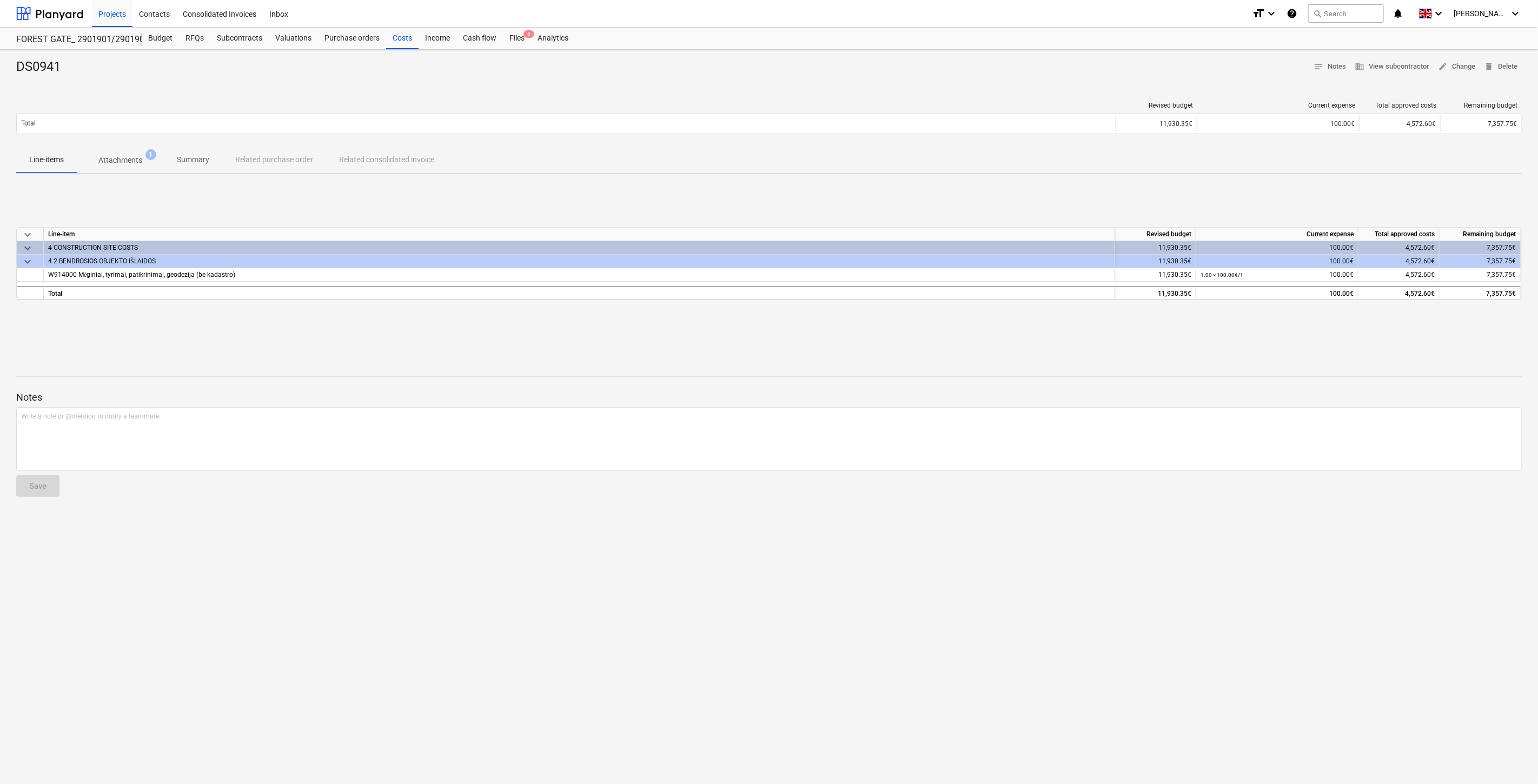
click at [148, 163] on span "Attachments 1" at bounding box center [120, 160] width 61 height 12
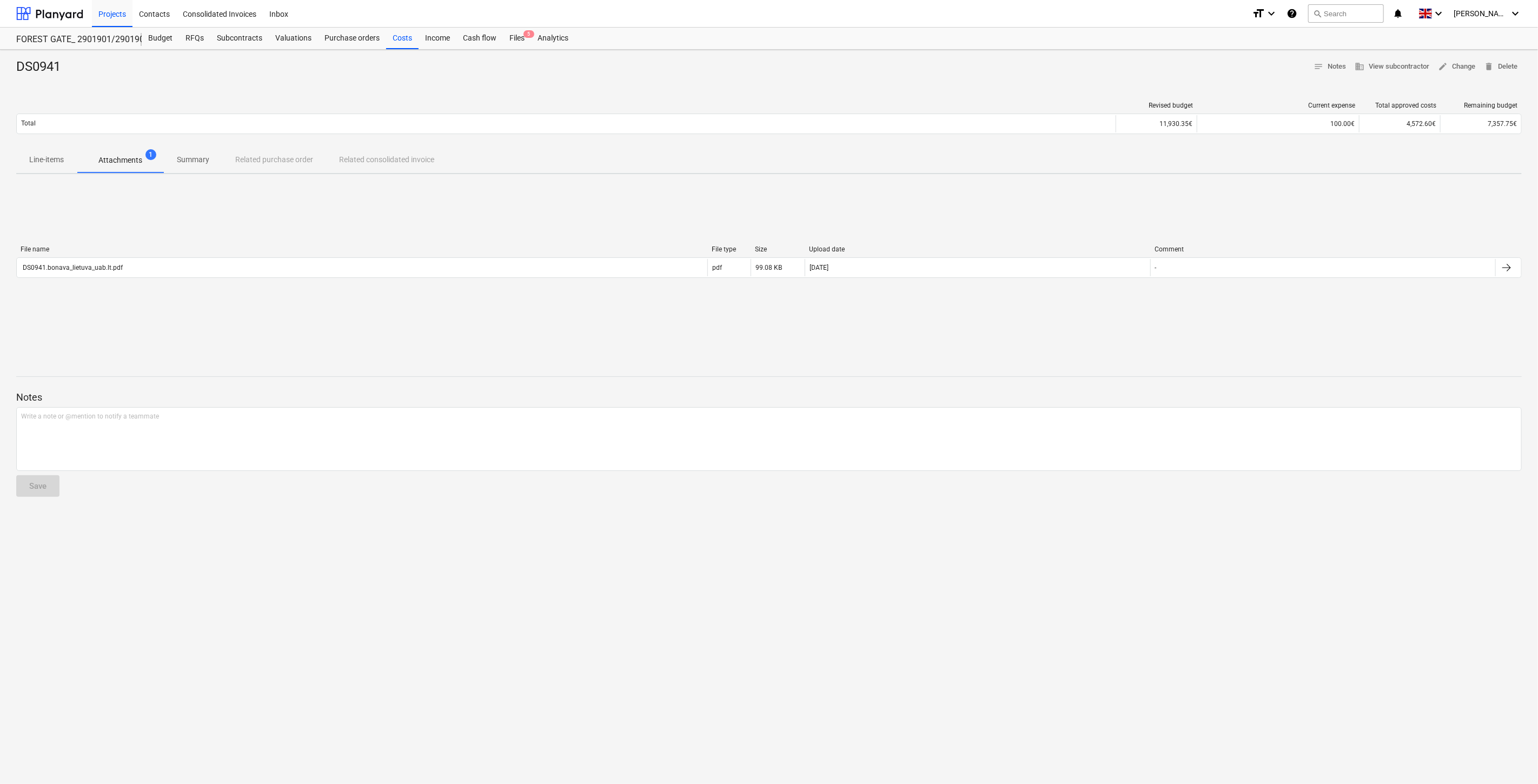
click at [171, 252] on div "File name" at bounding box center [362, 249] width 682 height 8
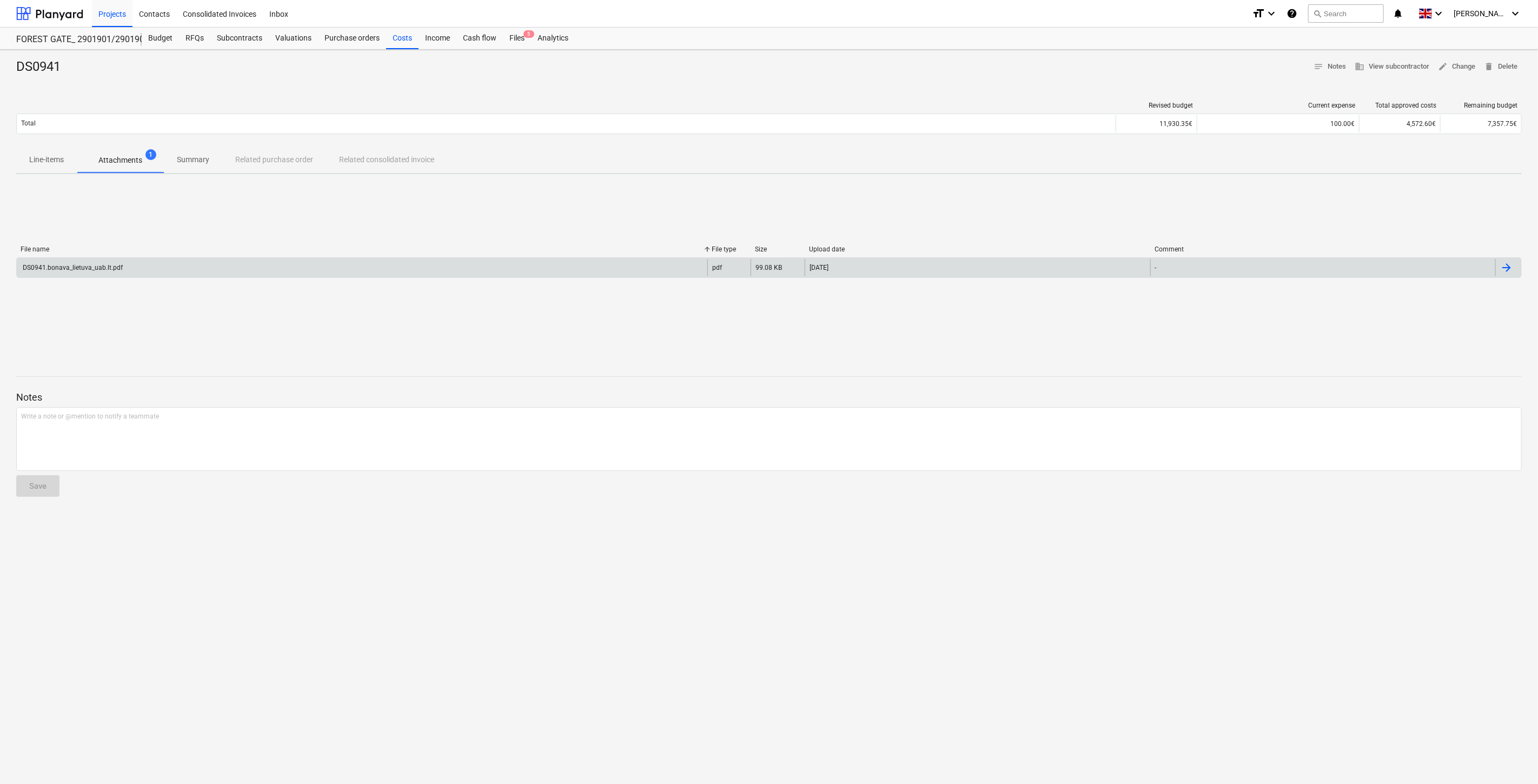
click at [174, 263] on div "DS0941.bonava_lietuva_uab.lt.pdf" at bounding box center [362, 268] width 691 height 17
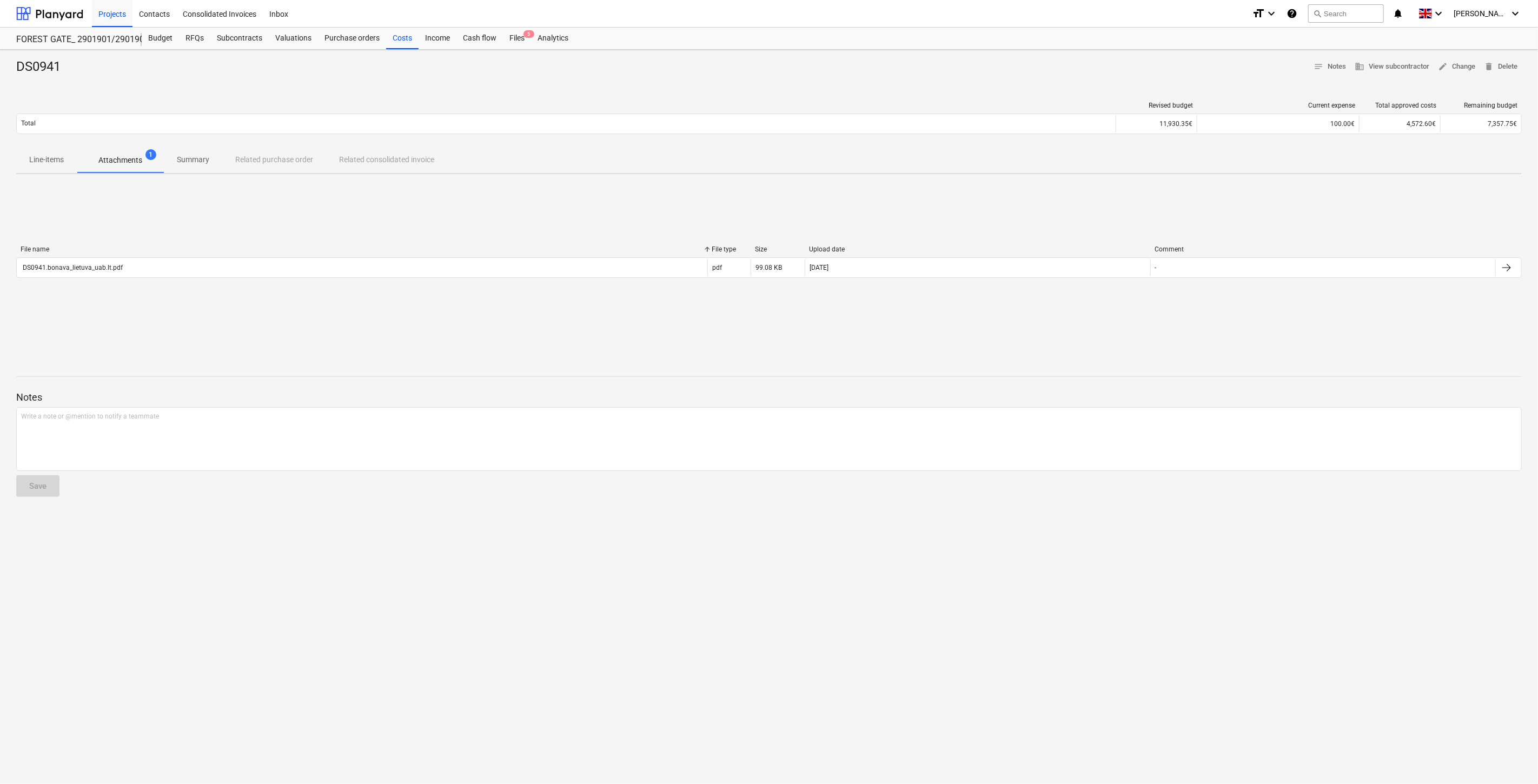
click at [203, 159] on p "Summary" at bounding box center [193, 160] width 32 height 12
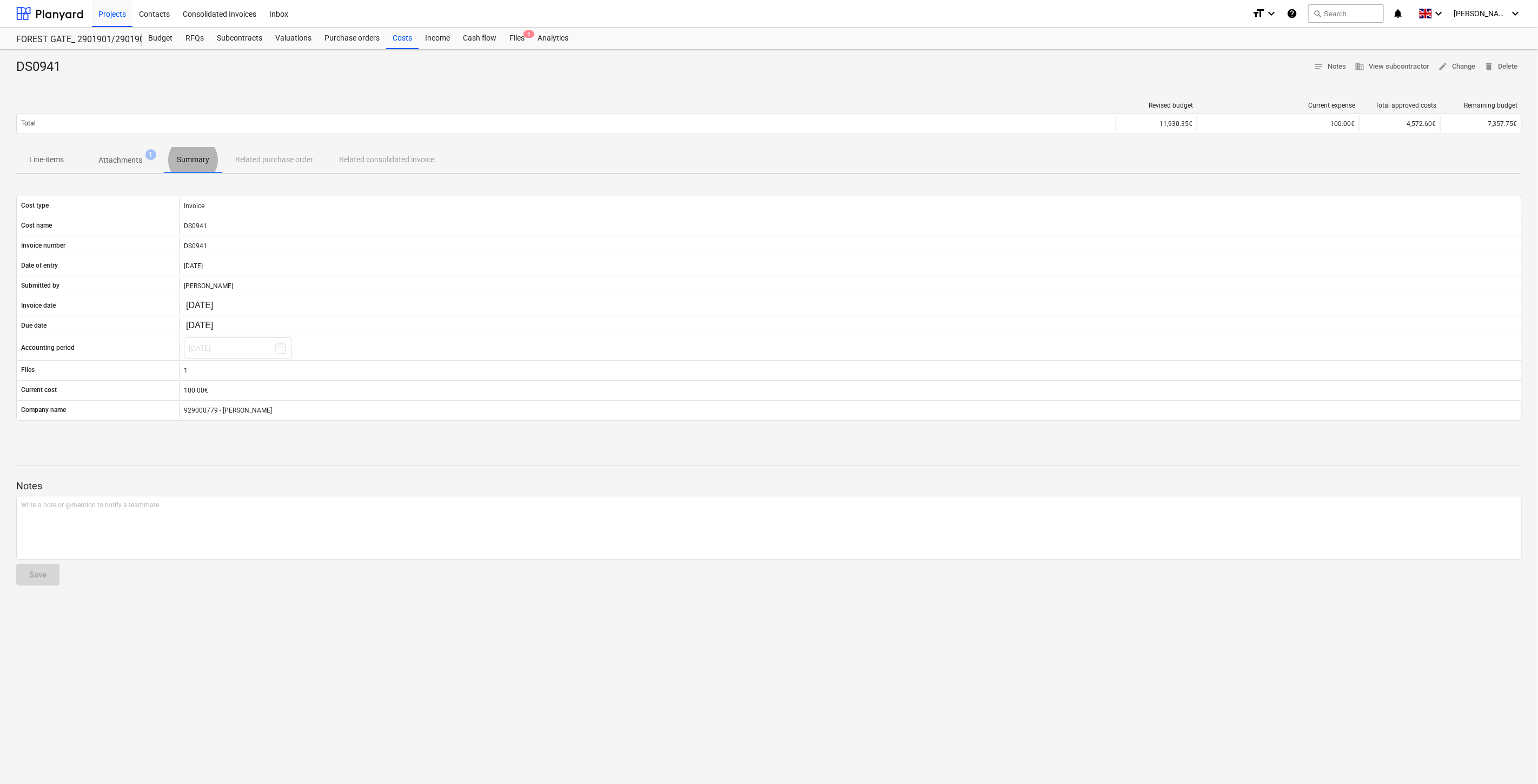
click at [34, 154] on p "Line-items" at bounding box center [47, 160] width 35 height 12
